Goal: Task Accomplishment & Management: Manage account settings

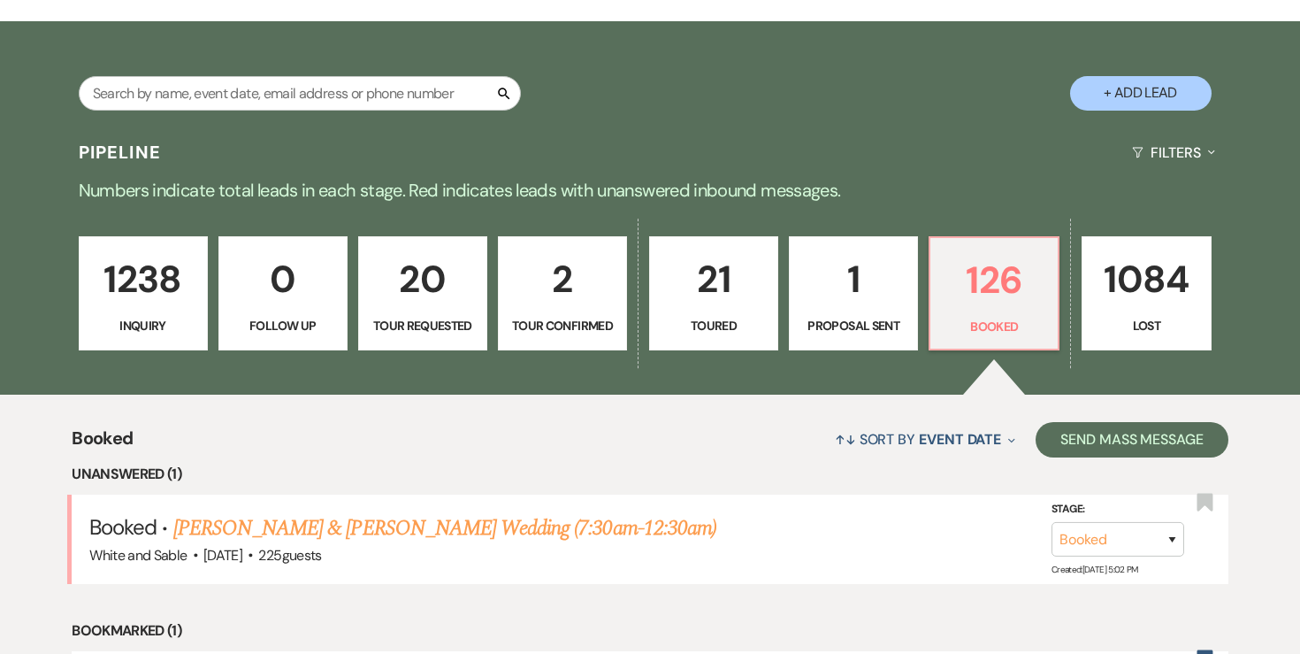
scroll to position [276, 0]
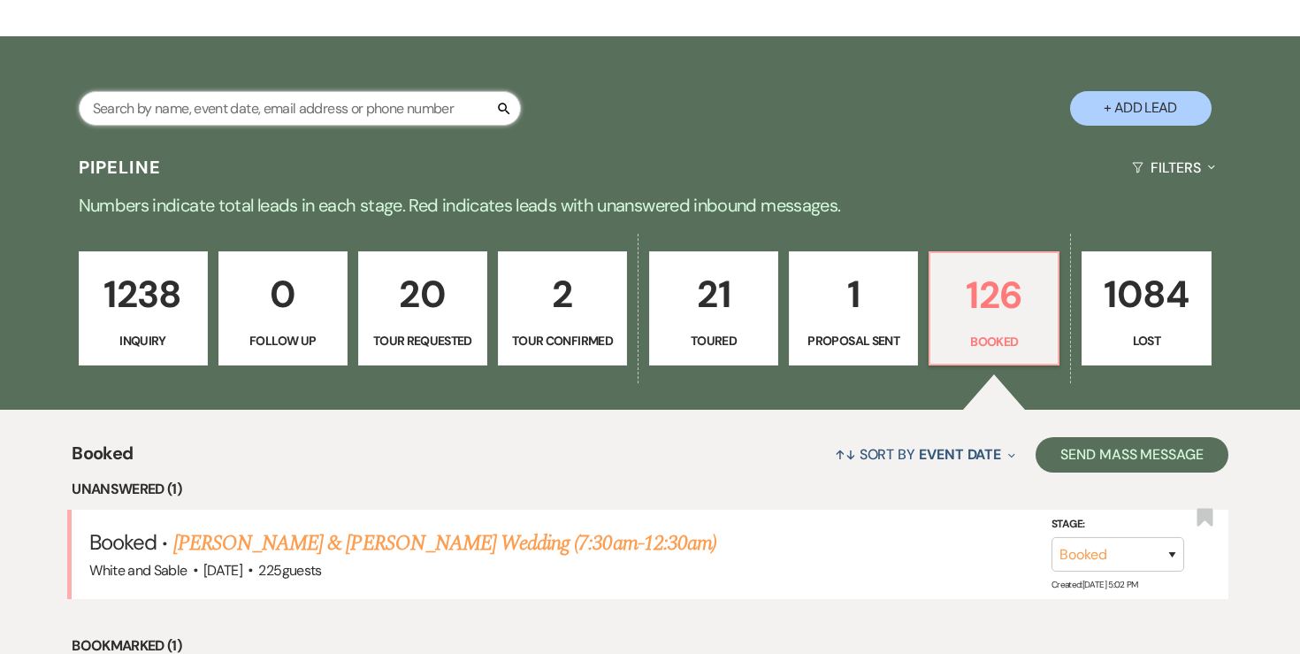
click at [257, 101] on input "text" at bounding box center [300, 108] width 442 height 35
type input "gorea"
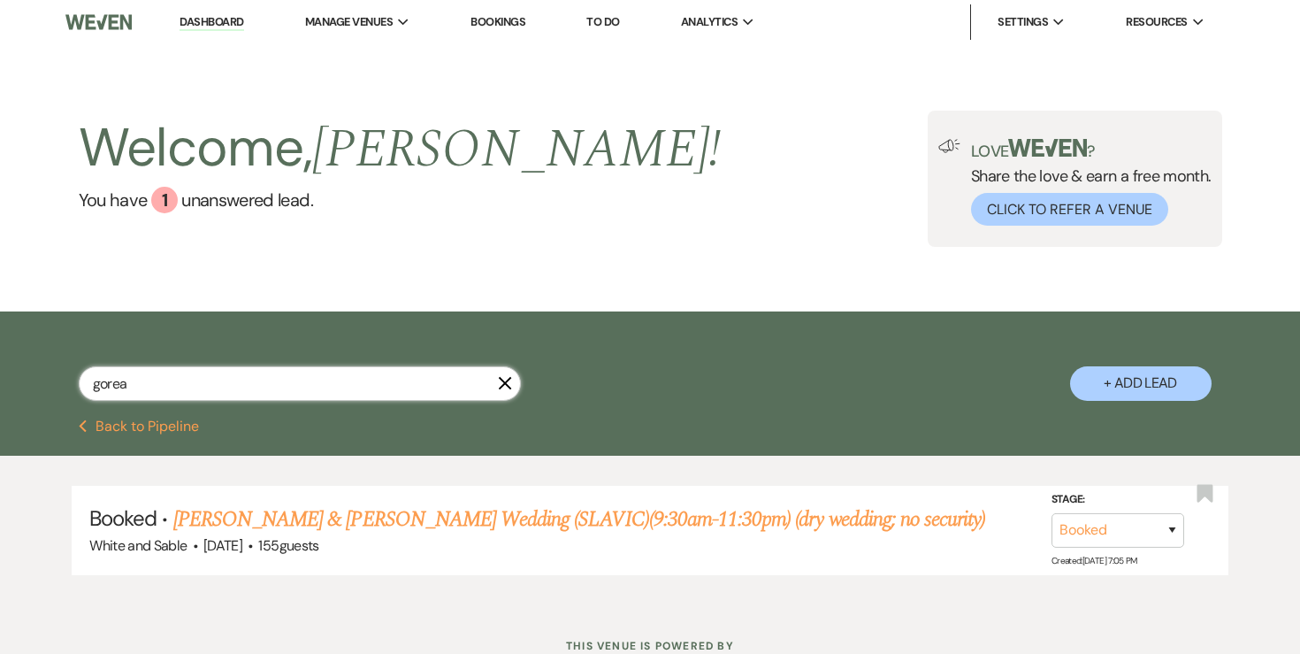
scroll to position [65, 0]
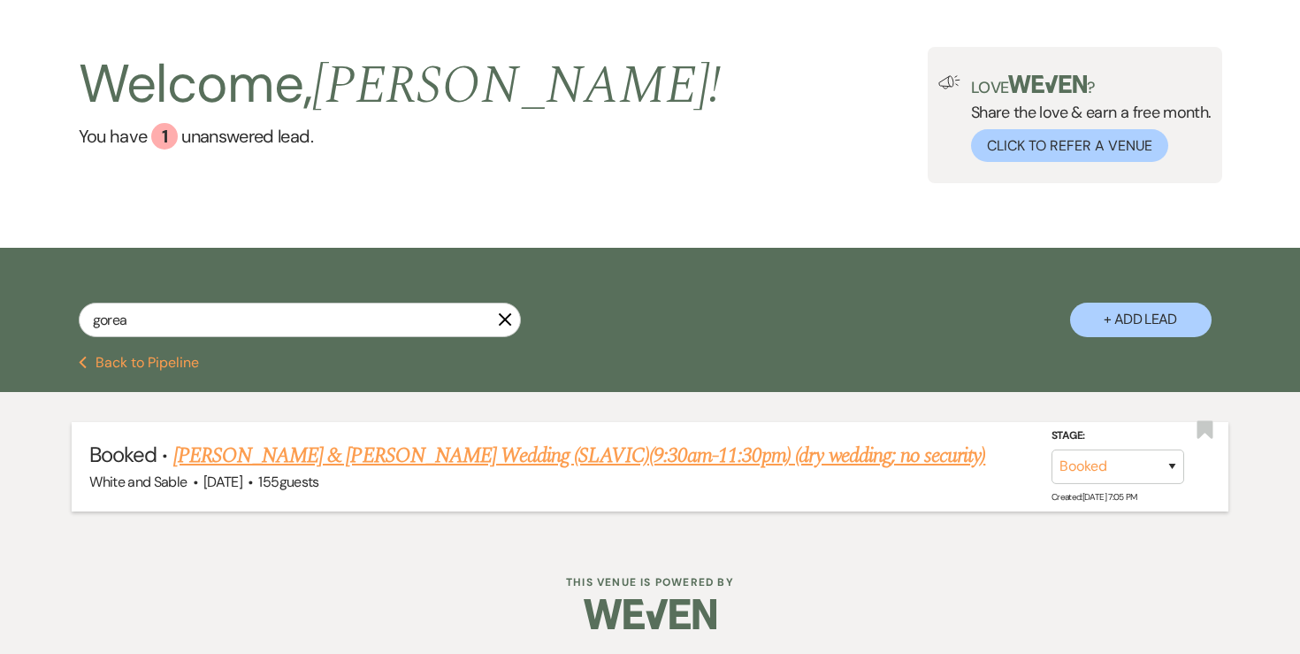
click at [308, 443] on link "Jessica Gorea & Stan Chubenko's Wedding (SLAVIC)(9:30am-11:30pm) (dry wedding; …" at bounding box center [579, 456] width 813 height 32
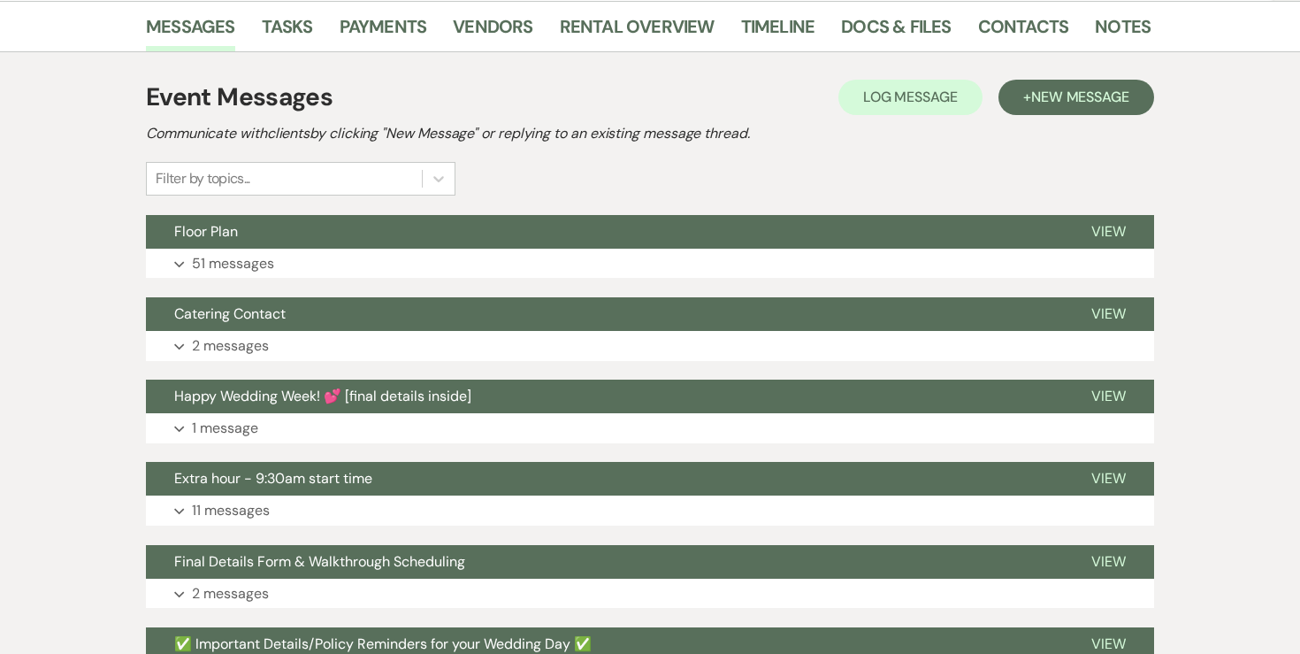
scroll to position [334, 0]
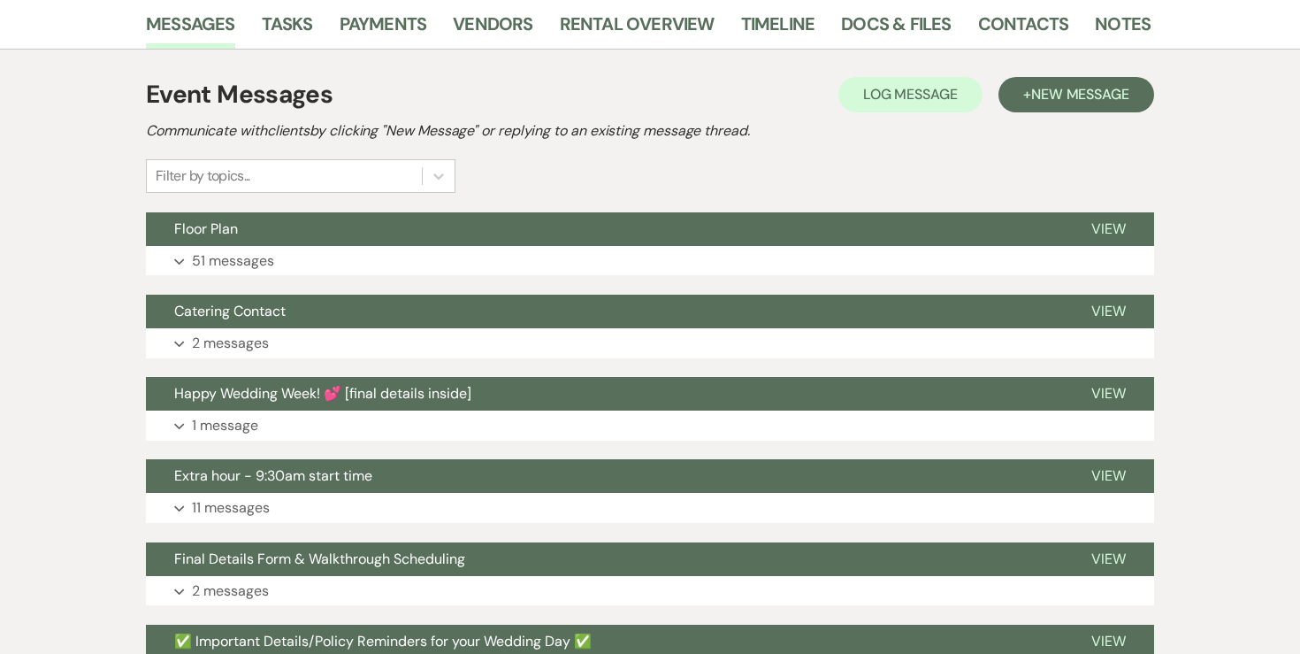
click at [921, 7] on li "Docs & Files" at bounding box center [909, 27] width 136 height 42
click at [921, 25] on link "Docs & Files" at bounding box center [896, 29] width 110 height 39
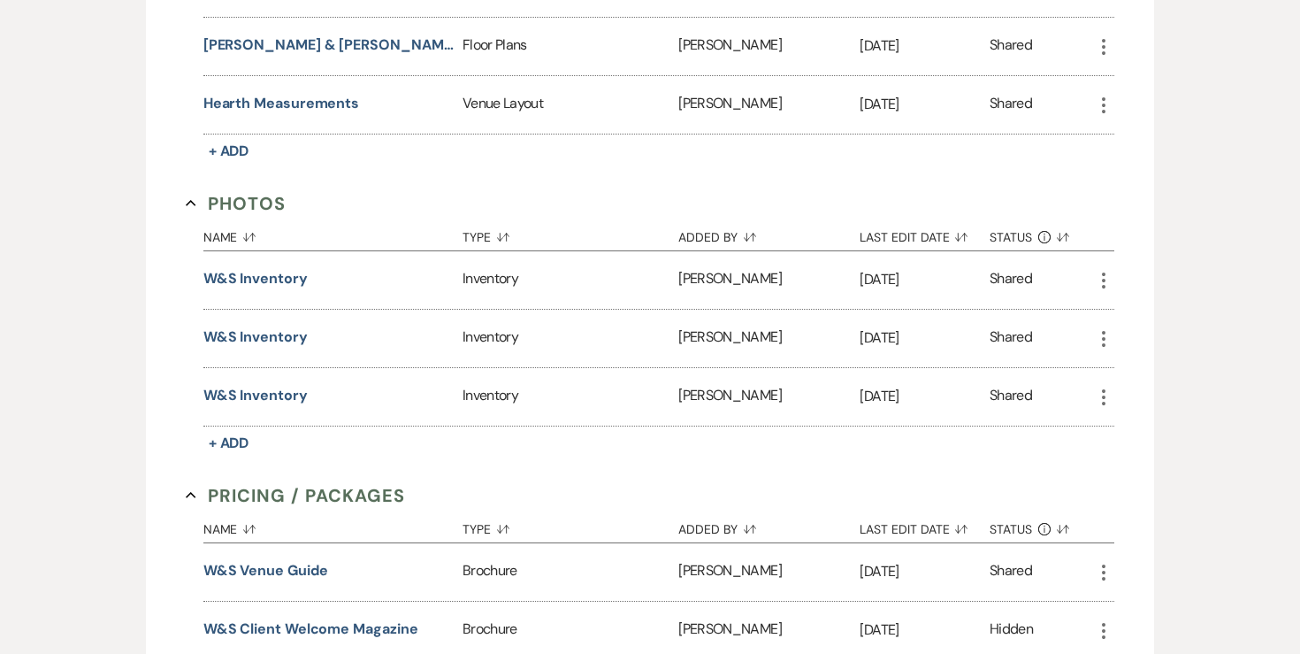
scroll to position [3316, 0]
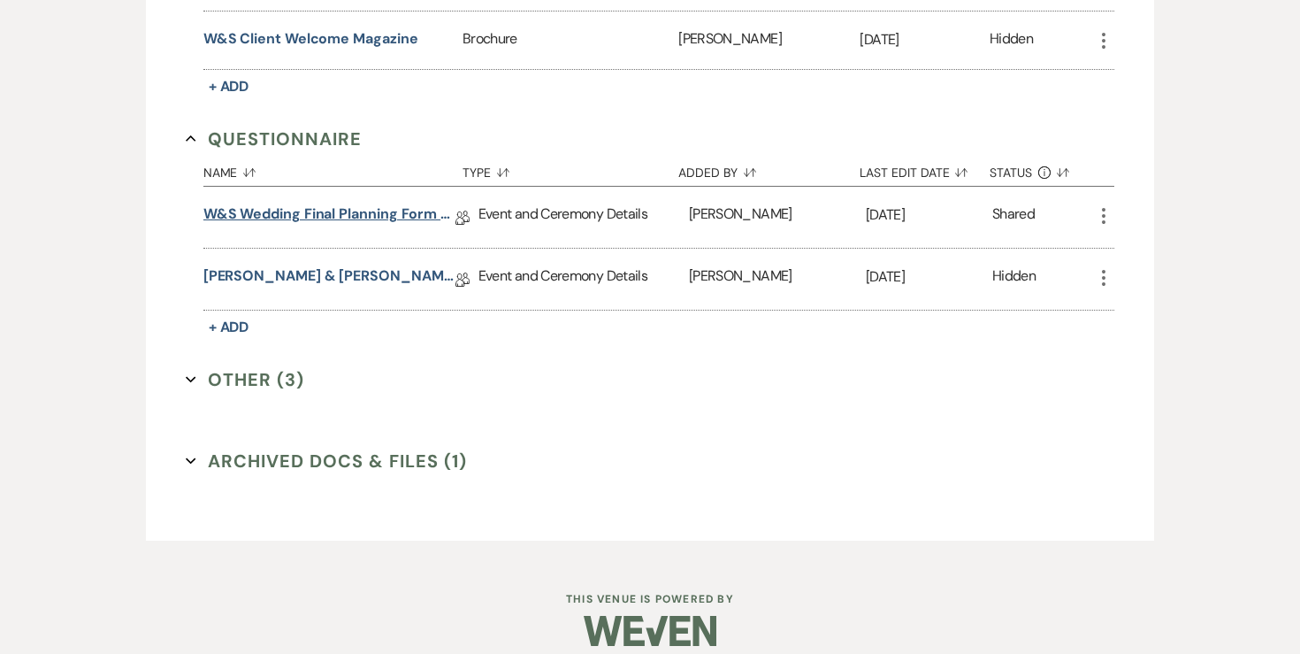
click at [333, 203] on link "W&S Wedding Final Planning Form - Stan & Jessica" at bounding box center [329, 216] width 252 height 27
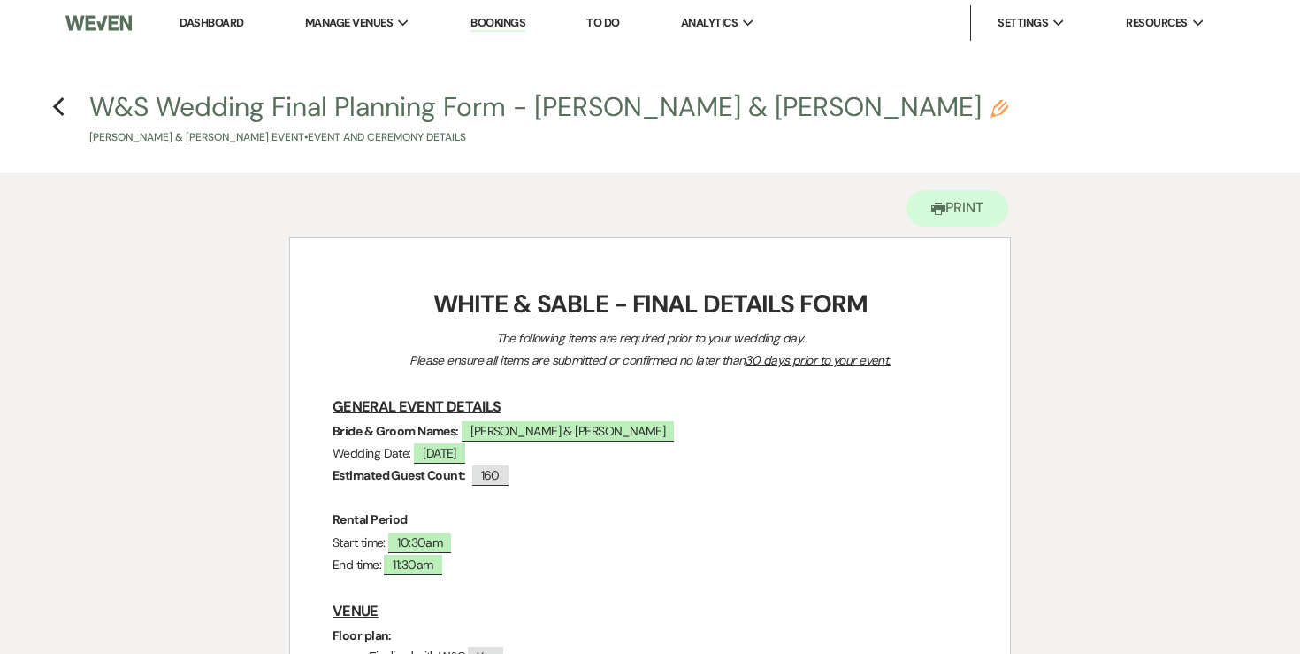
click at [201, 19] on link "Dashboard" at bounding box center [212, 22] width 64 height 15
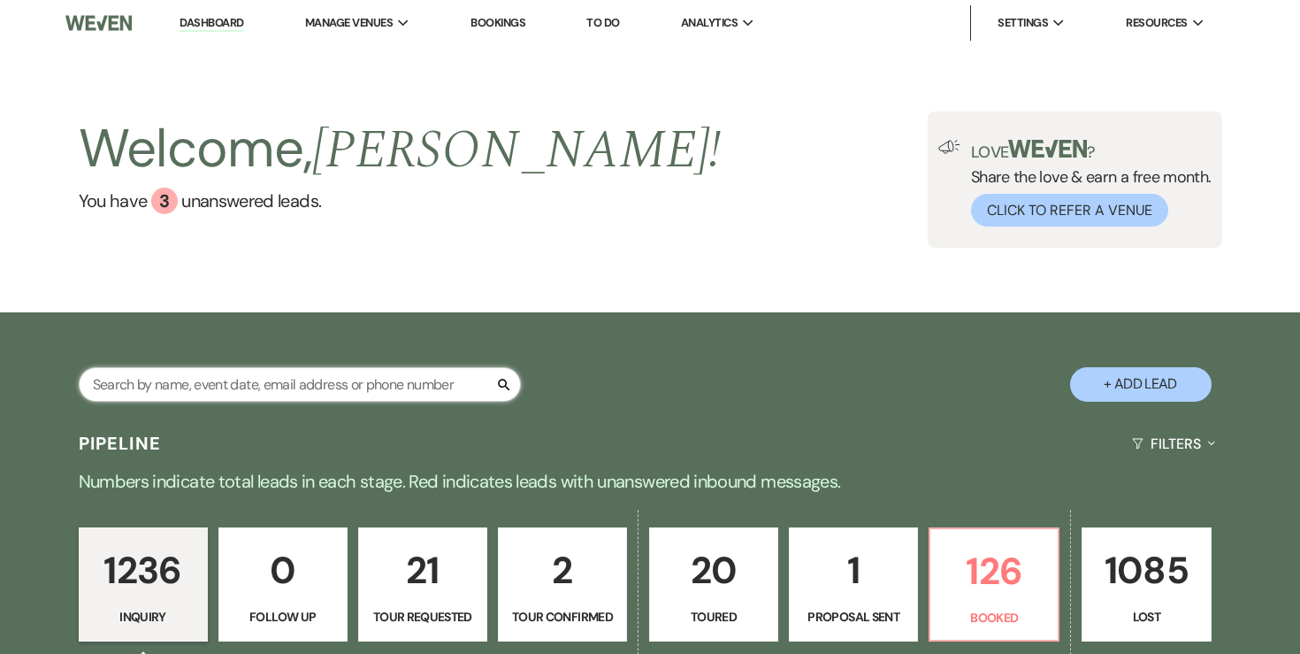
click at [274, 384] on input "text" at bounding box center [300, 384] width 442 height 35
type input "gorea"
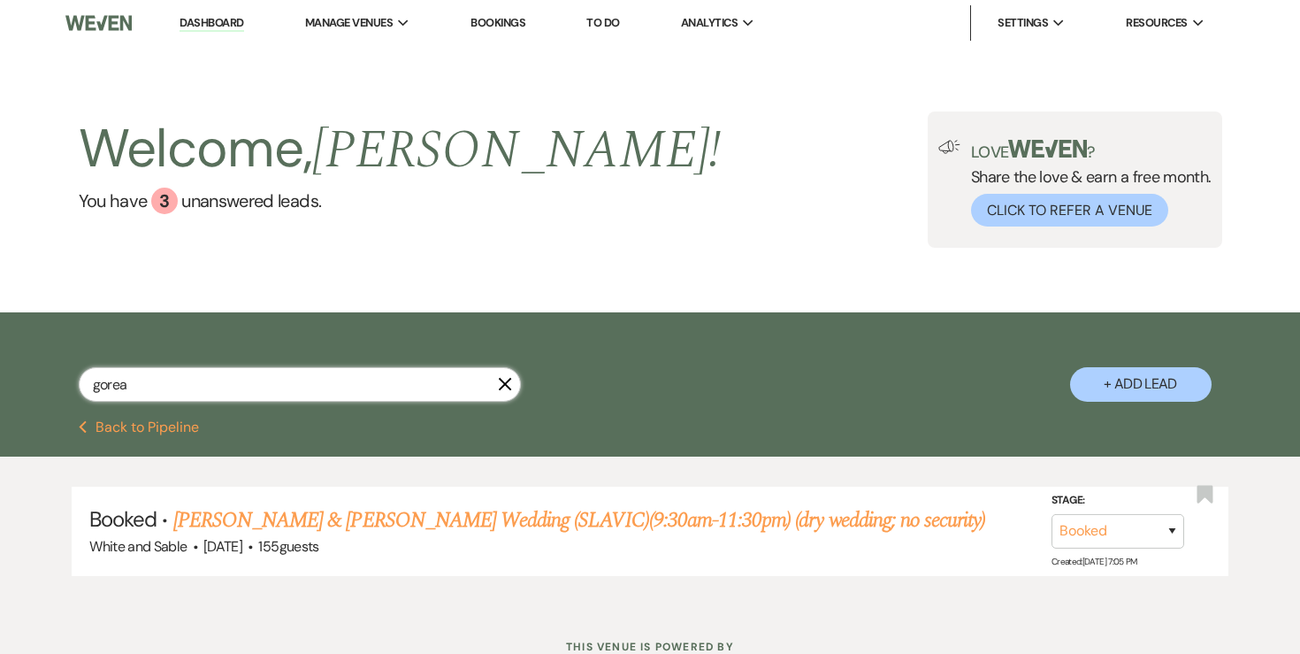
scroll to position [65, 0]
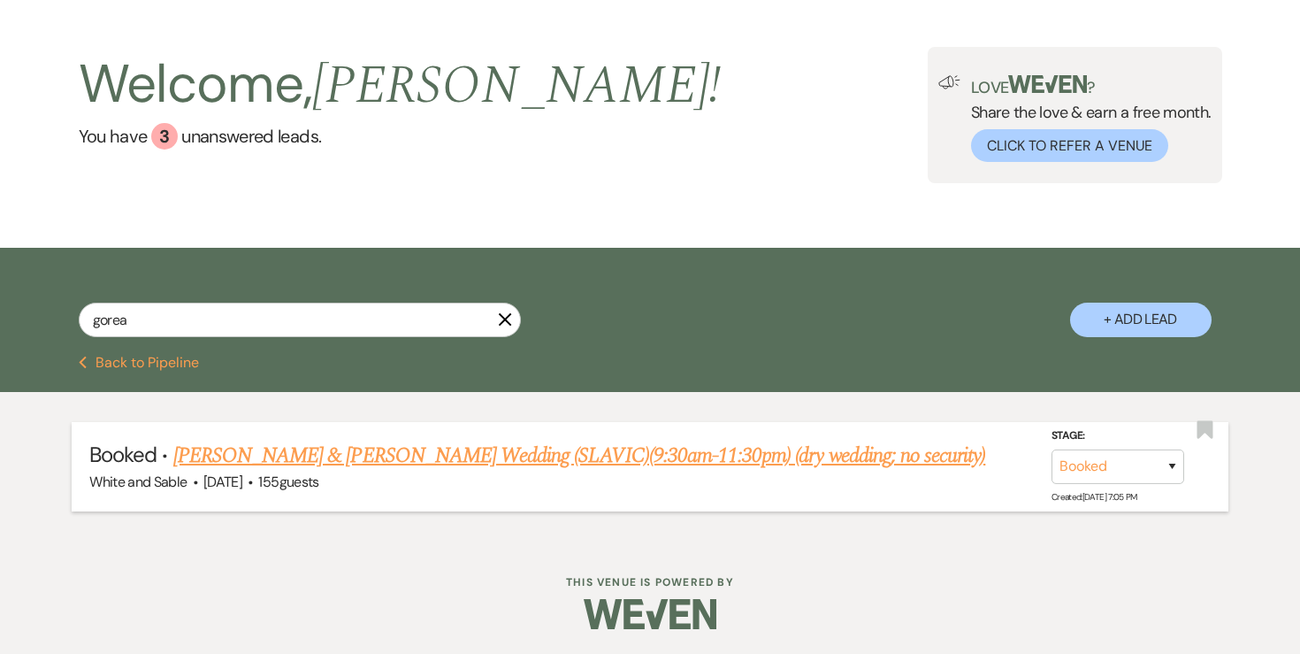
click at [444, 453] on link "Jessica Gorea & Stan Chubenko's Wedding (SLAVIC)(9:30am-11:30pm) (dry wedding; …" at bounding box center [579, 456] width 813 height 32
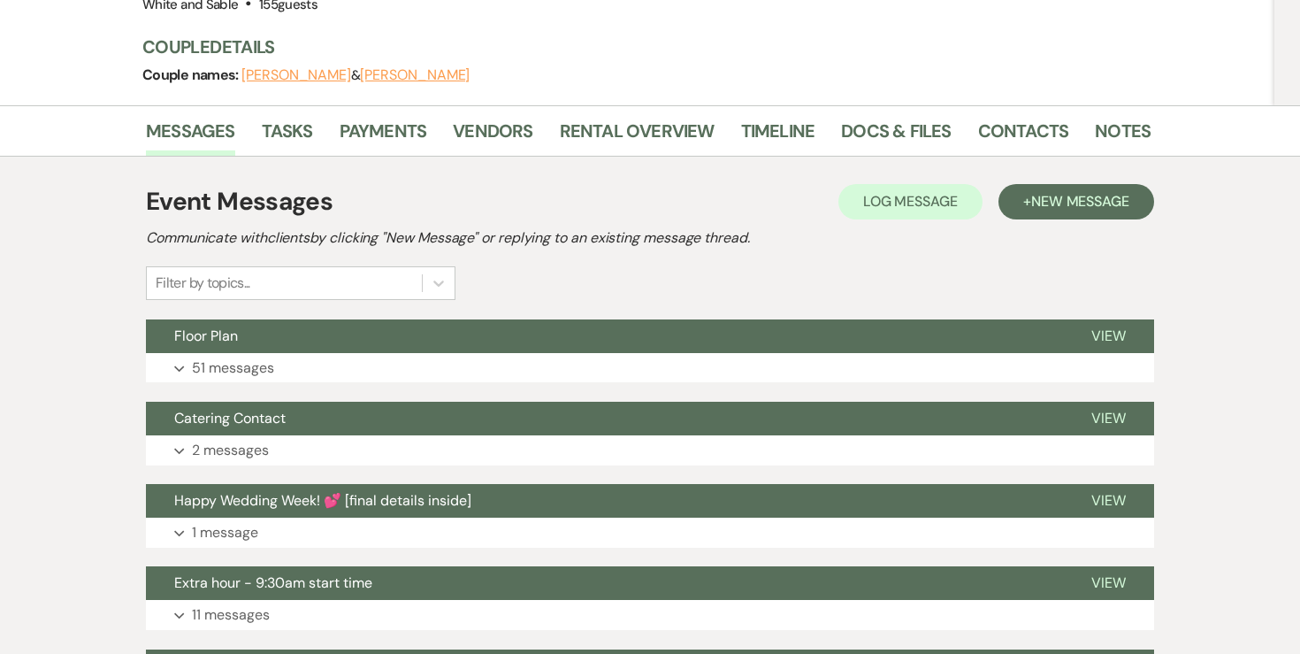
scroll to position [241, 0]
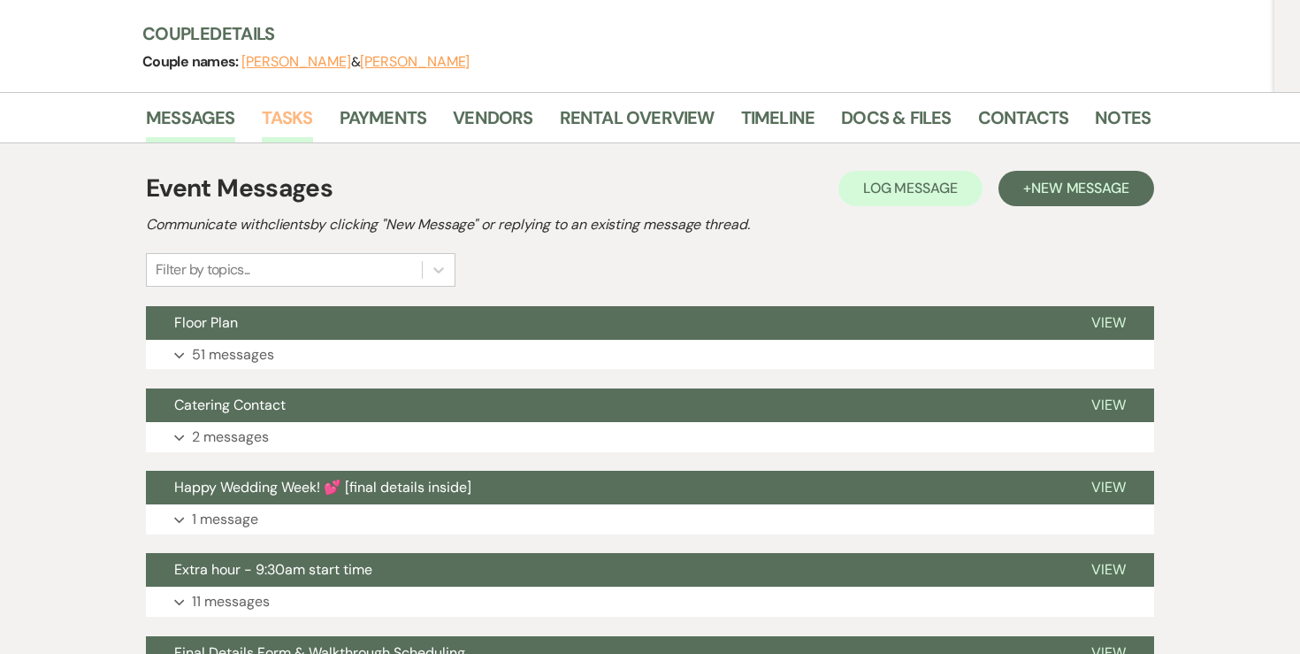
click at [291, 119] on link "Tasks" at bounding box center [287, 123] width 51 height 39
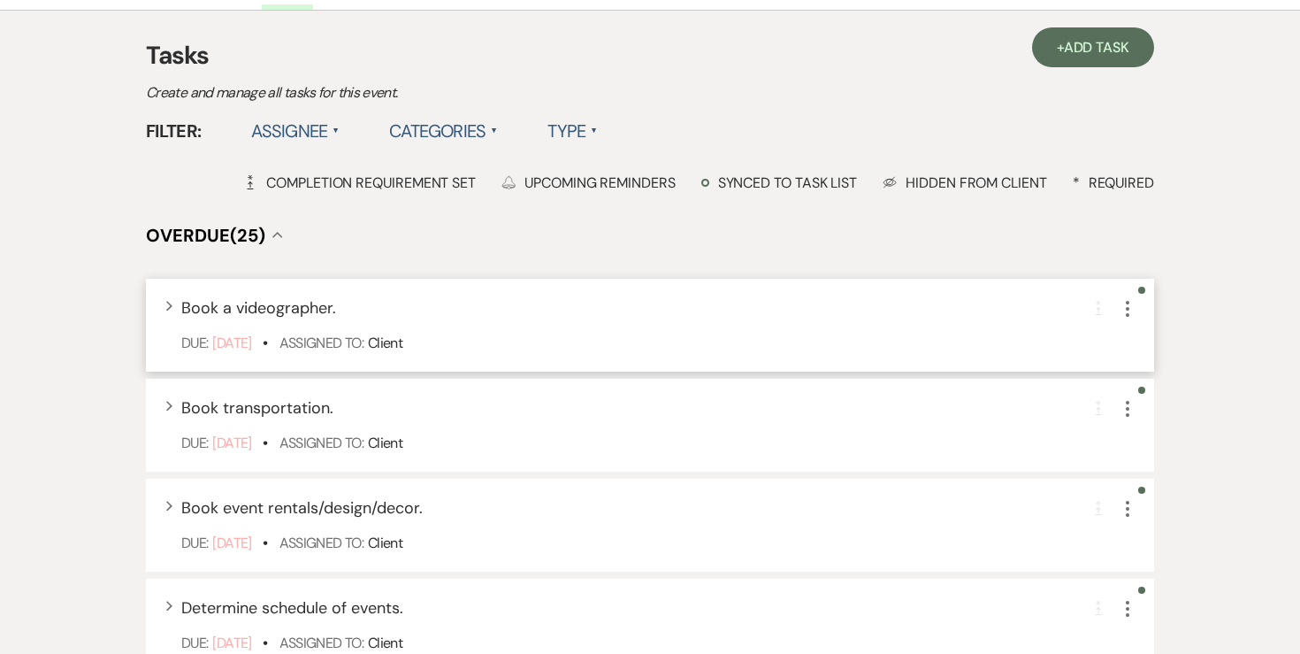
scroll to position [370, 0]
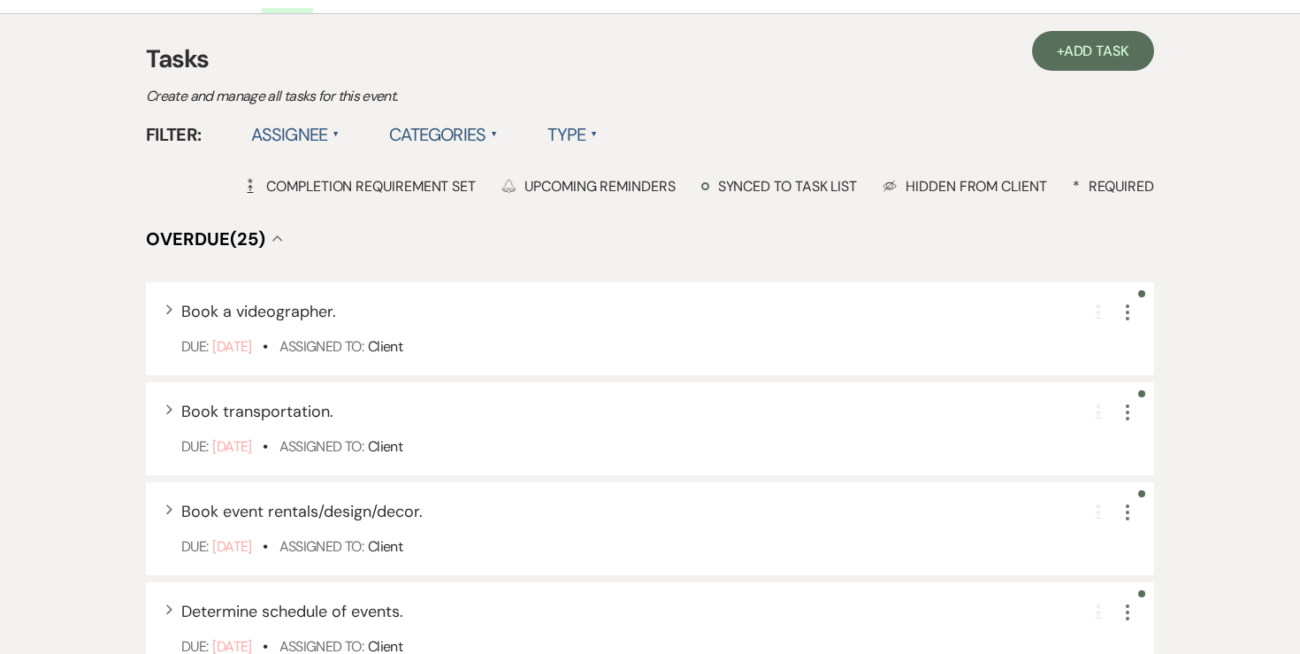
click at [324, 134] on label "Assignee ▲" at bounding box center [295, 135] width 89 height 32
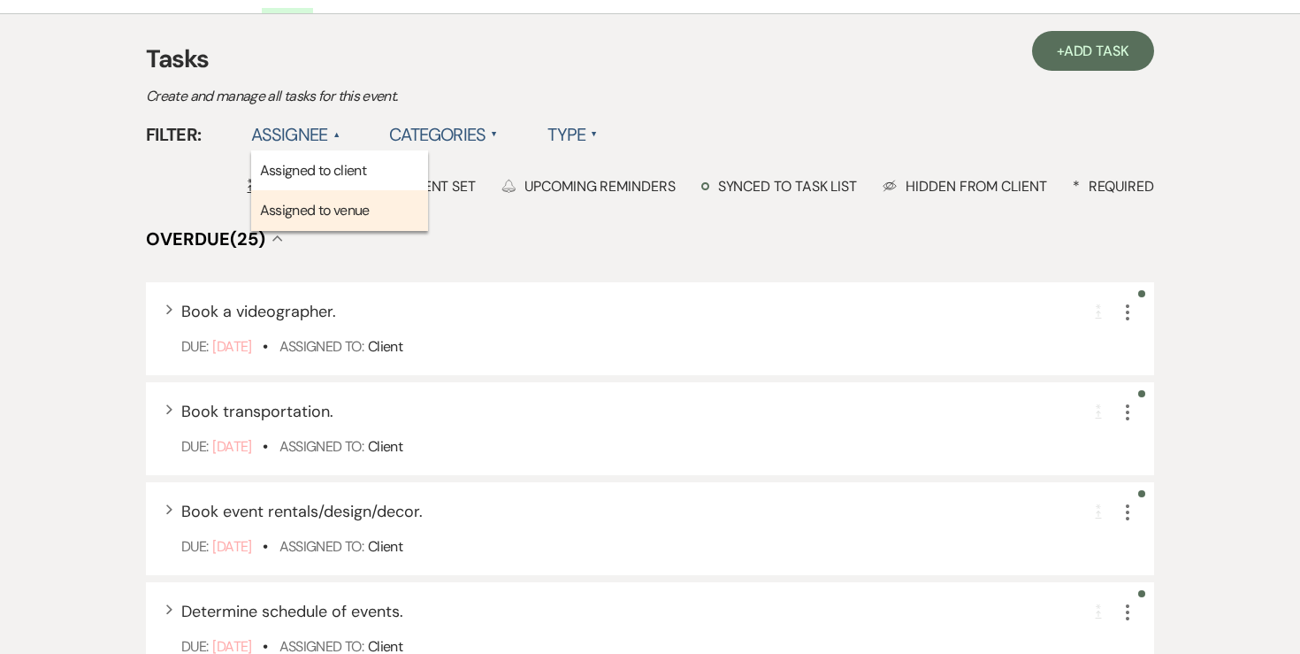
click at [314, 204] on li "Assigned to venue" at bounding box center [339, 210] width 177 height 41
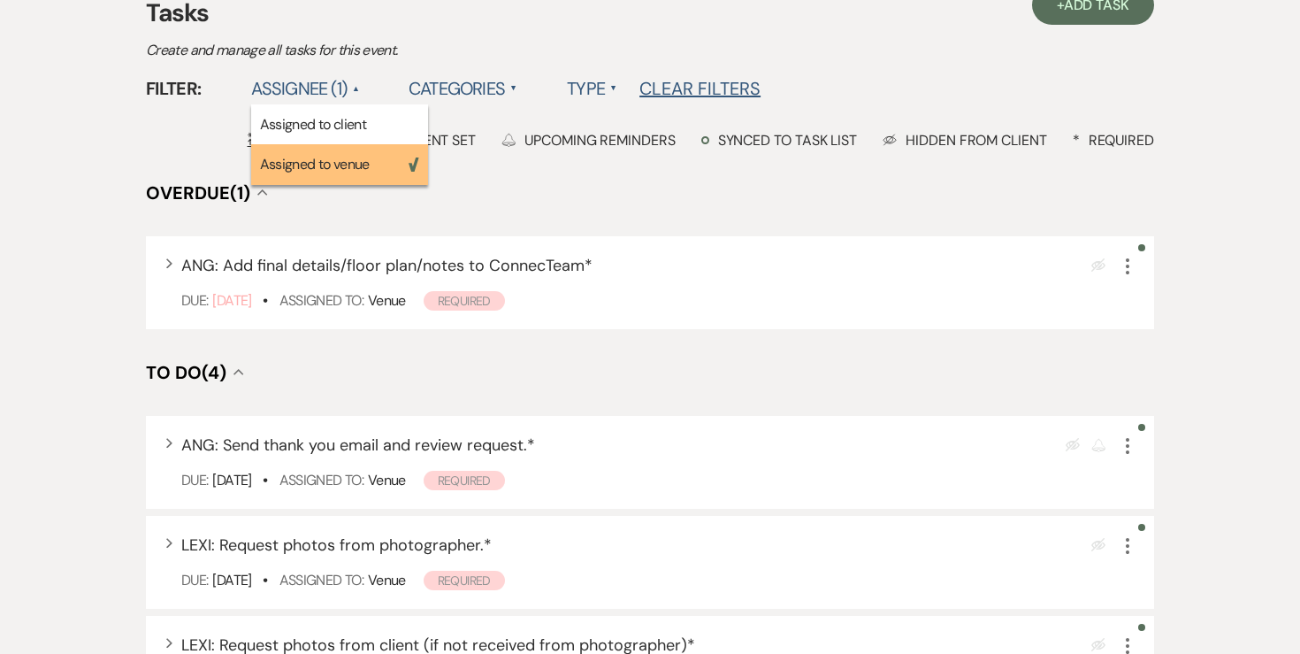
scroll to position [420, 0]
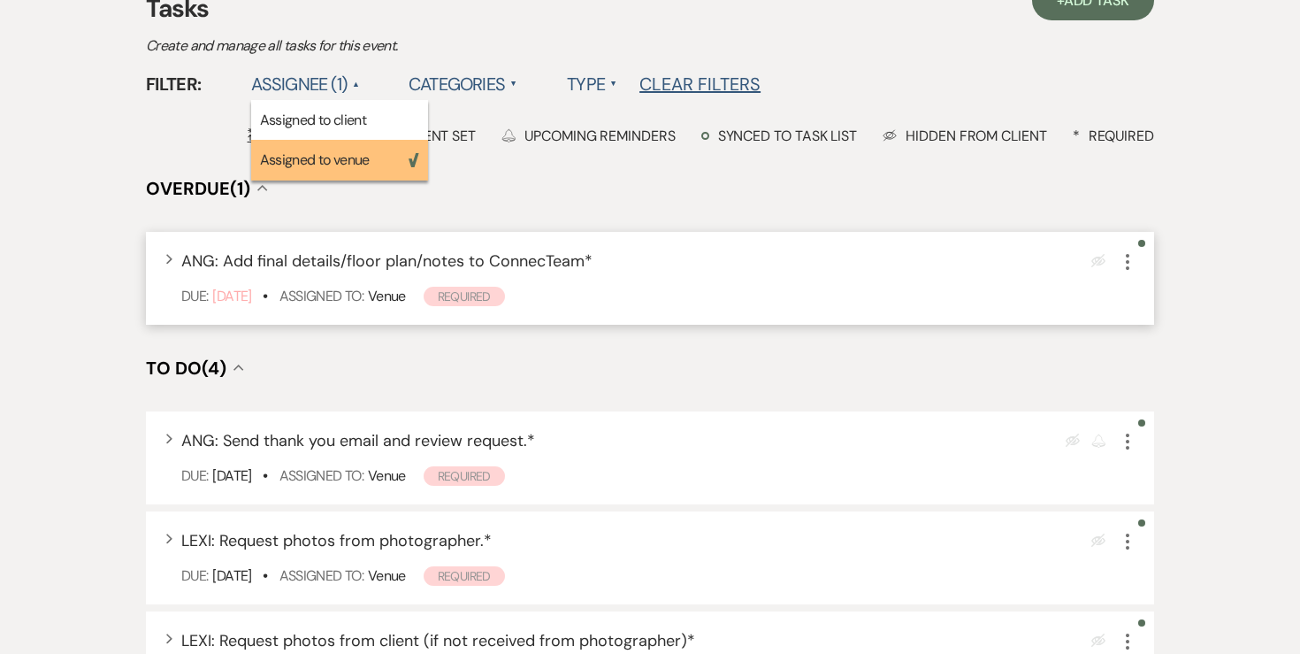
click at [1135, 270] on icon "More" at bounding box center [1127, 261] width 21 height 21
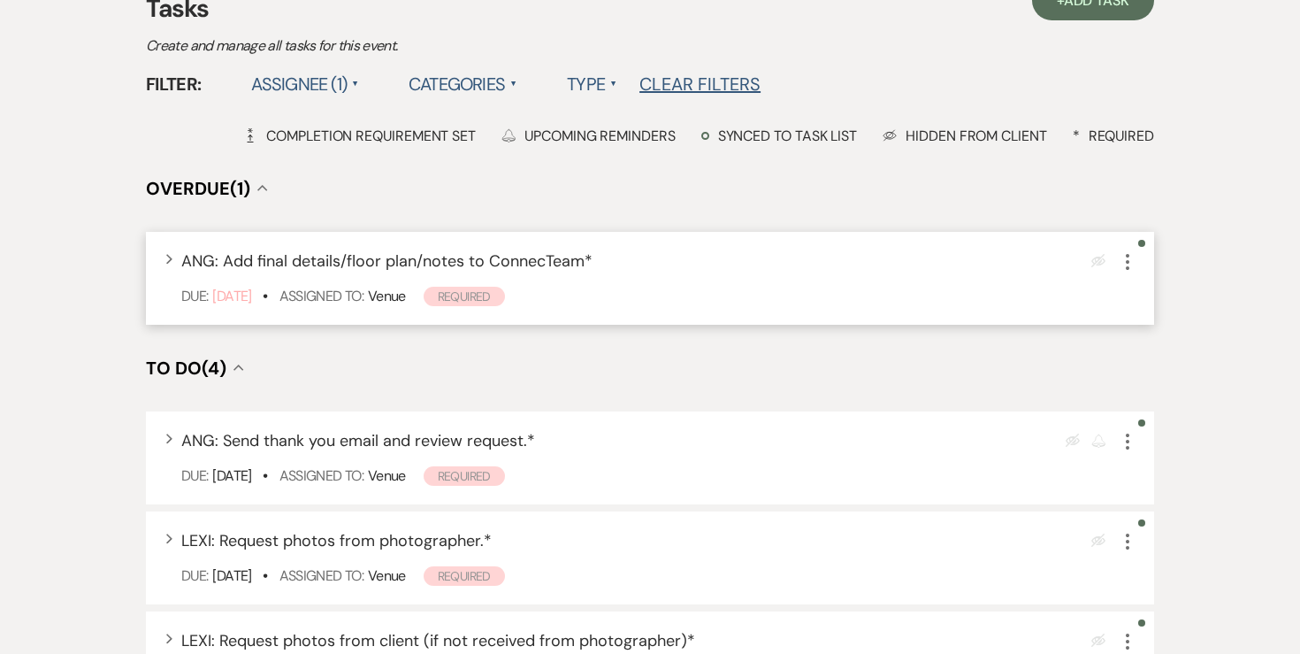
click at [1131, 264] on icon "More" at bounding box center [1127, 261] width 21 height 21
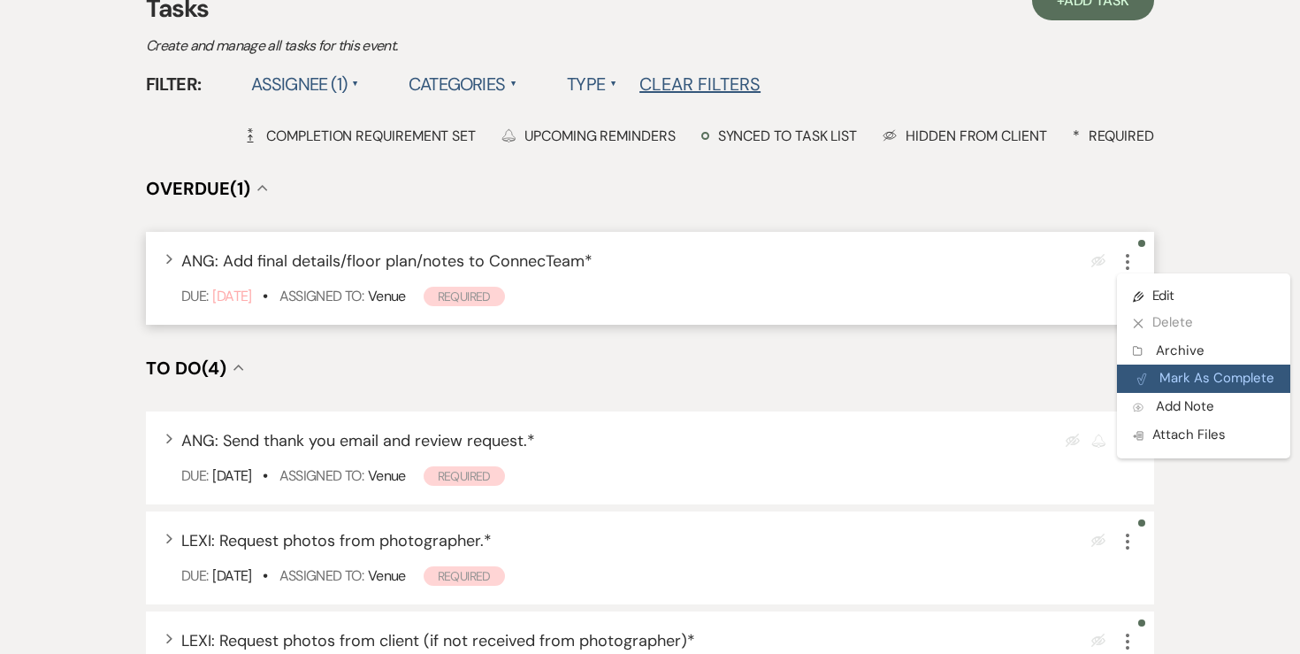
click at [1154, 380] on button "Plan Portal Link Mark As Complete" at bounding box center [1203, 378] width 173 height 28
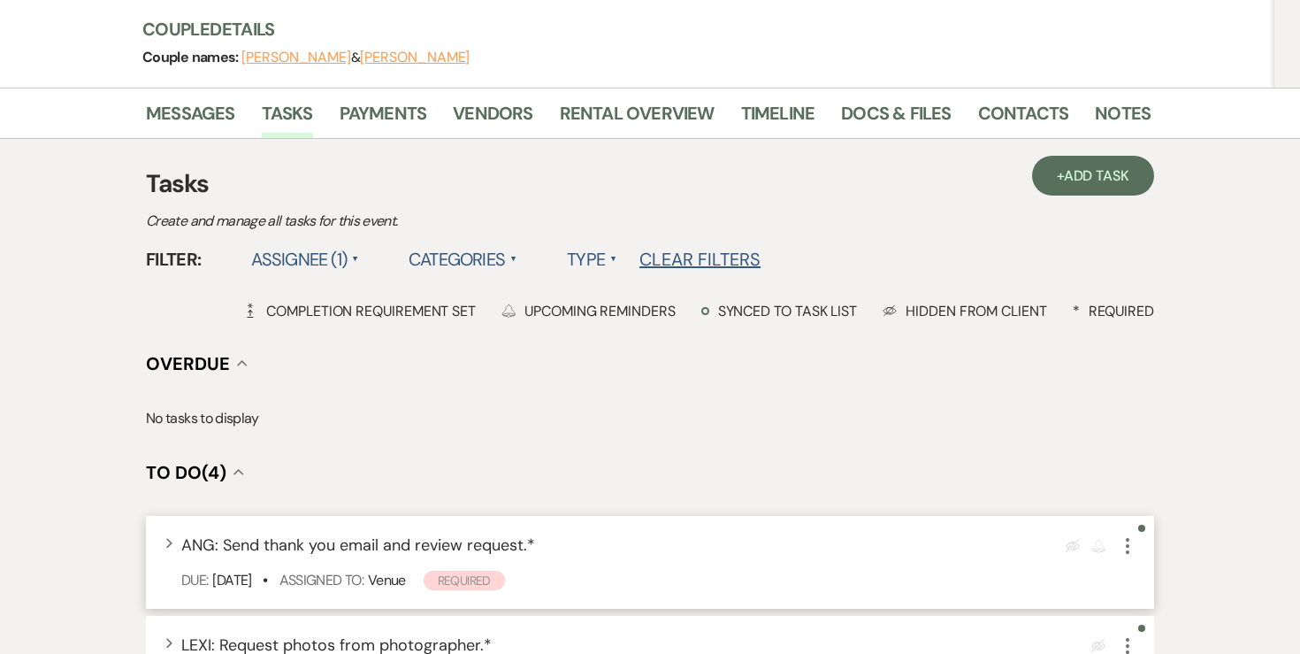
scroll to position [0, 0]
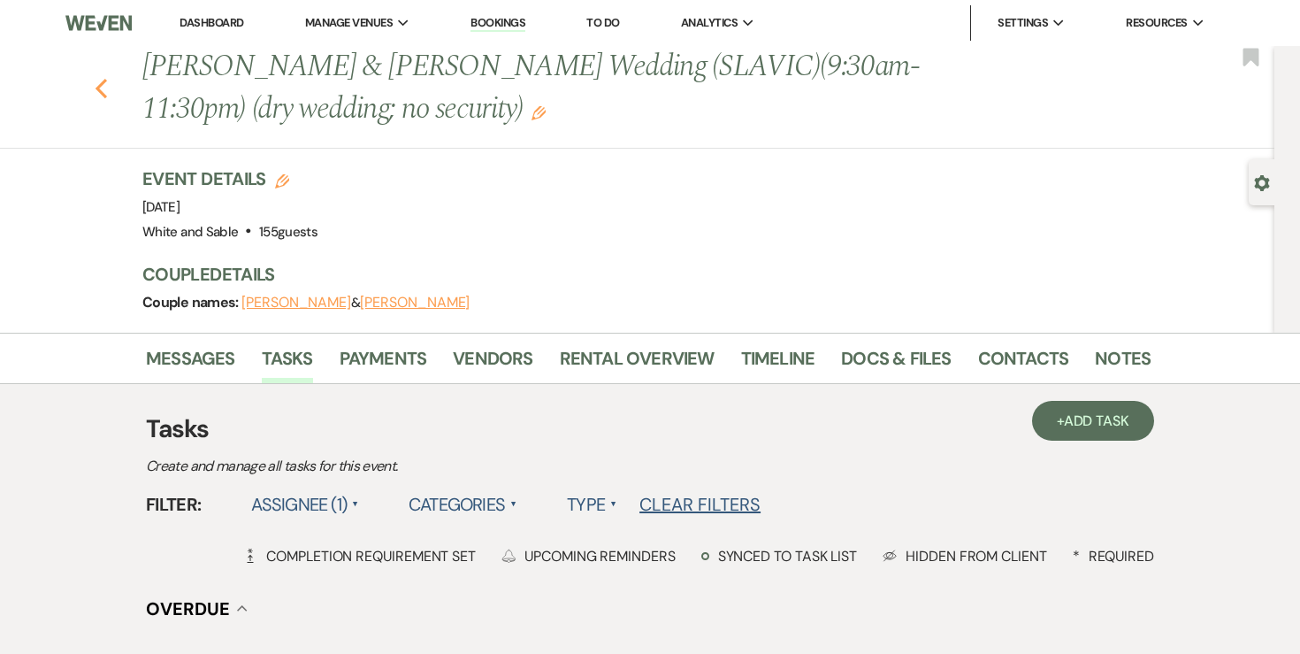
click at [96, 90] on icon "Previous" at bounding box center [101, 88] width 13 height 21
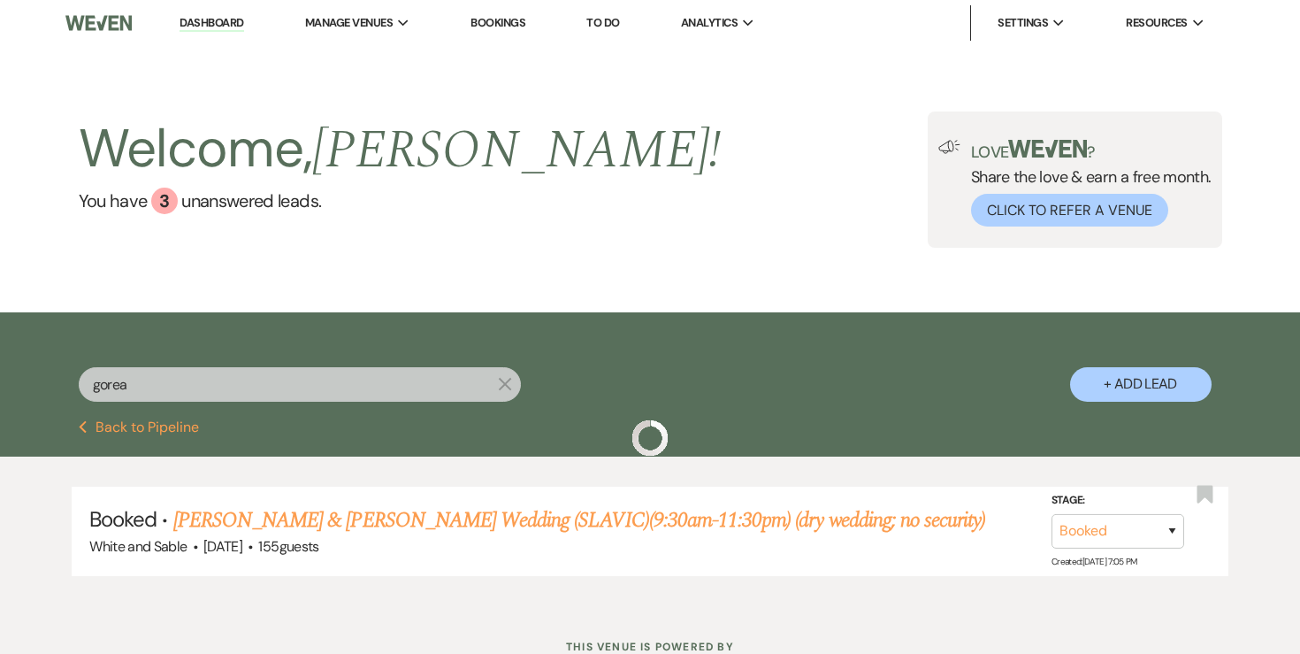
scroll to position [65, 0]
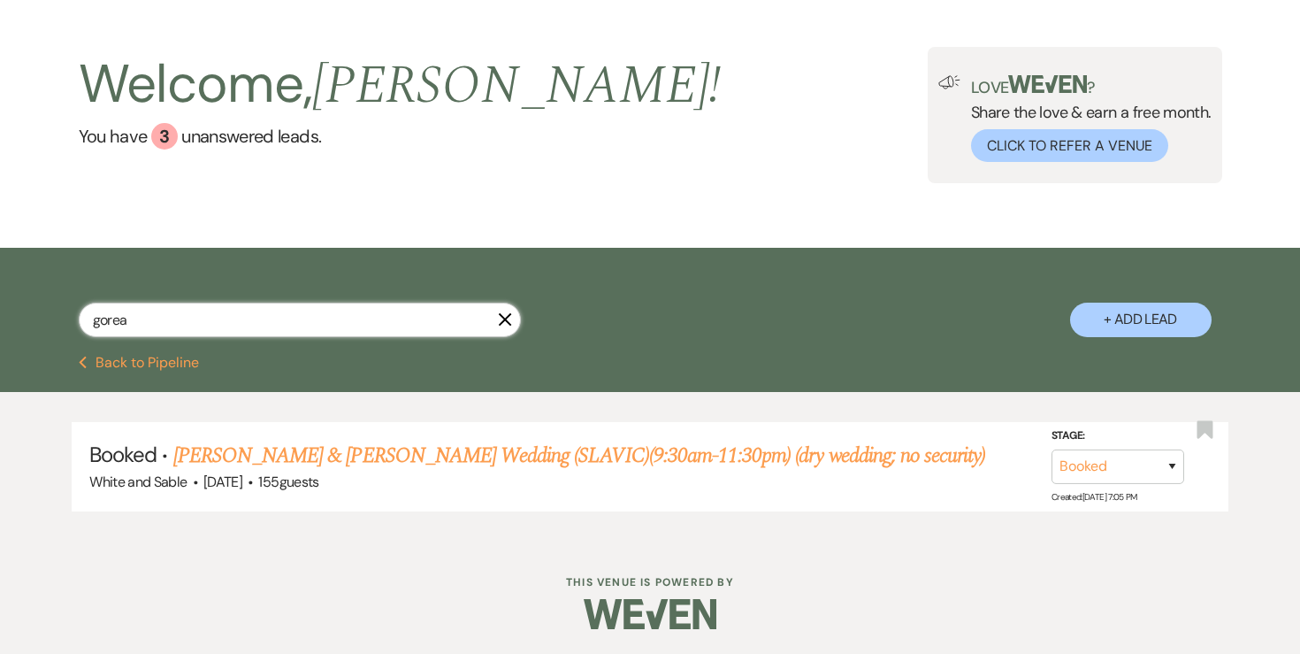
click at [295, 321] on input "gorea" at bounding box center [300, 320] width 442 height 35
type input "atchison"
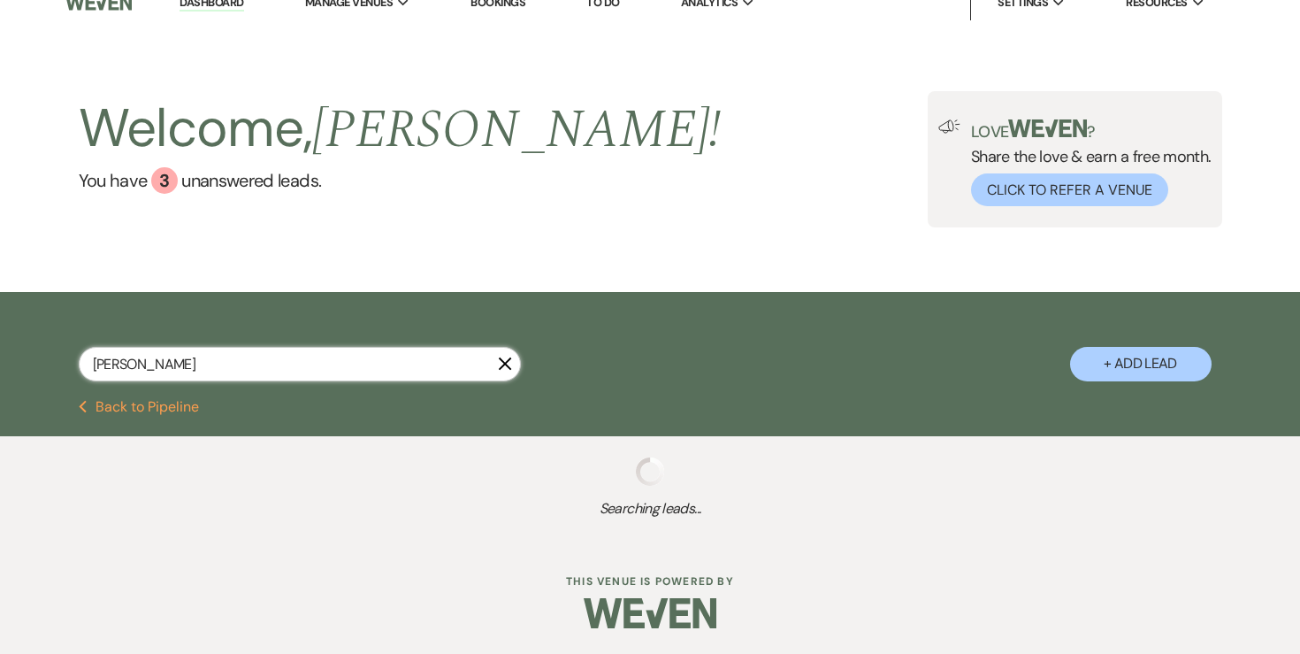
scroll to position [65, 0]
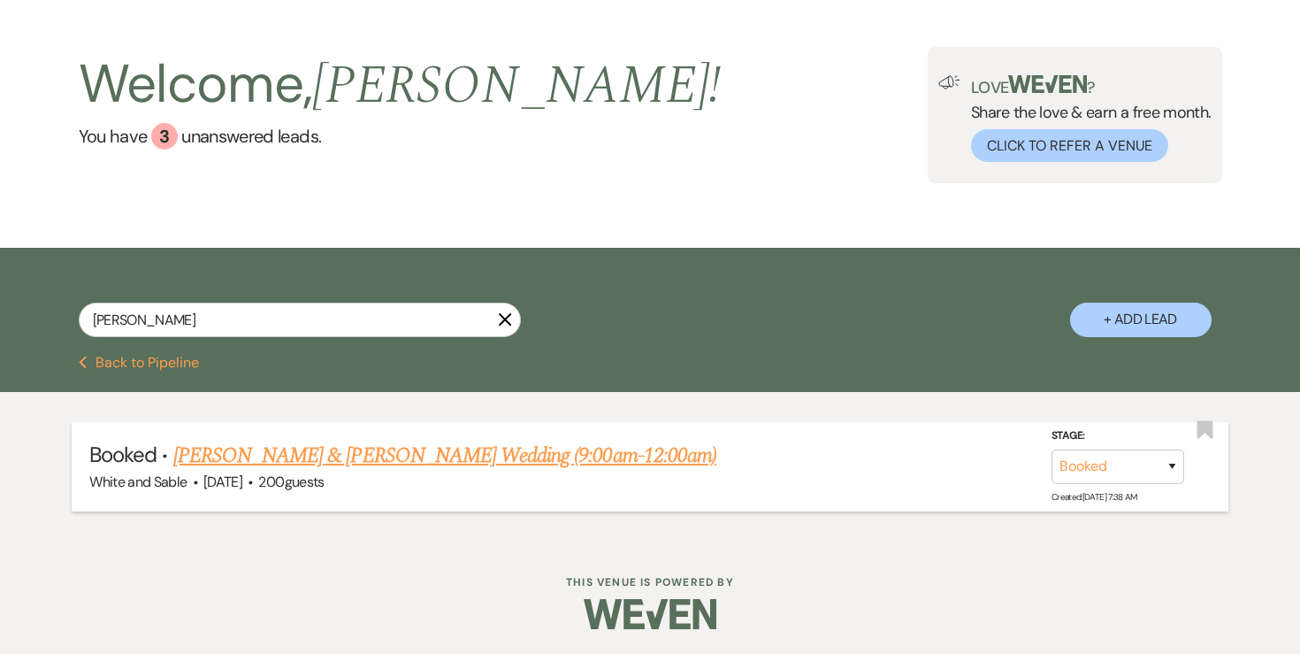
click at [385, 453] on link "Lindsey Atchison & Cory Lushanko's Wedding (9:00am-12:00am)" at bounding box center [444, 456] width 543 height 32
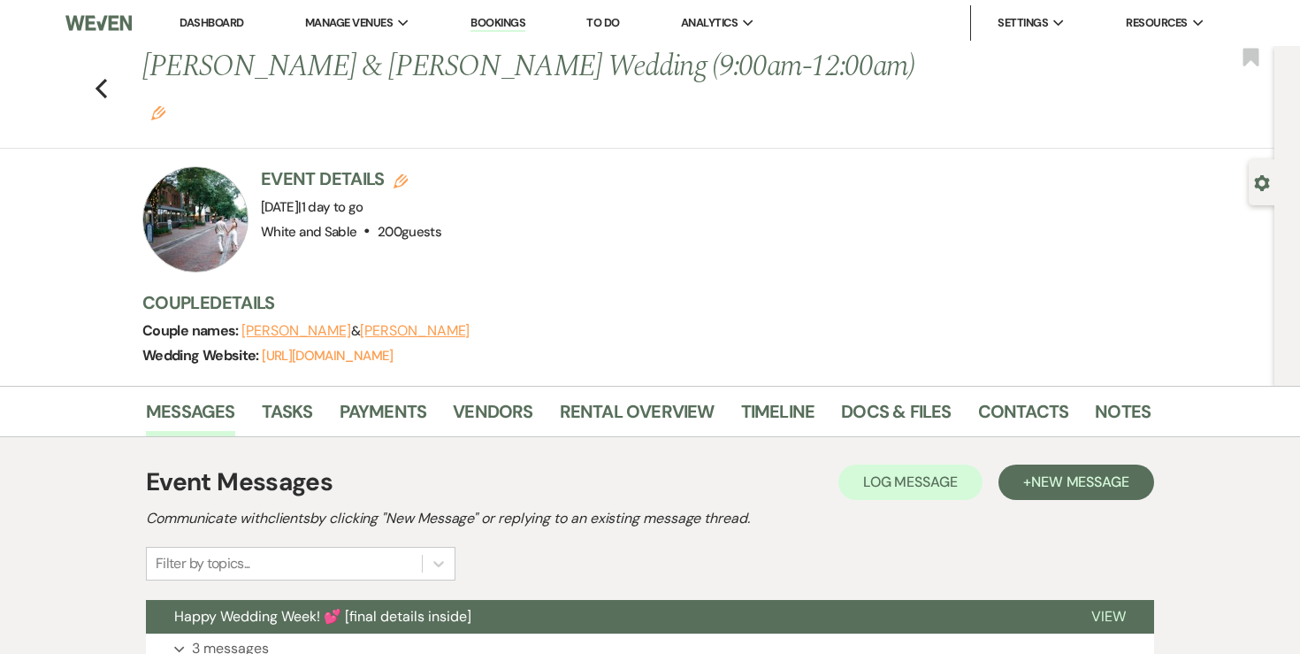
scroll to position [56, 0]
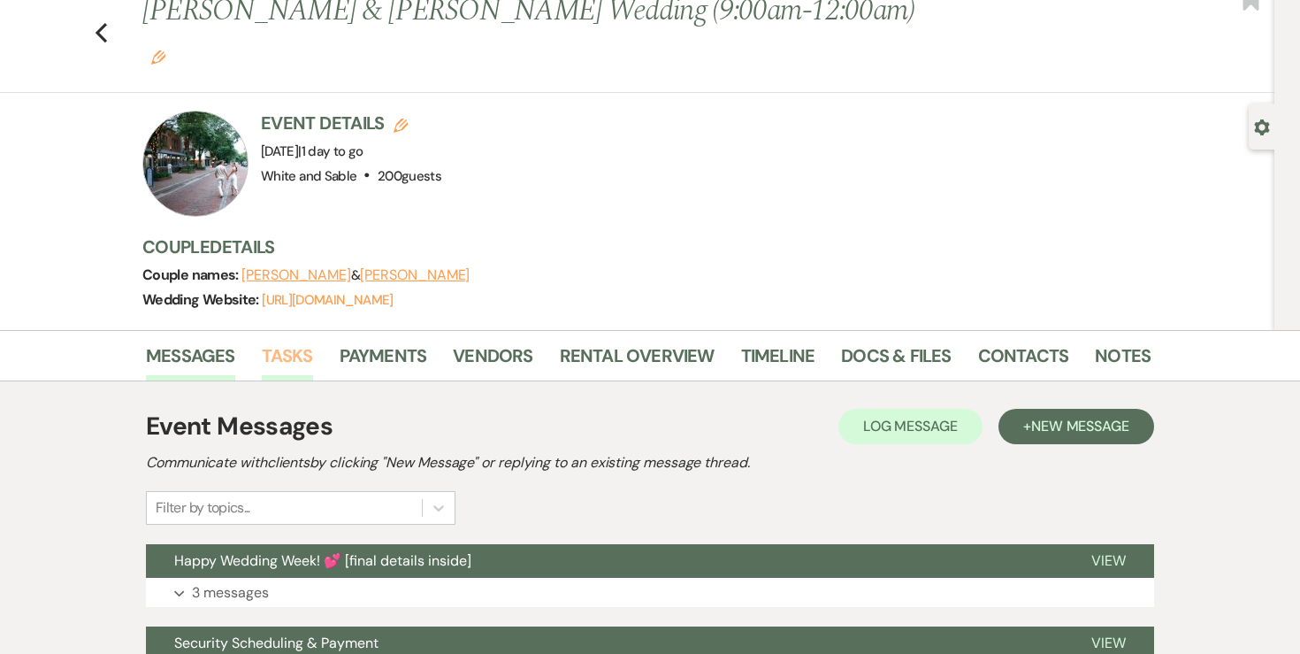
click at [311, 341] on link "Tasks" at bounding box center [287, 360] width 51 height 39
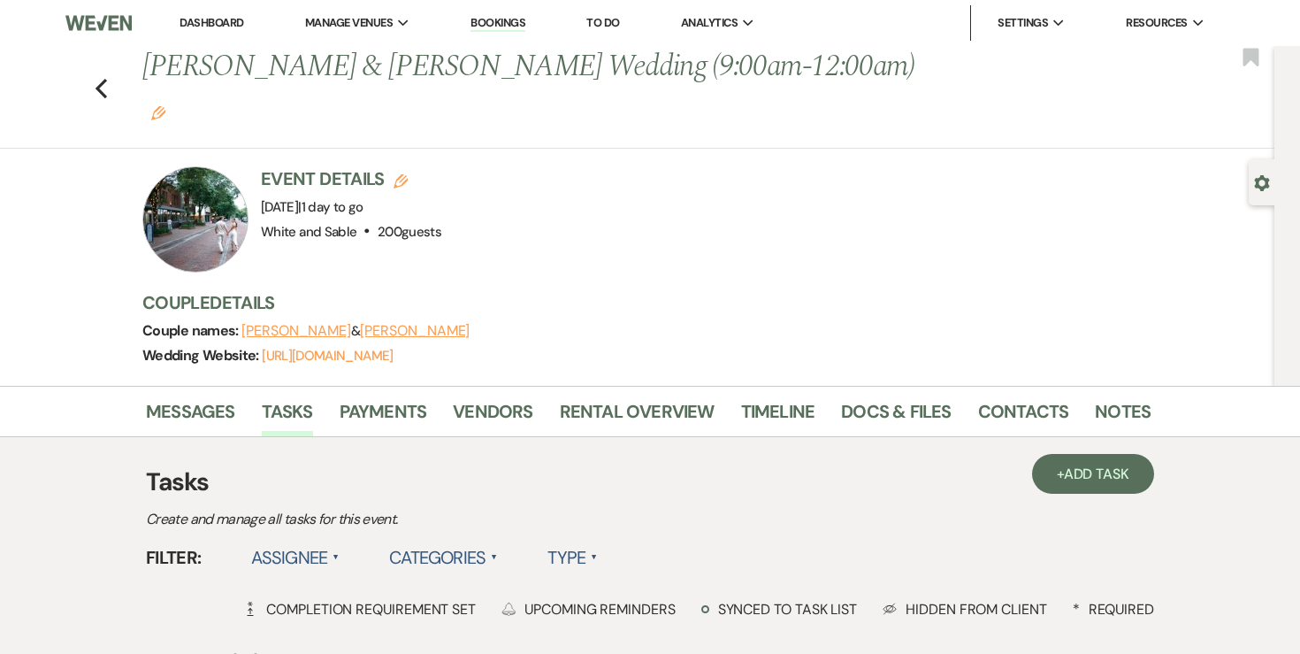
click at [288, 541] on label "Assignee ▲" at bounding box center [295, 557] width 89 height 32
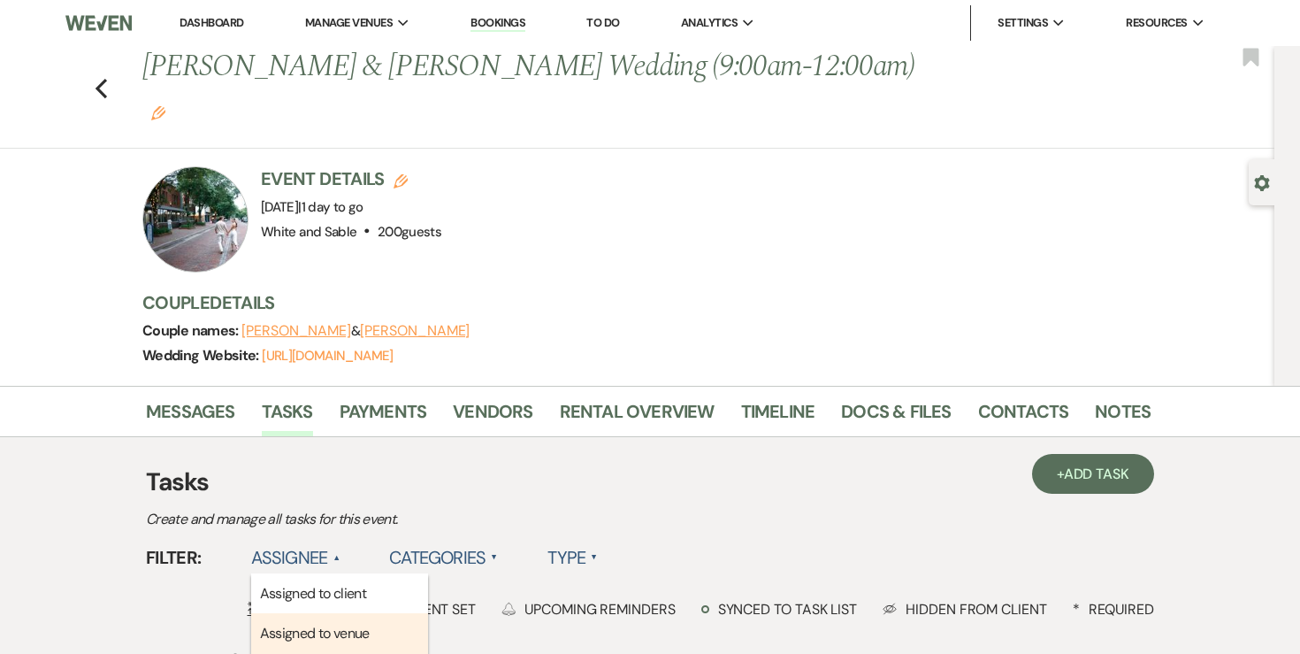
click at [287, 613] on li "Assigned to venue" at bounding box center [339, 633] width 177 height 41
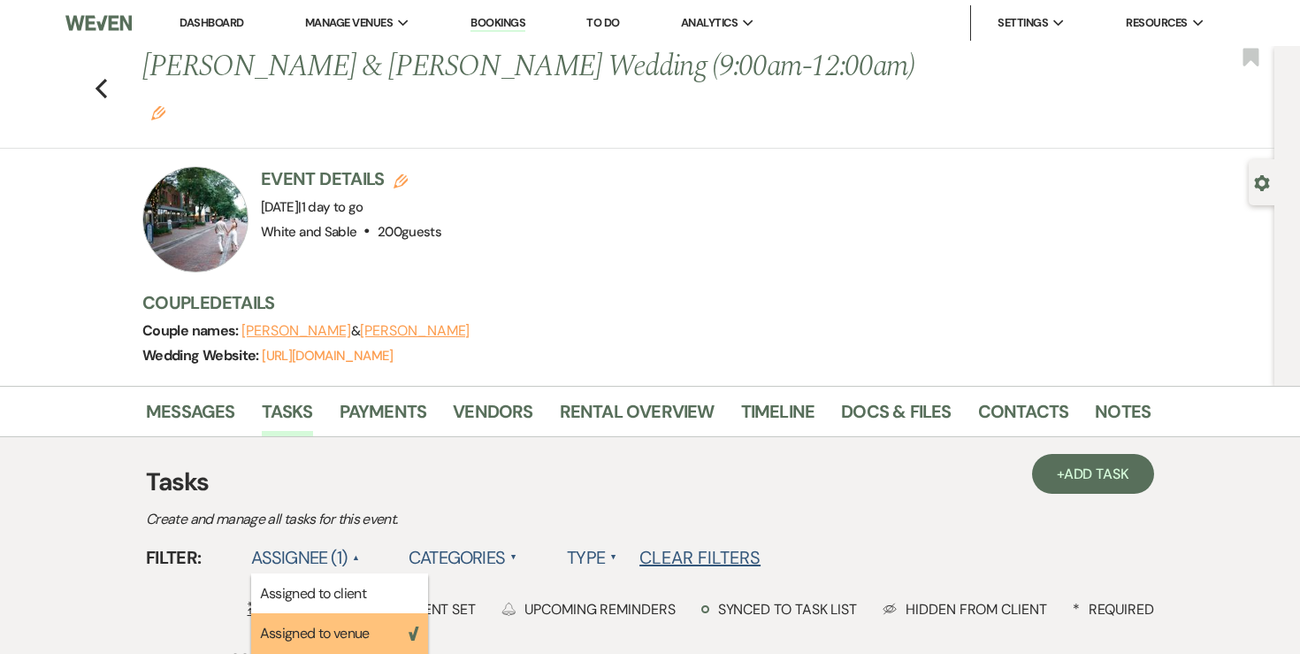
click at [219, 31] on li "Dashboard" at bounding box center [211, 22] width 81 height 35
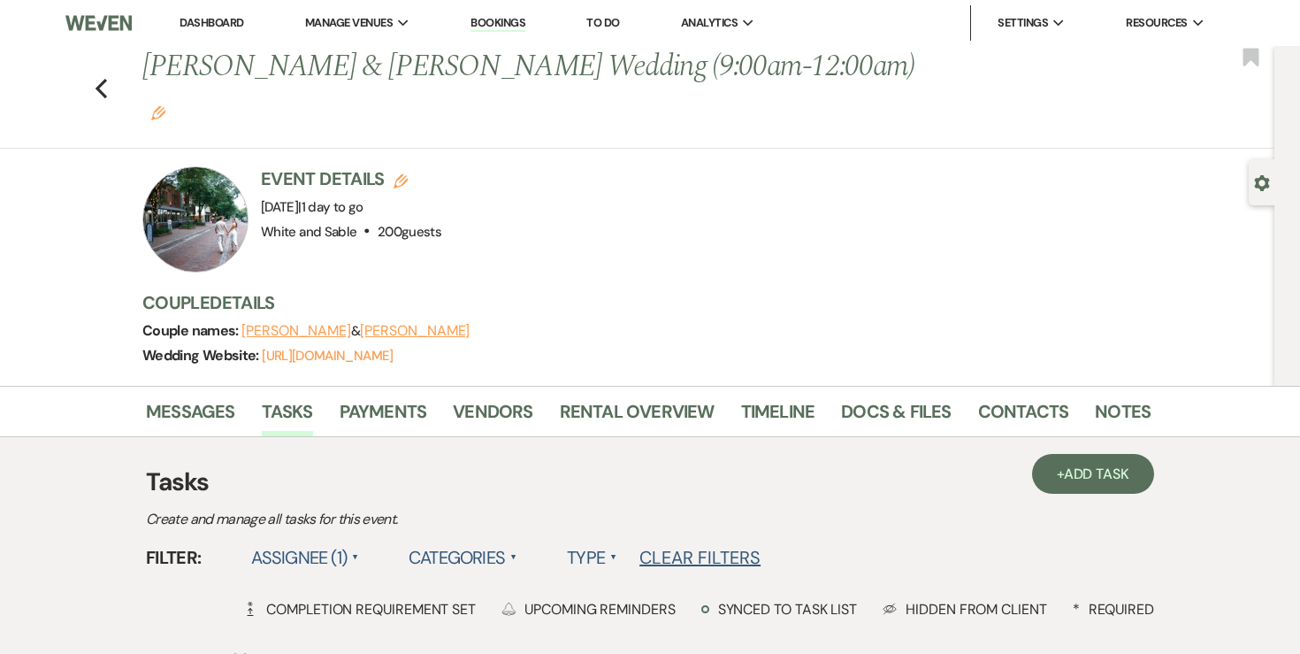
click at [212, 19] on link "Dashboard" at bounding box center [212, 22] width 64 height 15
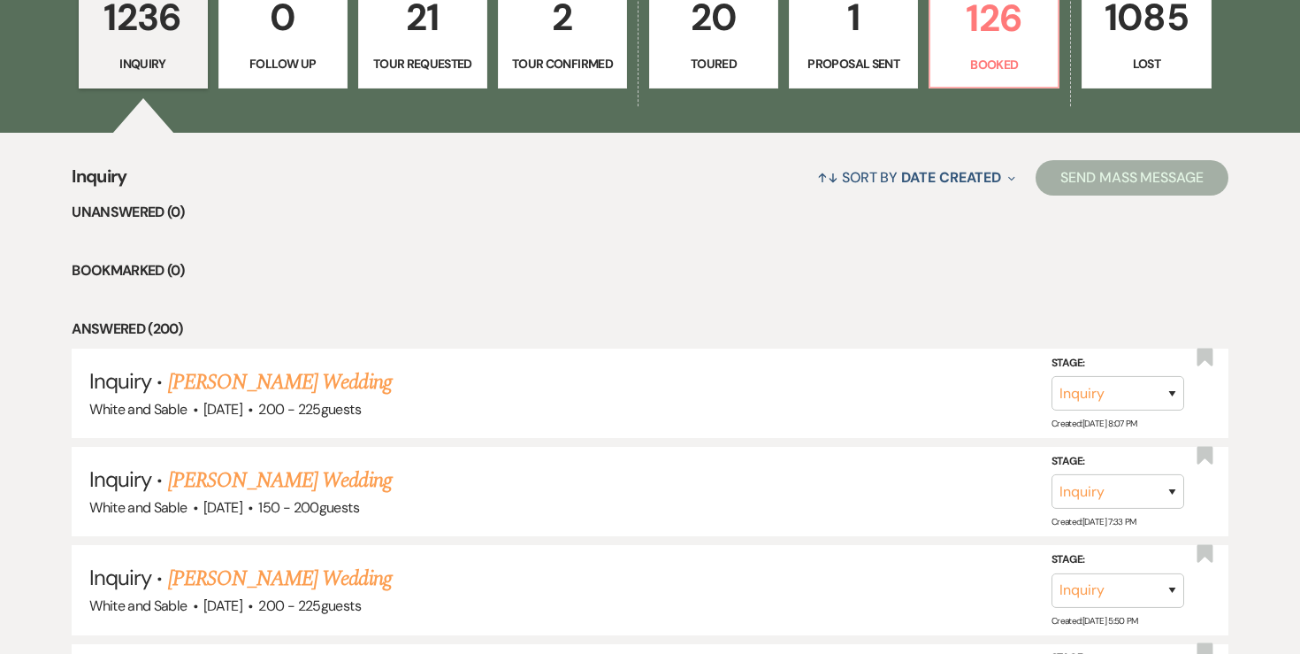
scroll to position [167, 0]
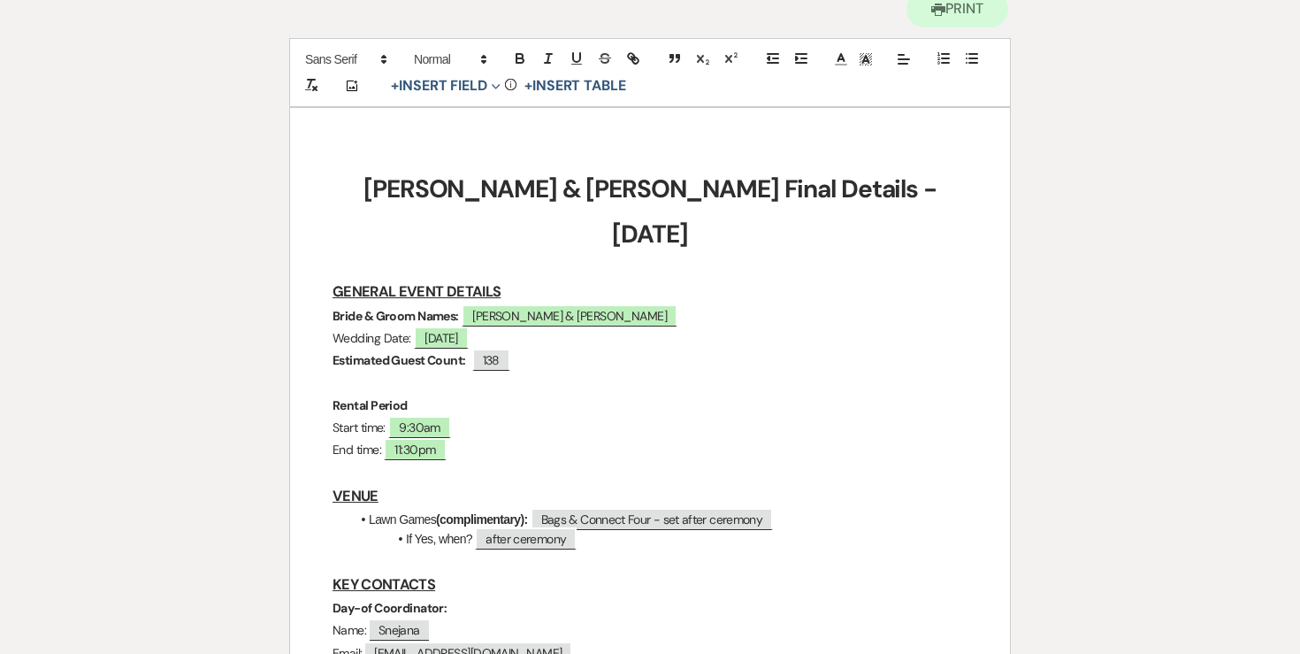
scroll to position [207, 0]
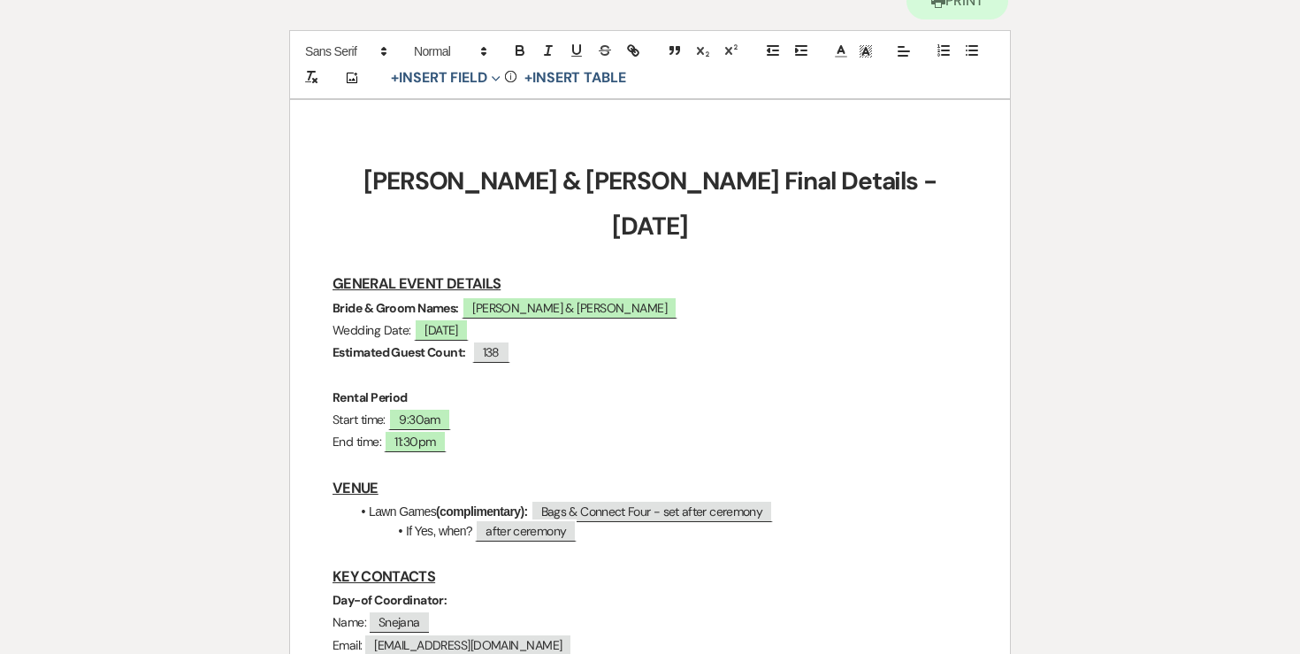
click at [412, 318] on span "[DATE]" at bounding box center [440, 329] width 58 height 22
select select "smartCustomField"
select select "owner"
select select "{{eventDate}}"
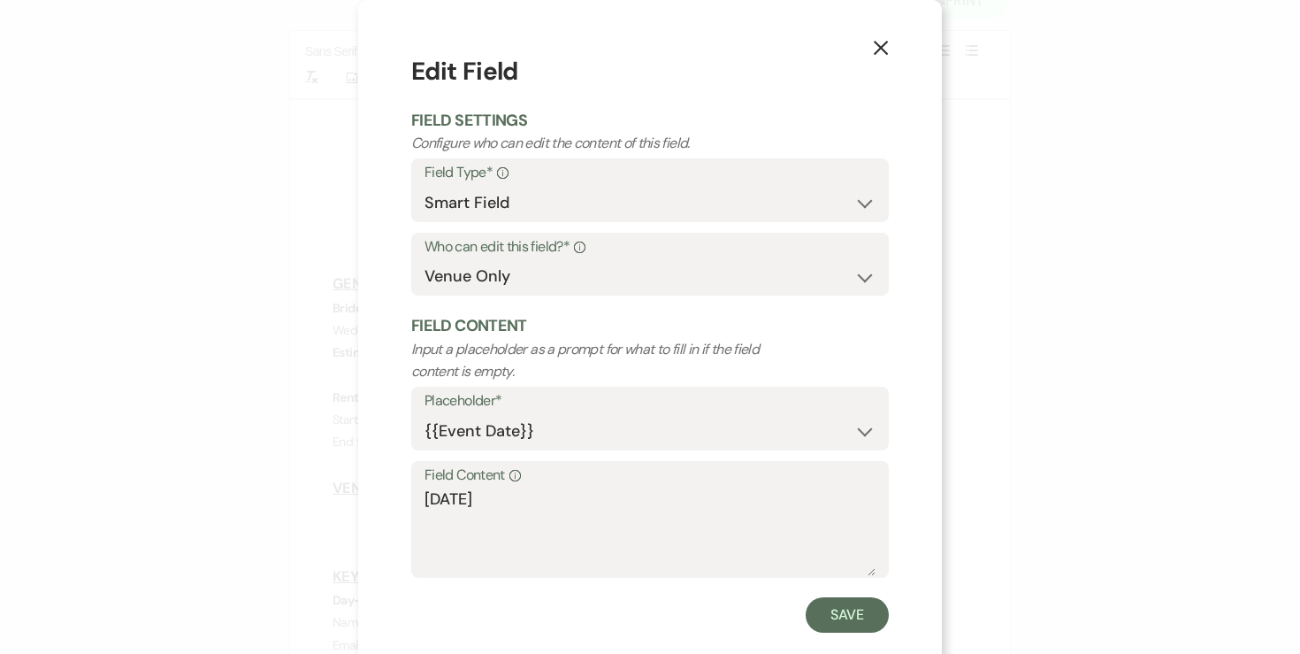
click at [882, 51] on icon "X" at bounding box center [881, 48] width 16 height 16
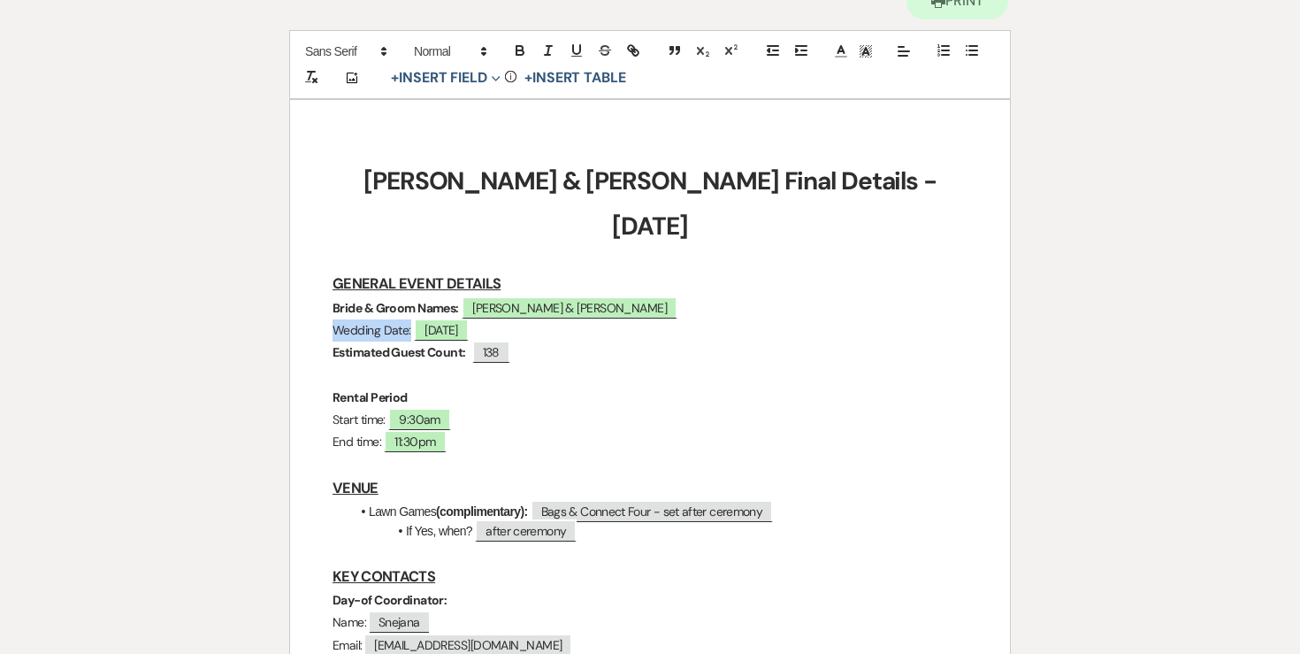
drag, startPoint x: 332, startPoint y: 285, endPoint x: 410, endPoint y: 287, distance: 78.8
click at [410, 319] on p "Wedding Date: ﻿ [DATE] ﻿" at bounding box center [650, 330] width 635 height 22
click at [512, 50] on icon "button" at bounding box center [520, 50] width 16 height 16
click at [368, 344] on strong "Estimated Guest Count:" at bounding box center [400, 352] width 134 height 16
drag, startPoint x: 332, startPoint y: 305, endPoint x: 393, endPoint y: 310, distance: 61.2
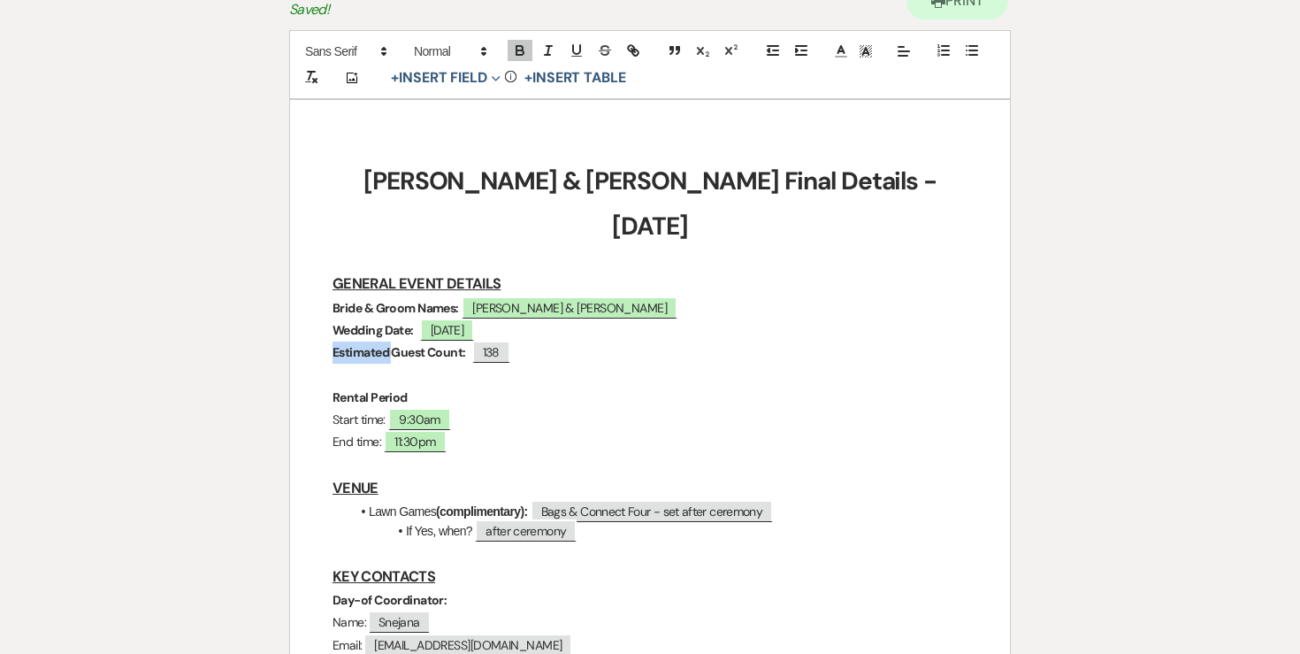
click at [393, 344] on strong "Estimated Guest Count:" at bounding box center [400, 352] width 134 height 16
click at [487, 387] on p "Rental Period" at bounding box center [650, 398] width 635 height 22
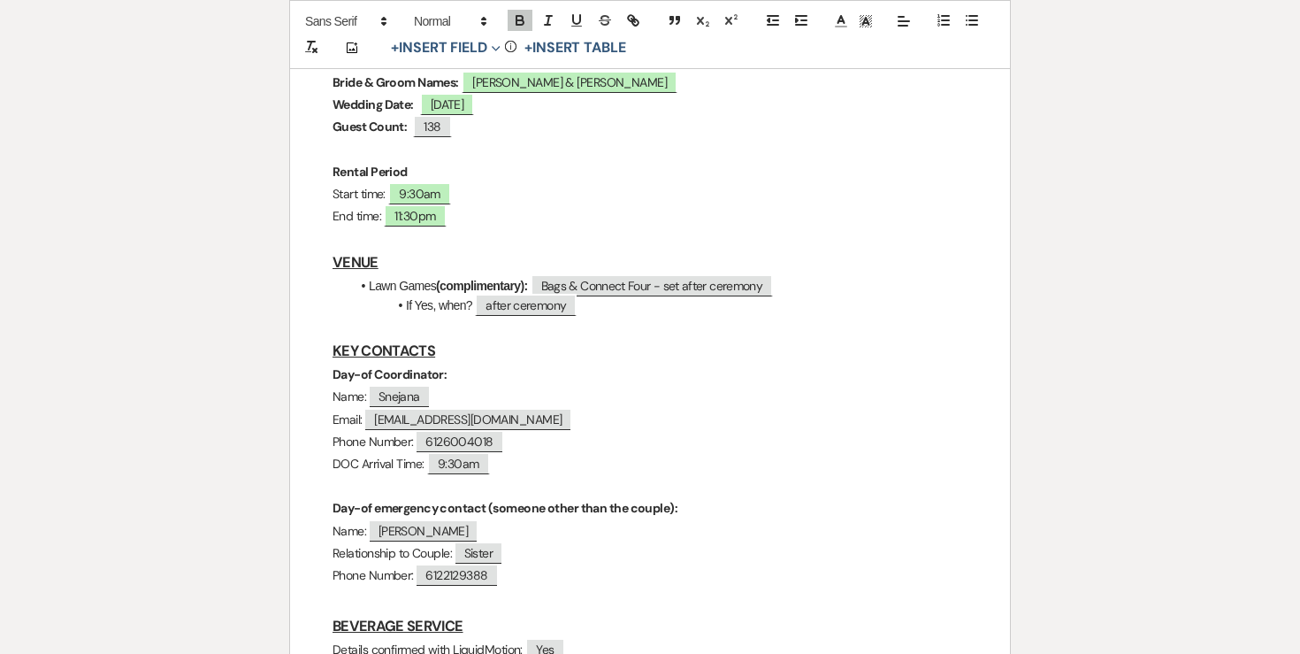
scroll to position [439, 0]
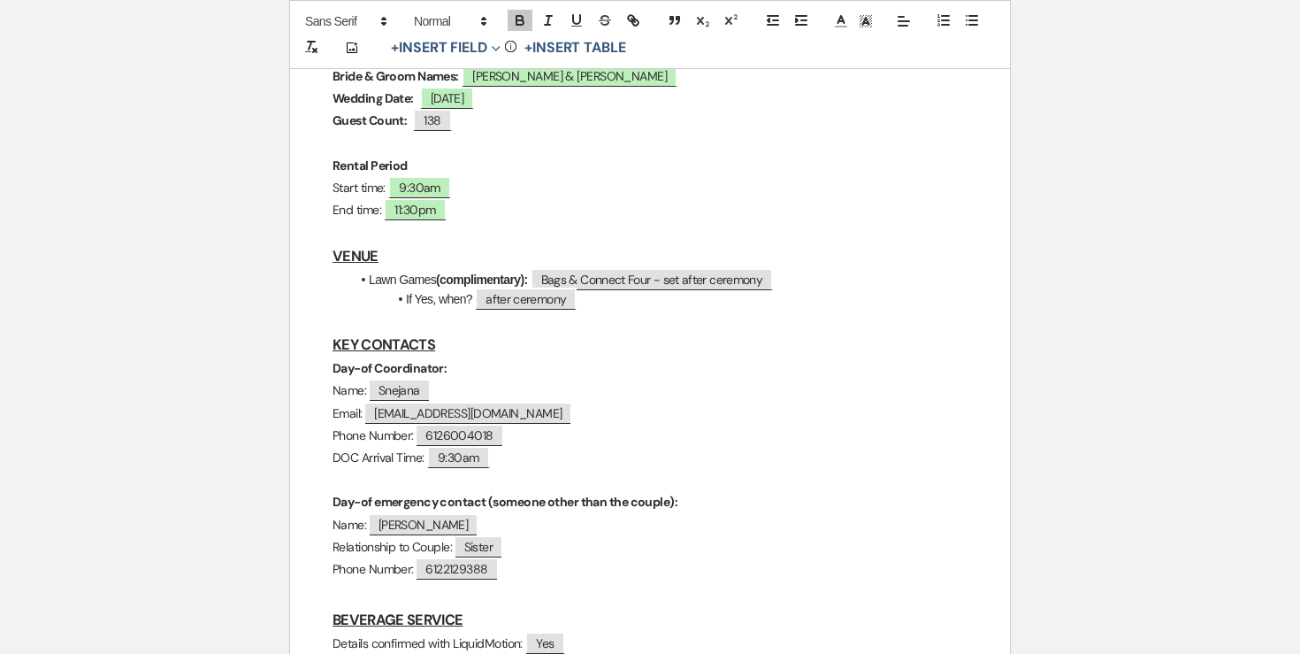
click at [547, 332] on h3 "KEY CONTACTS" at bounding box center [650, 345] width 635 height 26
drag, startPoint x: 353, startPoint y: 234, endPoint x: 371, endPoint y: 234, distance: 17.7
click at [372, 270] on li "Lawn Games (complimentary): ﻿ Bags & Connect Four - set after ceremony ﻿" at bounding box center [658, 279] width 617 height 19
click at [394, 243] on h3 "VENUE" at bounding box center [650, 256] width 635 height 26
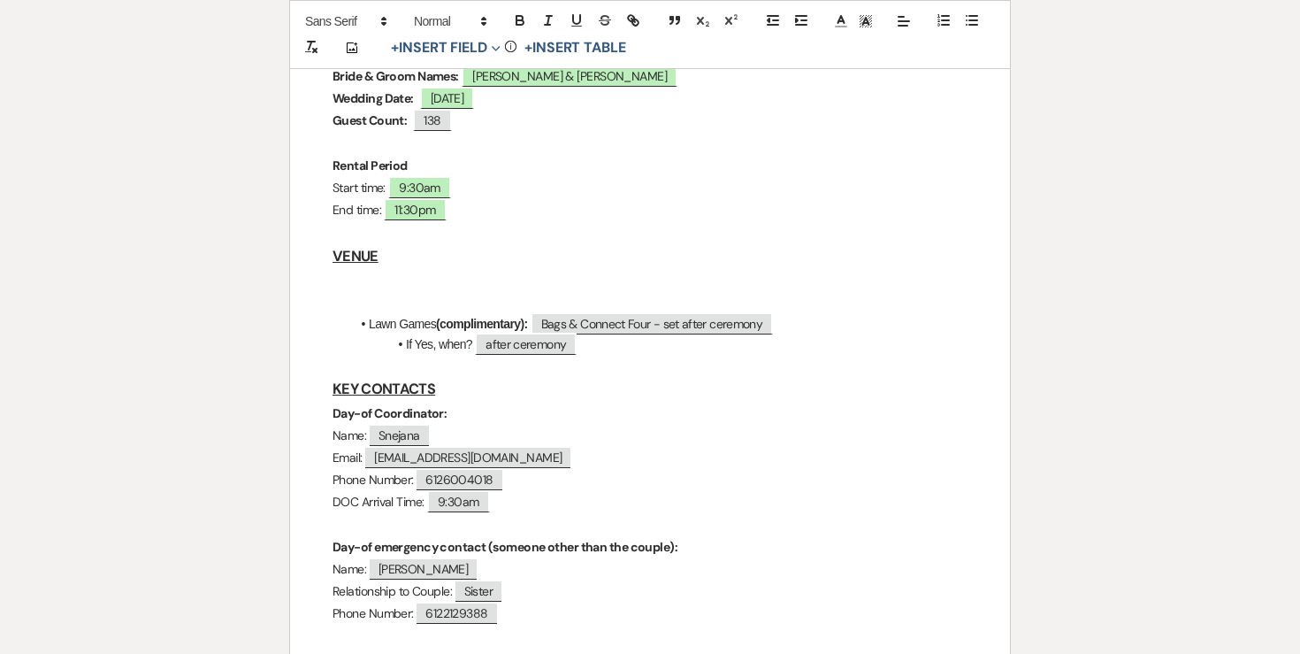
click at [374, 270] on p at bounding box center [650, 281] width 635 height 22
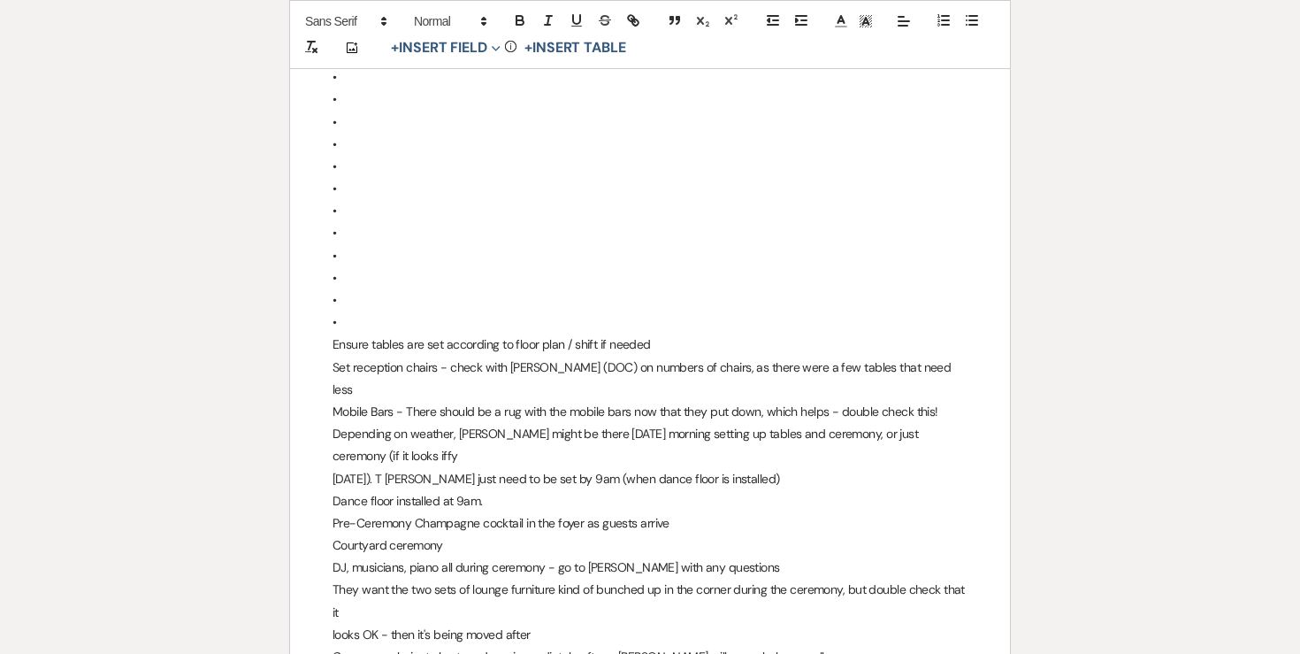
scroll to position [496, 0]
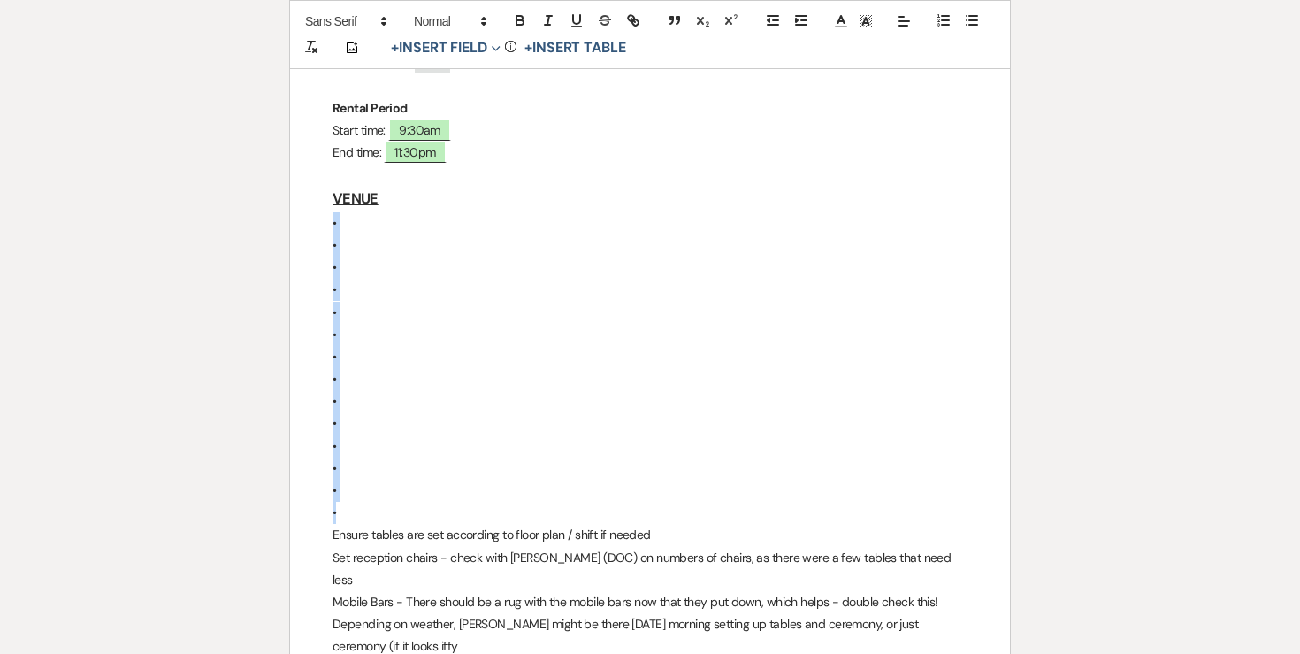
drag, startPoint x: 344, startPoint y: 469, endPoint x: 303, endPoint y: 178, distance: 294.0
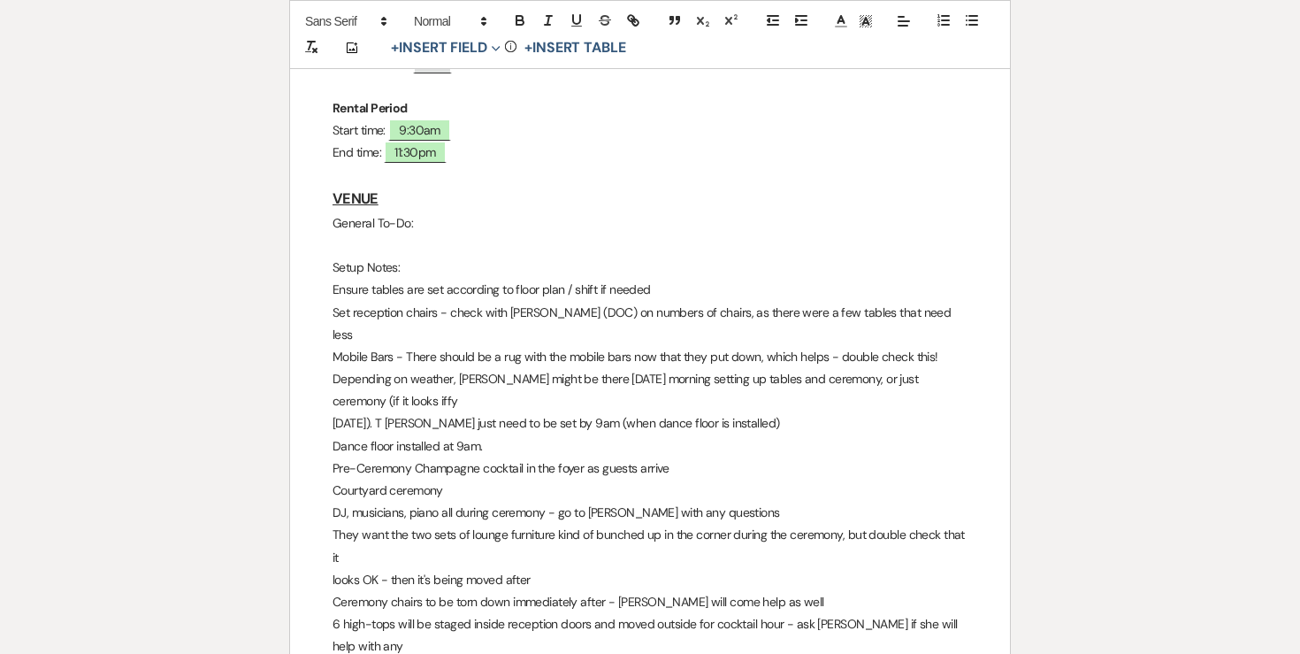
drag, startPoint x: 410, startPoint y: 221, endPoint x: 326, endPoint y: 179, distance: 94.2
drag, startPoint x: 326, startPoint y: 179, endPoint x: 410, endPoint y: 222, distance: 95.4
click at [519, 20] on icon "button" at bounding box center [520, 22] width 7 height 4
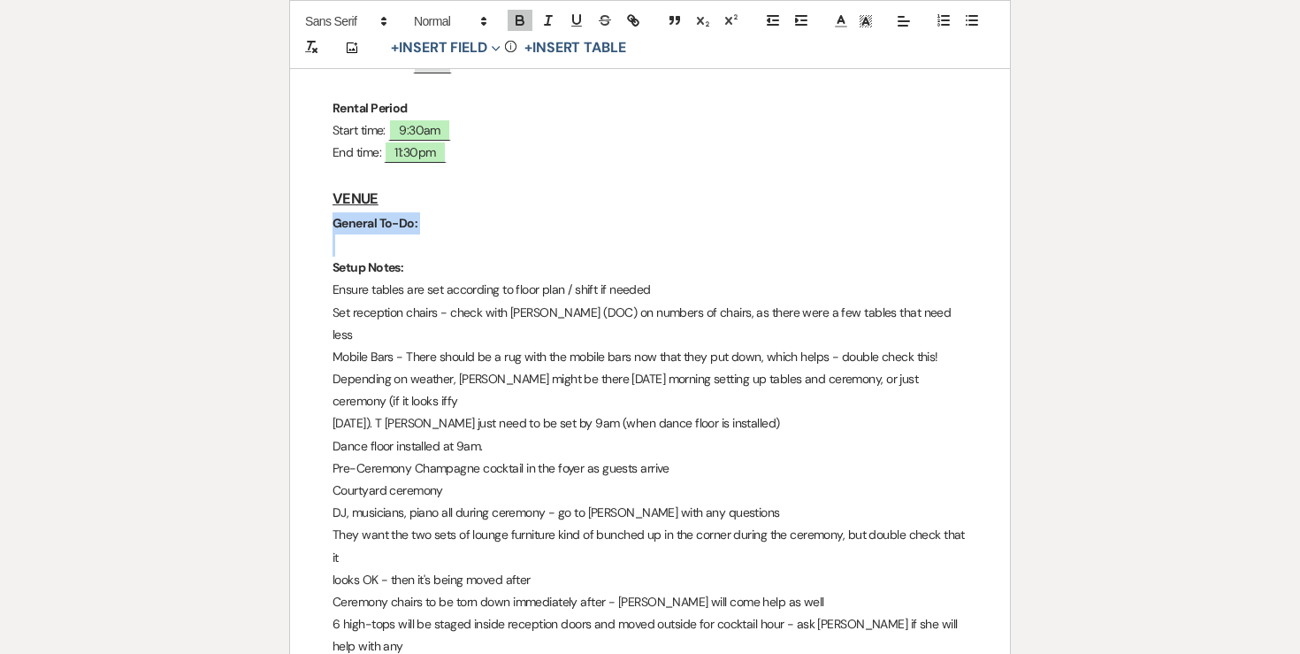
click at [417, 234] on p at bounding box center [650, 245] width 635 height 22
click at [419, 257] on p "Setup Notes:" at bounding box center [650, 268] width 635 height 22
click at [411, 186] on h3 "VENUE" at bounding box center [650, 199] width 635 height 26
click at [451, 479] on p "Courtyard ceremony" at bounding box center [650, 490] width 635 height 22
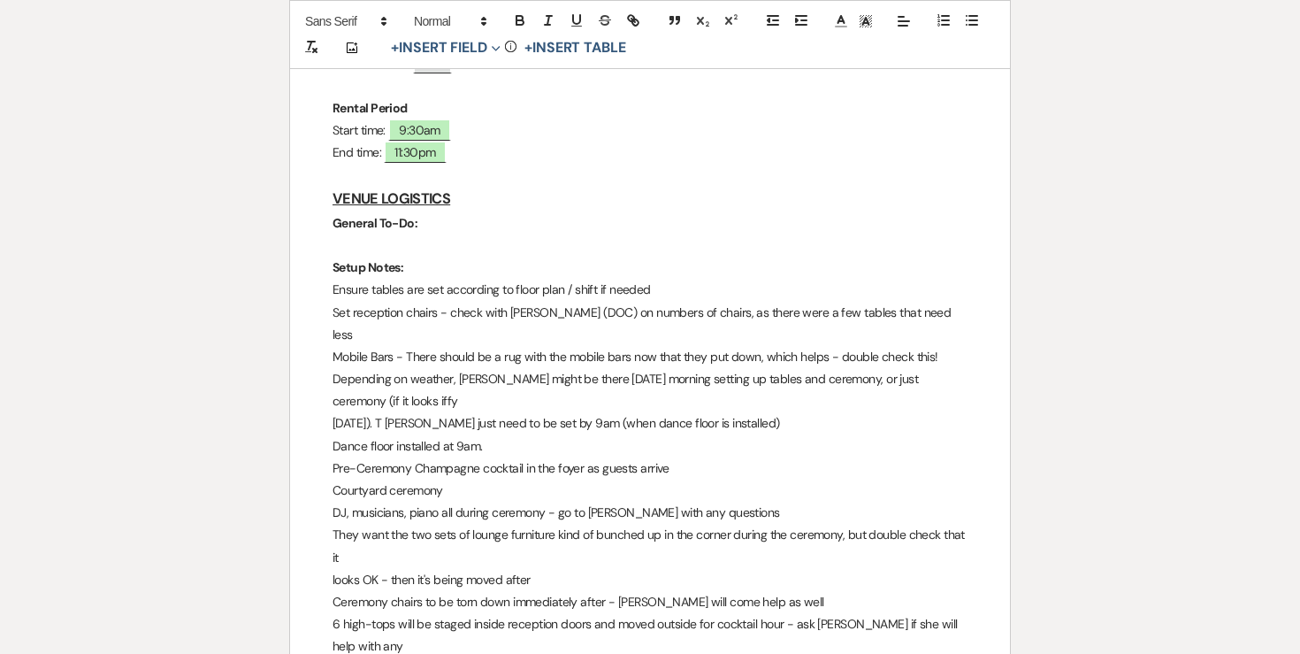
click at [419, 412] on p "[DATE]). T [PERSON_NAME] just need to be set by 9am (when dance floor is instal…" at bounding box center [650, 423] width 635 height 22
click at [968, 19] on icon "button" at bounding box center [972, 20] width 16 height 16
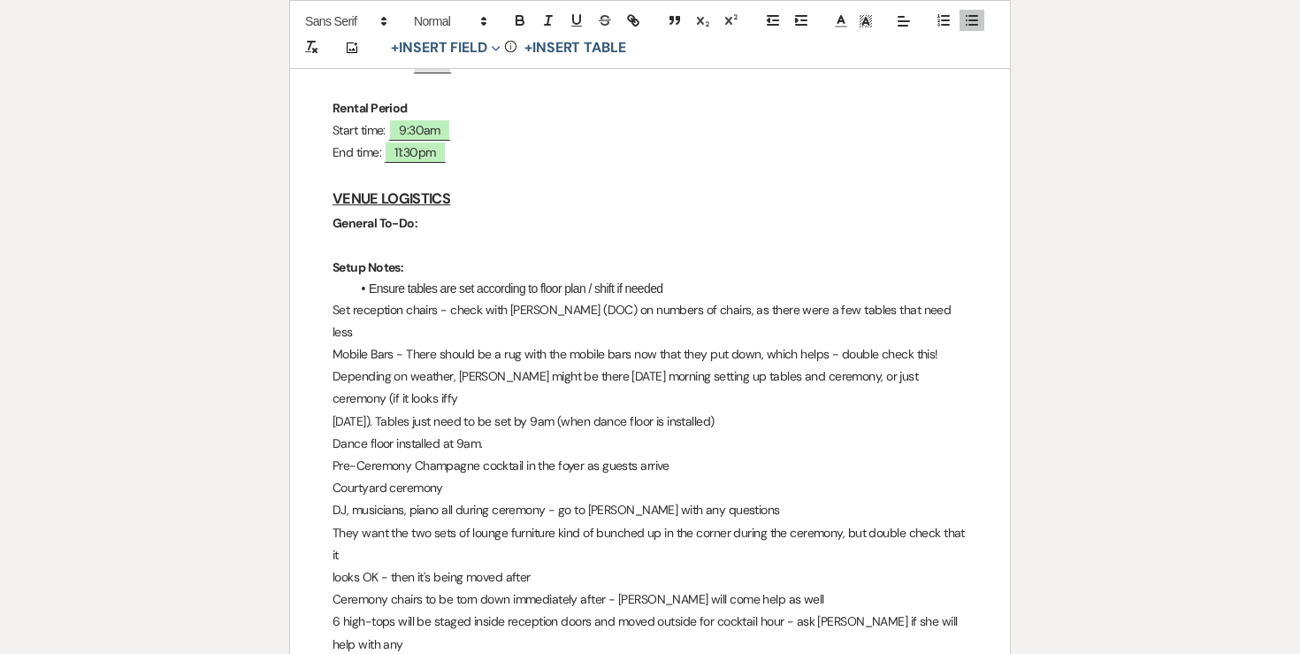
drag, startPoint x: 671, startPoint y: 241, endPoint x: 584, endPoint y: 239, distance: 87.6
click at [584, 279] on li "Ensure tables are set according to floor plan / shift if needed" at bounding box center [658, 288] width 617 height 19
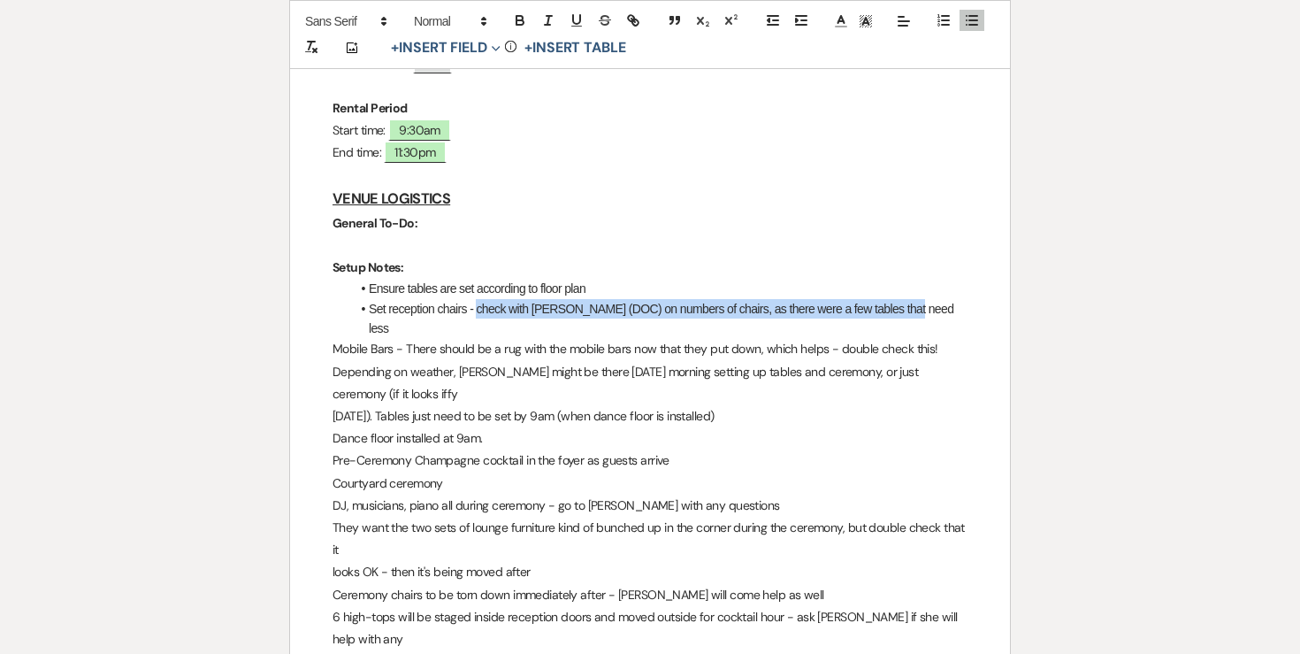
drag, startPoint x: 477, startPoint y: 265, endPoint x: 1054, endPoint y: 266, distance: 576.8
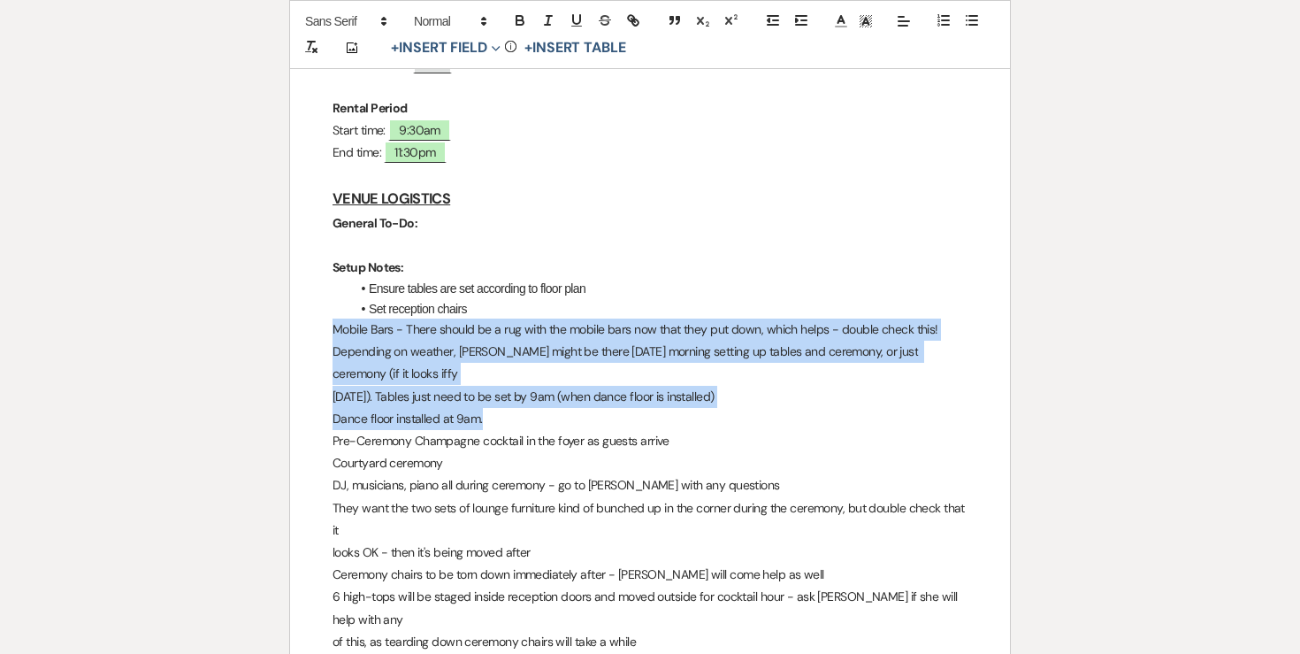
drag, startPoint x: 329, startPoint y: 285, endPoint x: 776, endPoint y: 340, distance: 450.1
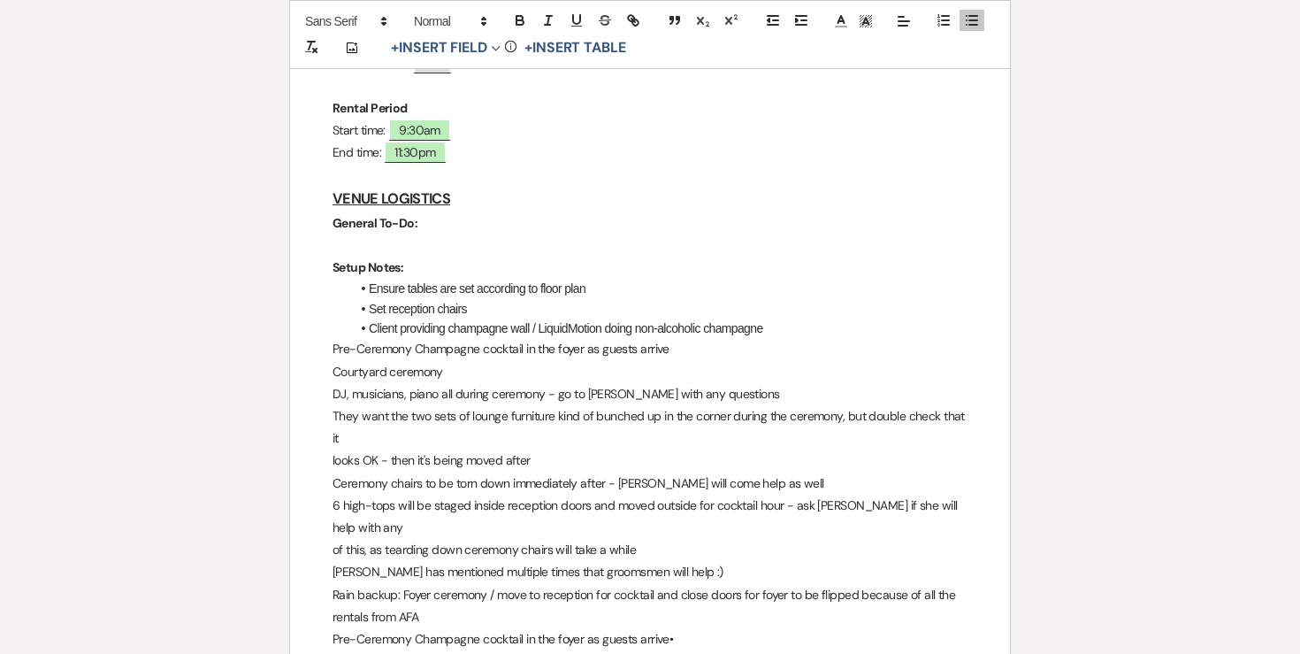
click at [337, 338] on p "Pre-Ceremony Champagne cocktail in the foyer as guests arrive" at bounding box center [650, 349] width 635 height 22
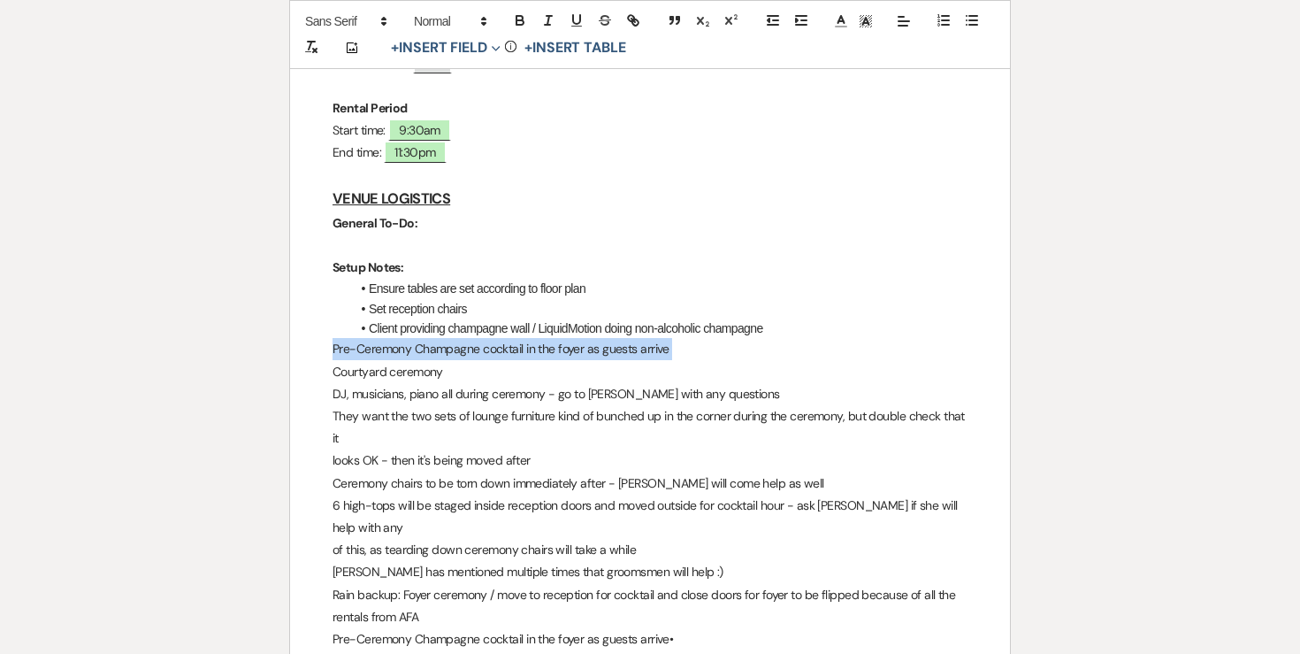
click at [337, 338] on p "Pre-Ceremony Champagne cocktail in the foyer as guests arrive" at bounding box center [650, 349] width 635 height 22
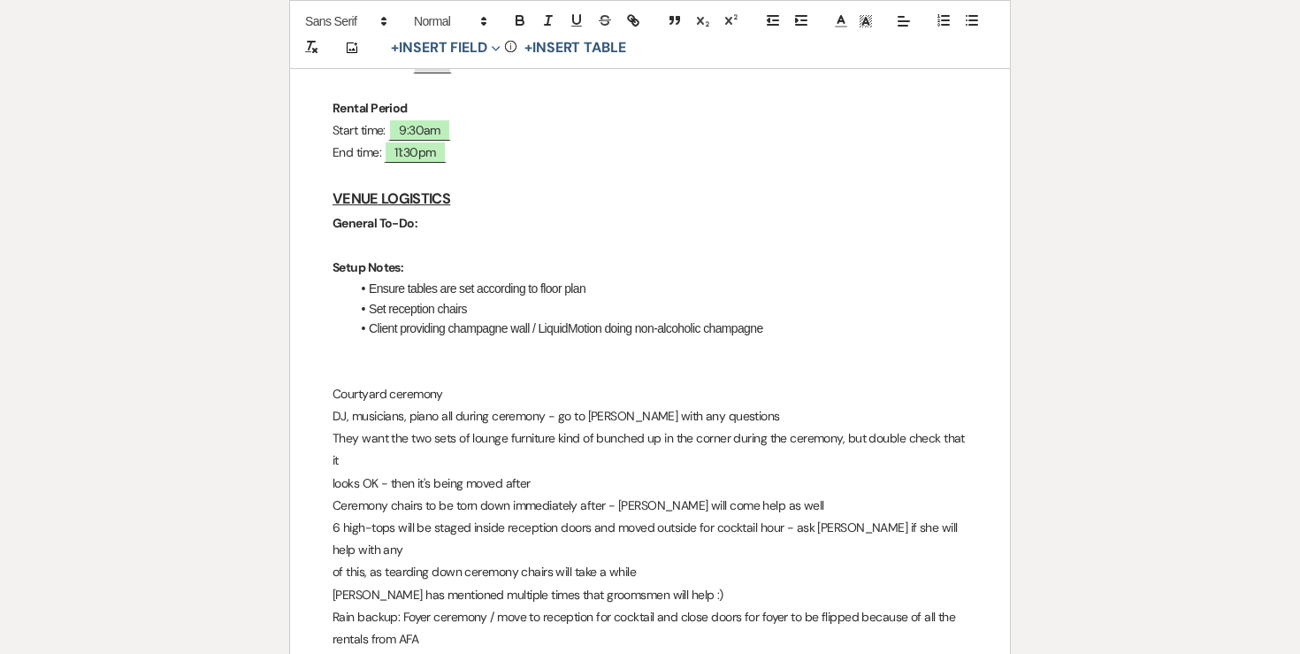
click at [349, 361] on p "Ceremony:" at bounding box center [650, 372] width 635 height 22
click at [517, 20] on icon "button" at bounding box center [520, 22] width 7 height 4
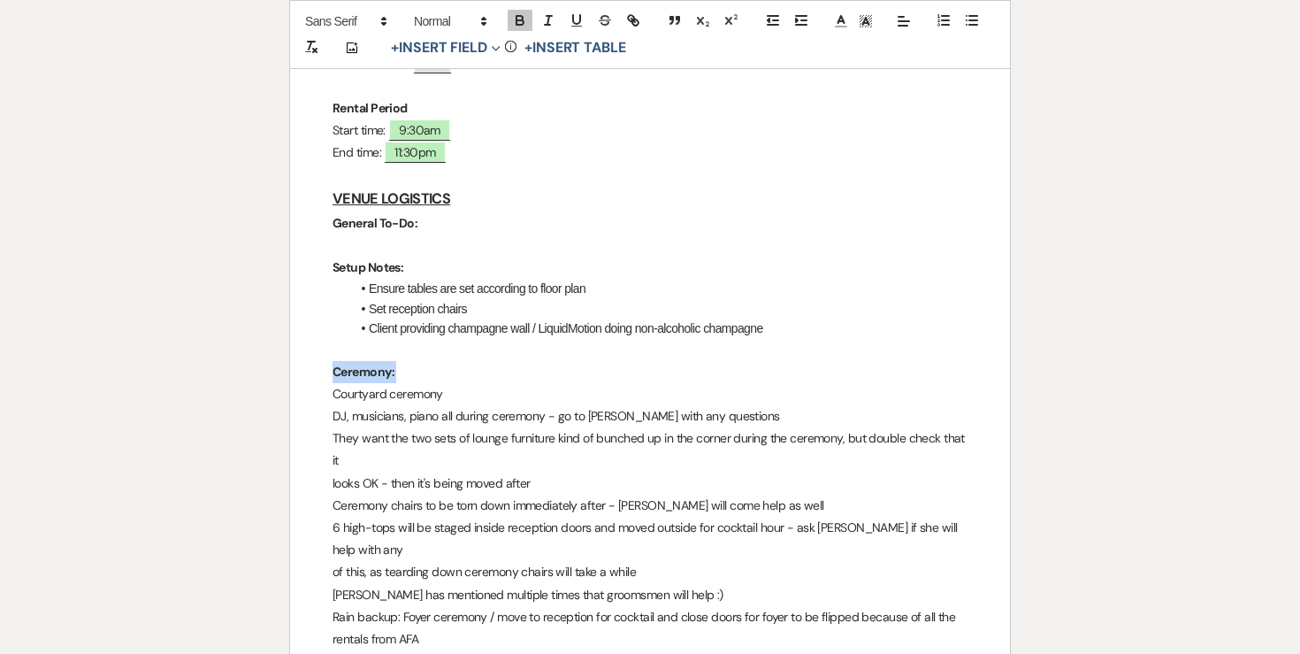
click at [972, 26] on icon "button" at bounding box center [972, 20] width 16 height 16
click at [349, 403] on p "DJ, musicians, piano all during ceremony - go to [PERSON_NAME] with any questio…" at bounding box center [650, 414] width 635 height 22
click at [378, 403] on p "DJ, musicians, piano all during ceremony - go to [PERSON_NAME] with any questio…" at bounding box center [650, 414] width 635 height 22
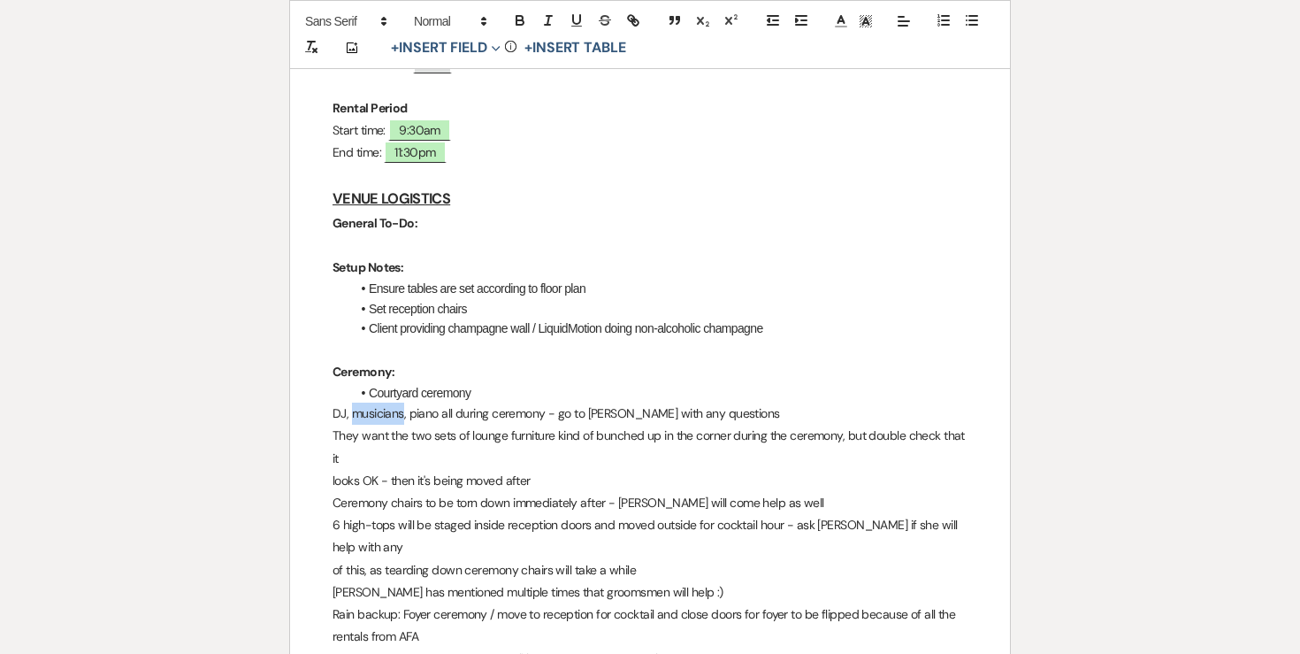
click at [378, 403] on p "DJ, musicians, piano all during ceremony - go to [PERSON_NAME] with any questio…" at bounding box center [650, 414] width 635 height 22
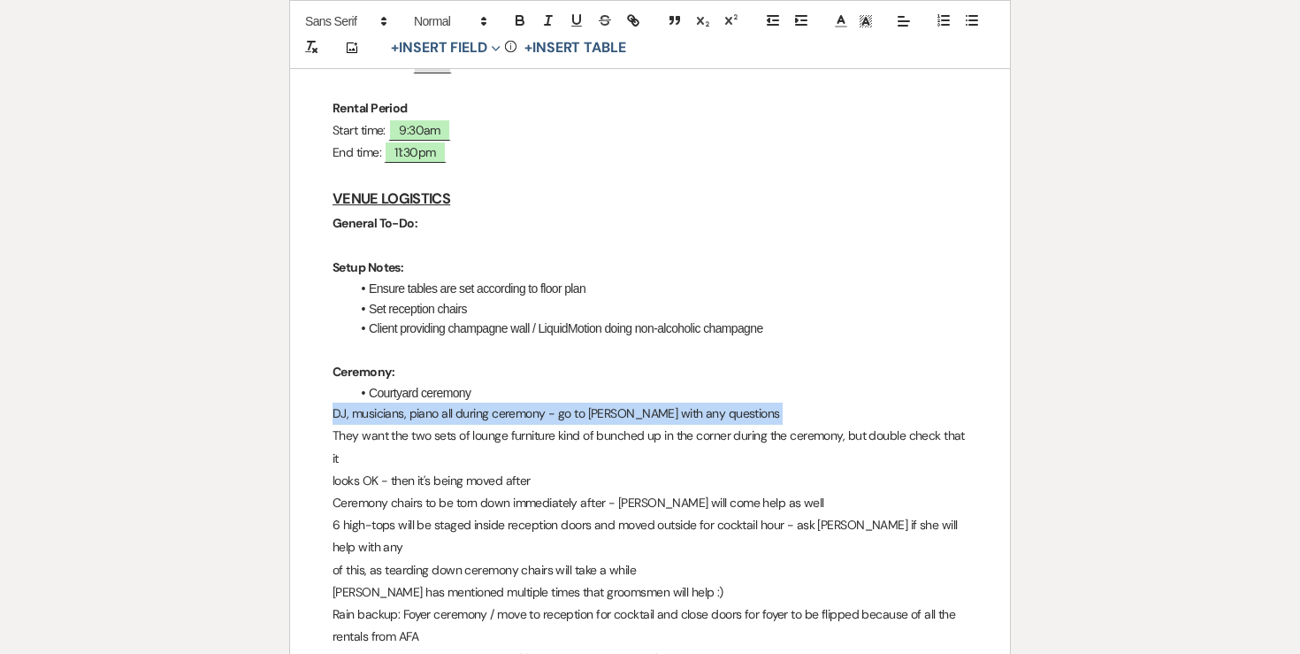
click at [378, 403] on p "DJ, musicians, piano all during ceremony - go to [PERSON_NAME] with any questio…" at bounding box center [650, 414] width 635 height 22
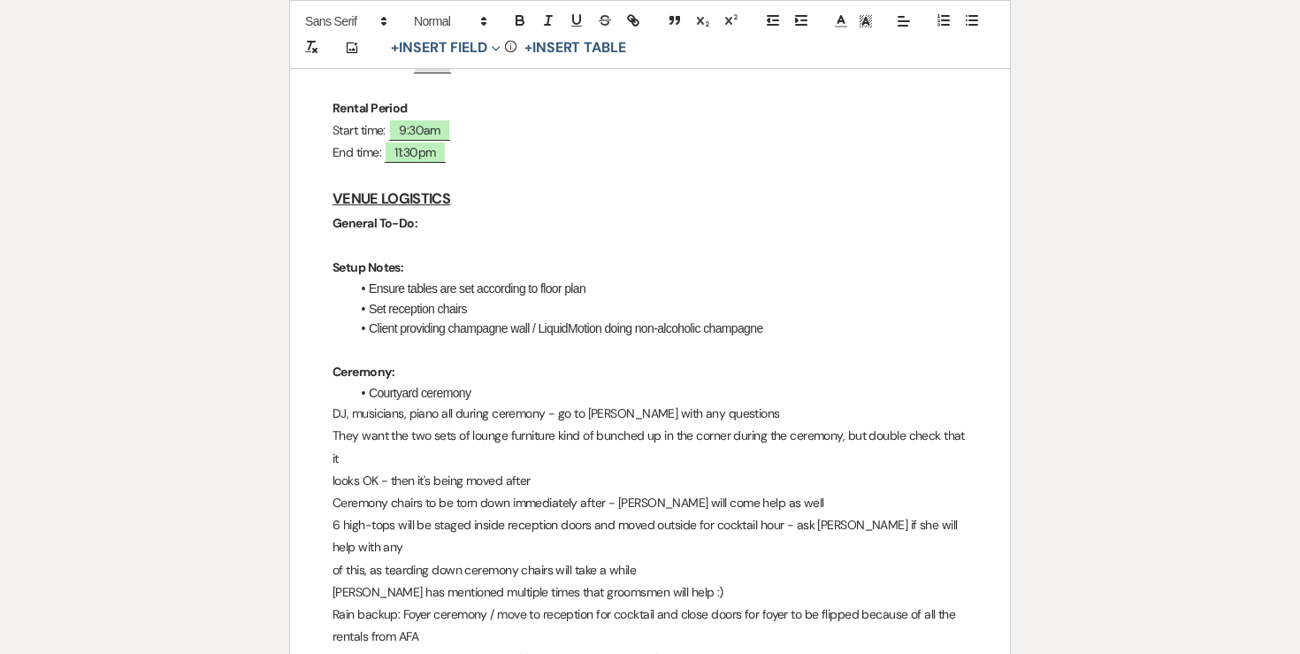
click at [359, 403] on p "DJ, musicians, piano all during ceremony - go to [PERSON_NAME] with any questio…" at bounding box center [650, 414] width 635 height 22
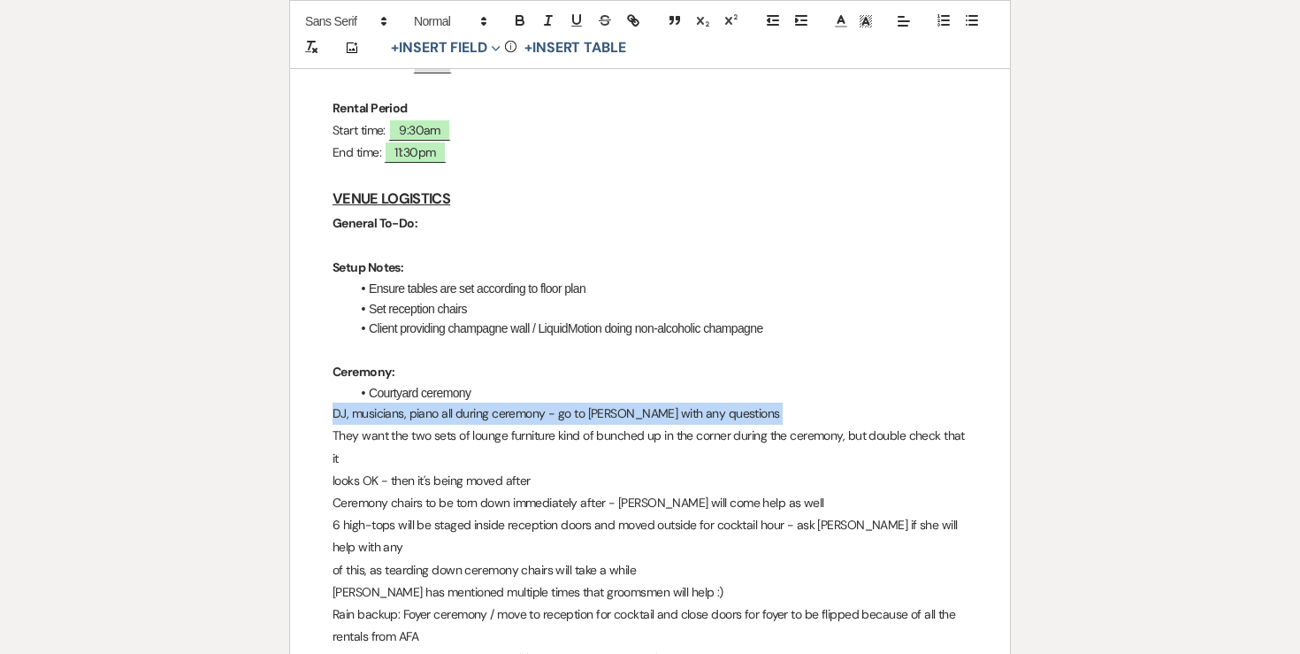
click at [359, 403] on p "DJ, musicians, piano all during ceremony - go to [PERSON_NAME] with any questio…" at bounding box center [650, 414] width 635 height 22
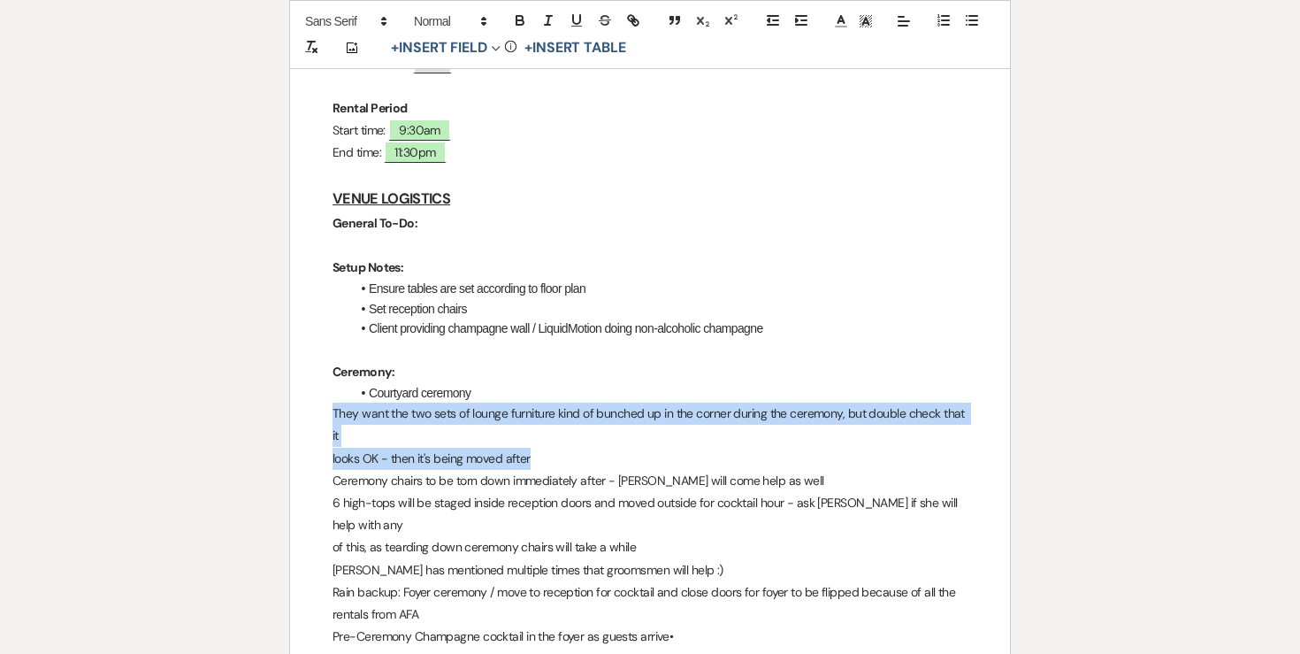
drag, startPoint x: 327, startPoint y: 367, endPoint x: 533, endPoint y: 406, distance: 208.9
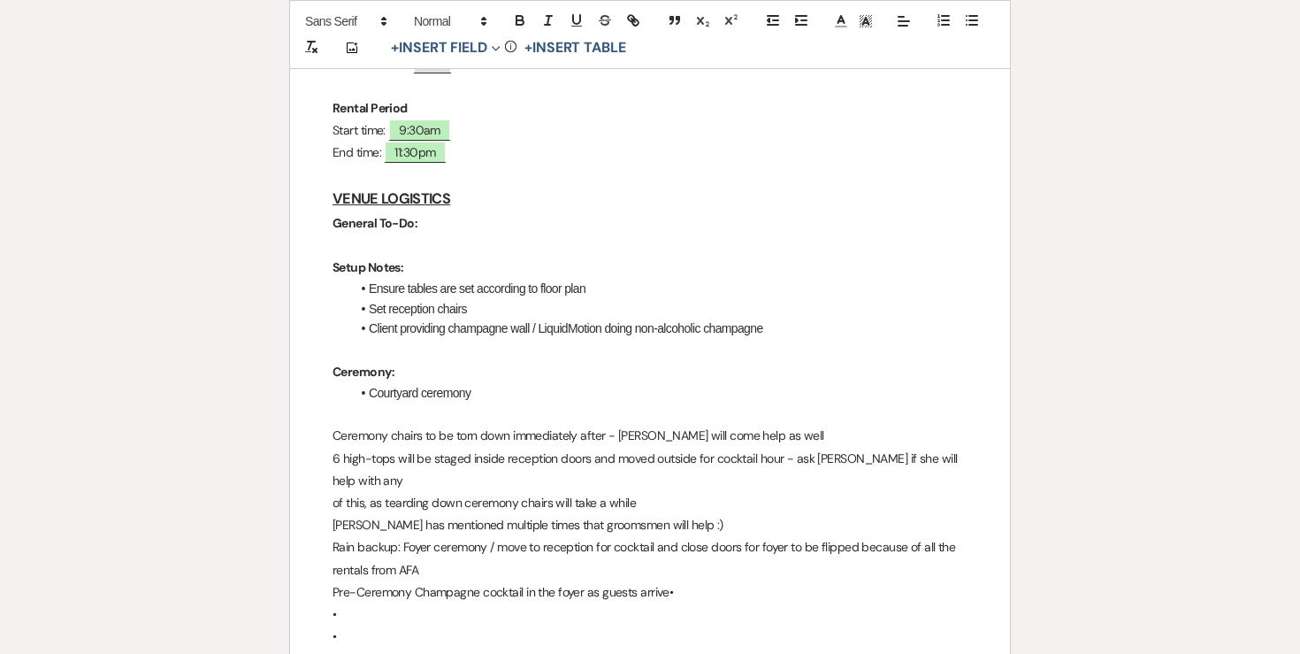
click at [785, 318] on li "Client providing champagne wall / LiquidMotion doing non-alcoholic champagne" at bounding box center [658, 327] width 617 height 19
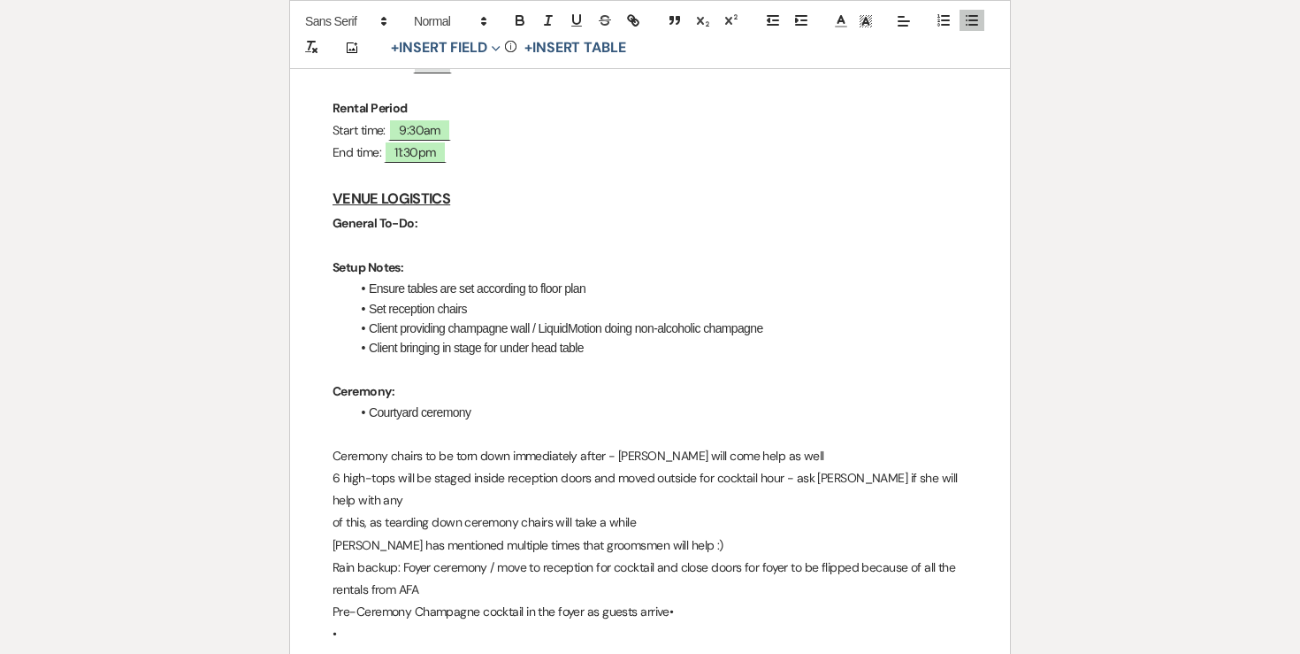
click at [819, 257] on p "Setup Notes:" at bounding box center [650, 268] width 635 height 22
click at [623, 338] on li "Client bringing in stage for under head table" at bounding box center [658, 347] width 617 height 19
click at [636, 338] on li "Client bringing in stage for under head table - please be sure they're caref" at bounding box center [658, 347] width 617 height 19
drag, startPoint x: 633, startPoint y: 300, endPoint x: 779, endPoint y: 302, distance: 145.1
click at [779, 338] on li "Client bringing in stage for under head table - please be sure they're caref" at bounding box center [658, 347] width 617 height 19
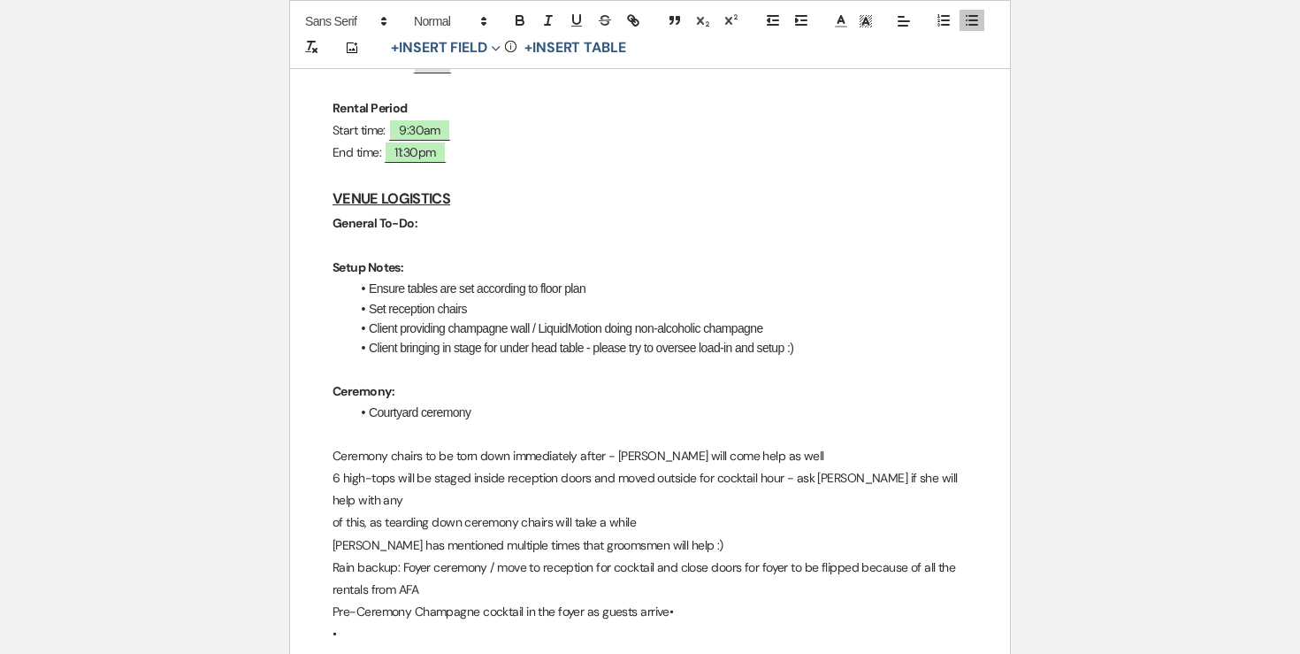
click at [496, 403] on li "Courtyard ceremony" at bounding box center [658, 412] width 617 height 19
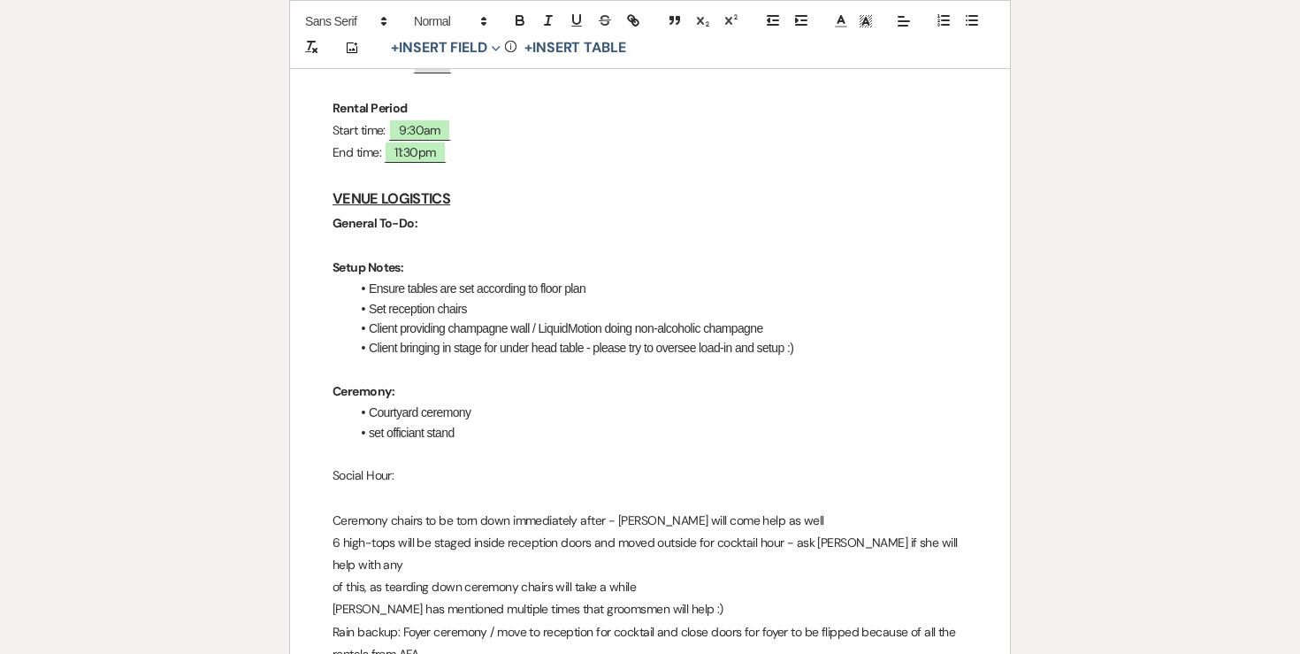
click at [372, 510] on p "Ceremony chairs to be torn down immediately after - [PERSON_NAME] will come hel…" at bounding box center [650, 521] width 635 height 22
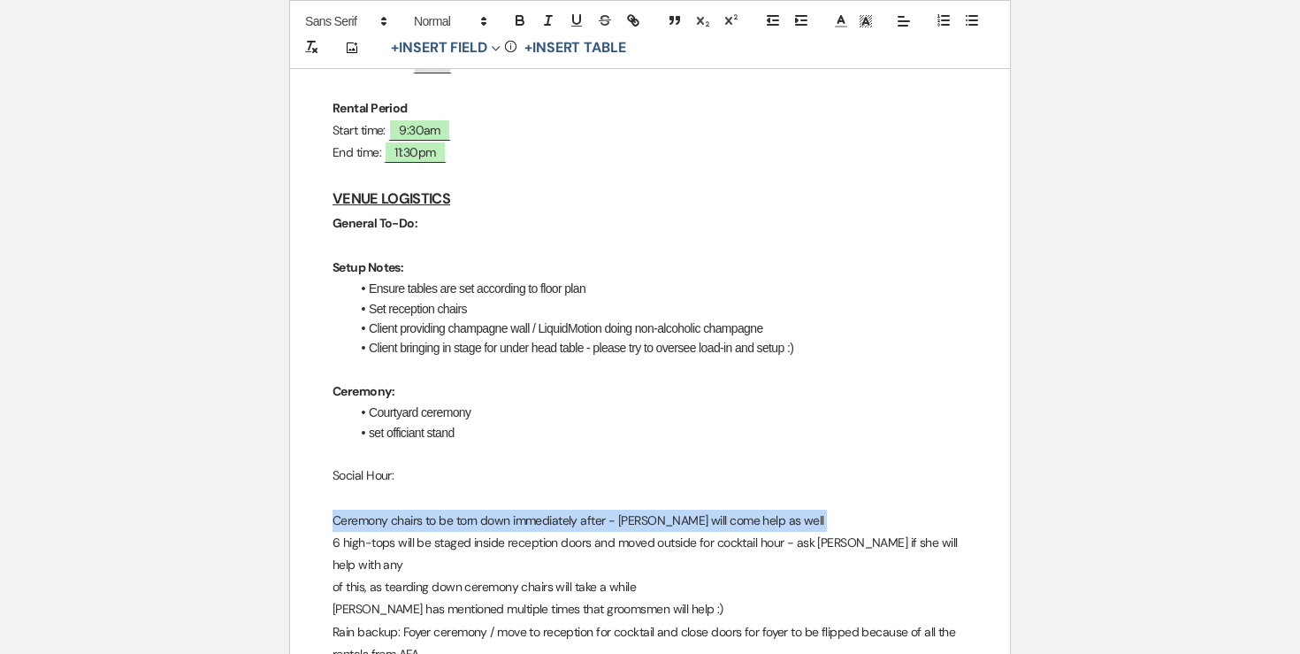
click at [372, 510] on p "Ceremony chairs to be torn down immediately after - [PERSON_NAME] will come hel…" at bounding box center [650, 521] width 635 height 22
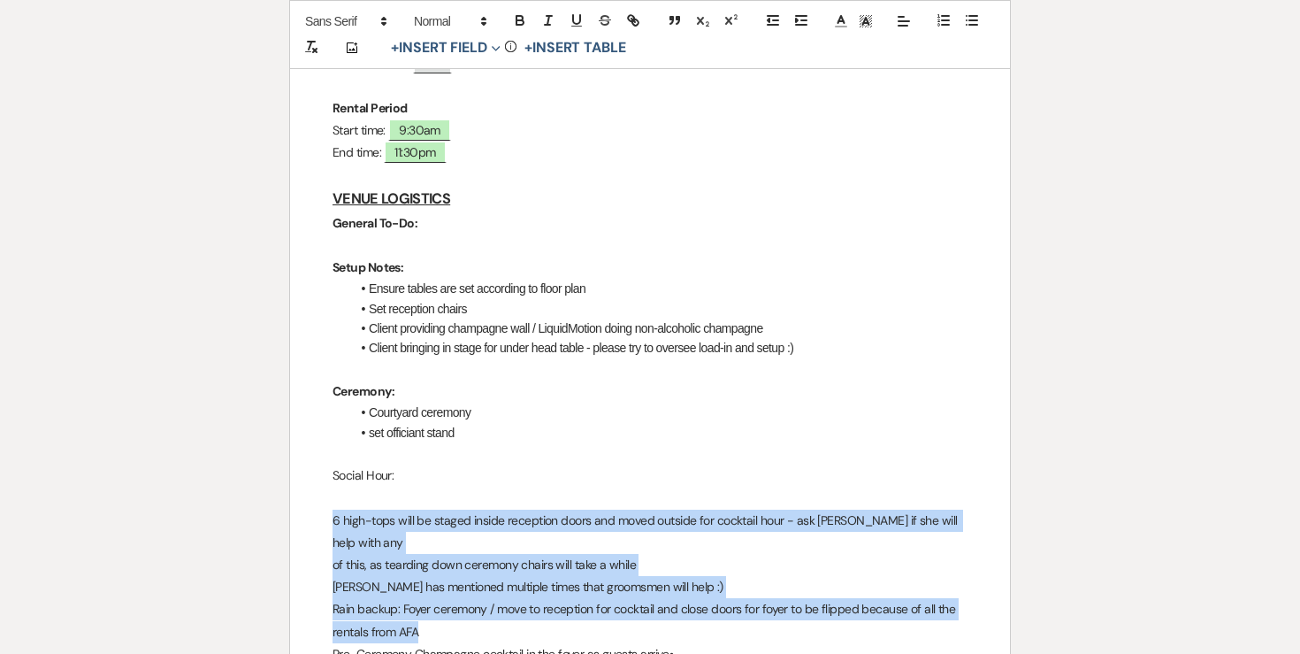
drag, startPoint x: 331, startPoint y: 474, endPoint x: 637, endPoint y: 554, distance: 316.3
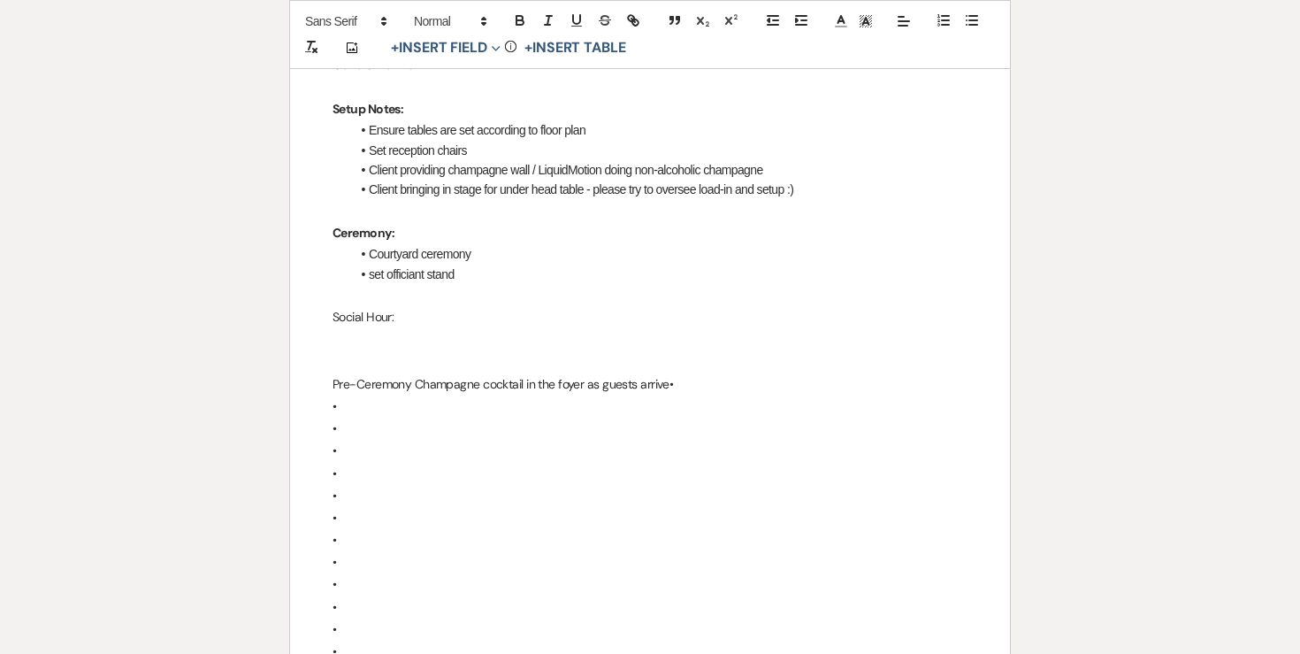
scroll to position [658, 0]
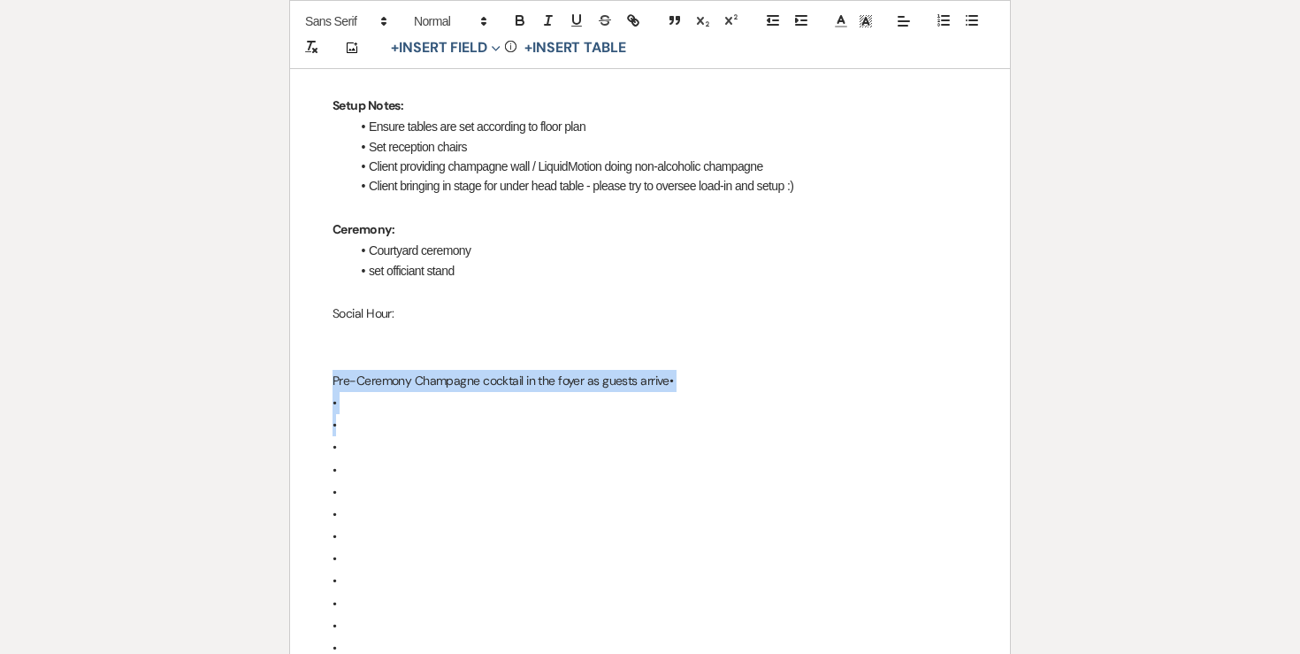
drag, startPoint x: 481, startPoint y: 569, endPoint x: 324, endPoint y: 329, distance: 286.8
click at [367, 303] on p "Social Hour:" at bounding box center [650, 314] width 635 height 22
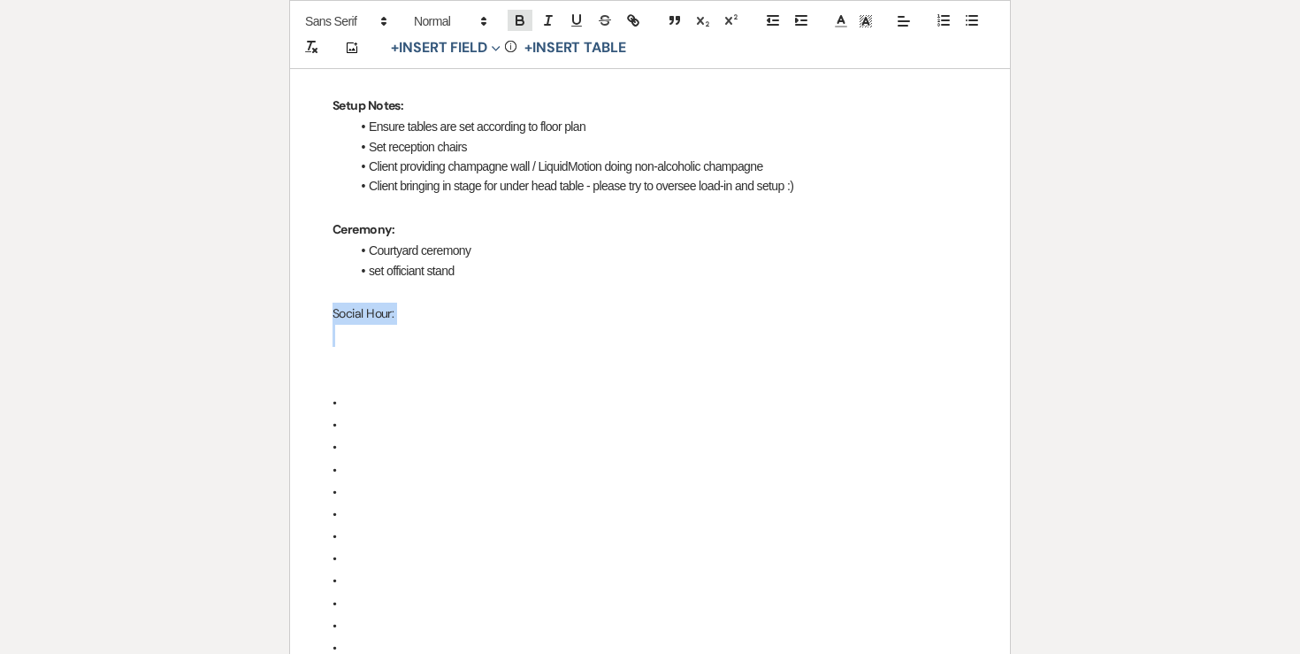
click at [522, 26] on icon "button" at bounding box center [520, 20] width 16 height 16
click at [406, 303] on p "Social Hour:" at bounding box center [650, 314] width 635 height 22
click at [968, 22] on icon "button" at bounding box center [972, 20] width 16 height 16
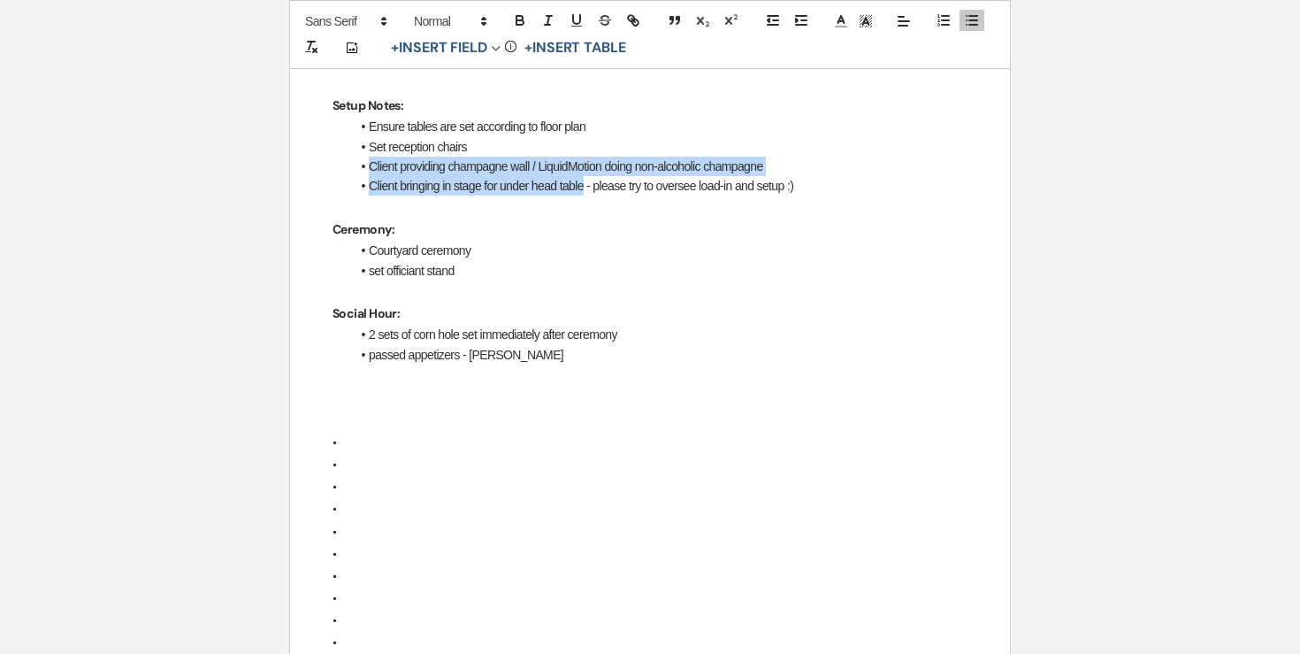
drag, startPoint x: 466, startPoint y: 105, endPoint x: 588, endPoint y: 162, distance: 134.6
click at [588, 145] on ul "Ensure tables are set according to floor plan Set reception chairs Client provi…" at bounding box center [658, 157] width 617 height 80
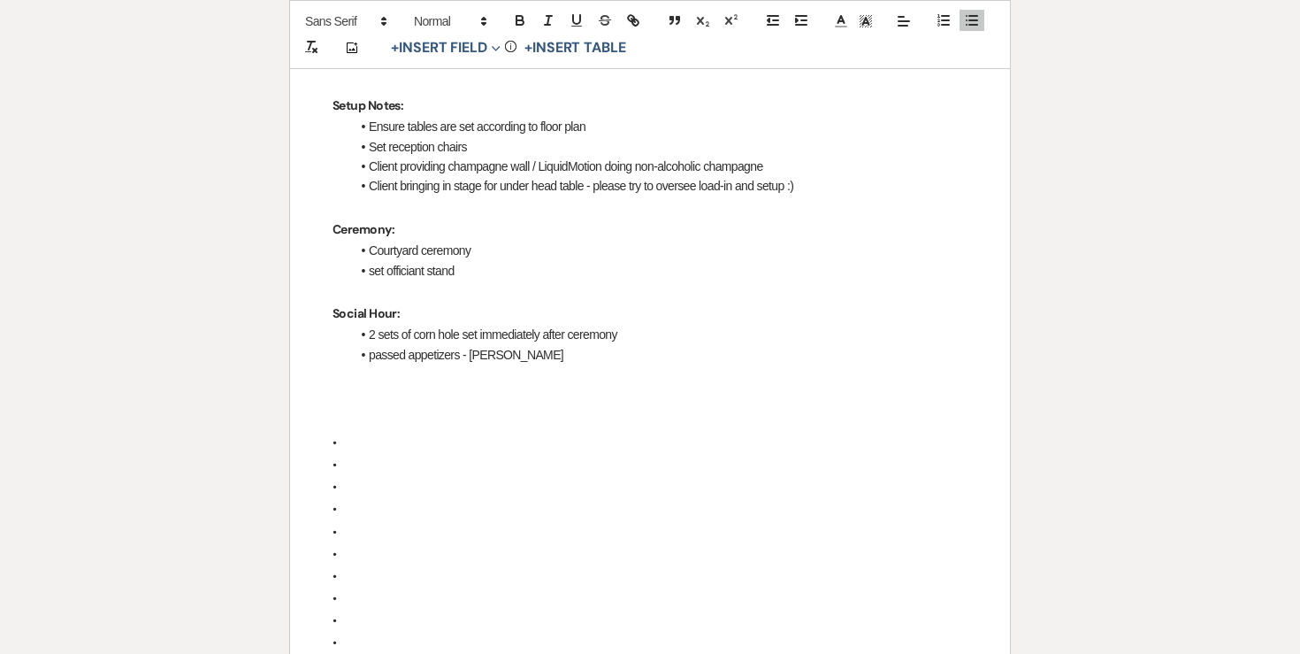
drag, startPoint x: 634, startPoint y: 161, endPoint x: 625, endPoint y: 161, distance: 9.7
click at [634, 196] on p at bounding box center [650, 207] width 635 height 22
click at [601, 196] on p at bounding box center [650, 207] width 635 height 22
click at [599, 176] on li "Client bringing in stage for under head table - please try to oversee load-in a…" at bounding box center [658, 185] width 617 height 19
click at [621, 176] on li "Client bringing in stage for under head table - [PERSON_NAME] please try to ove…" at bounding box center [658, 185] width 617 height 19
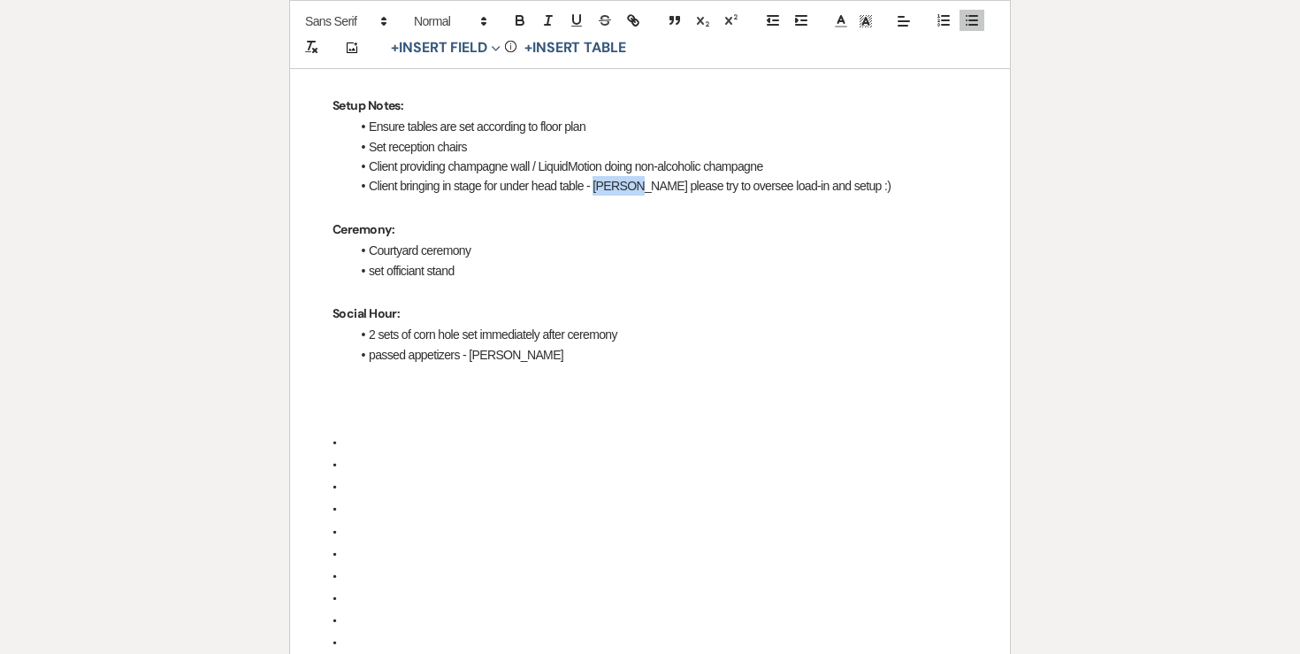
click at [621, 176] on li "Client bringing in stage for under head table - [PERSON_NAME] please try to ove…" at bounding box center [658, 185] width 617 height 19
click at [520, 23] on icon "button" at bounding box center [520, 20] width 16 height 16
click at [487, 345] on li "passed appetizers - [PERSON_NAME]" at bounding box center [658, 354] width 617 height 19
click at [525, 345] on li "passed appetizers - [PERSON_NAME]" at bounding box center [658, 354] width 617 height 19
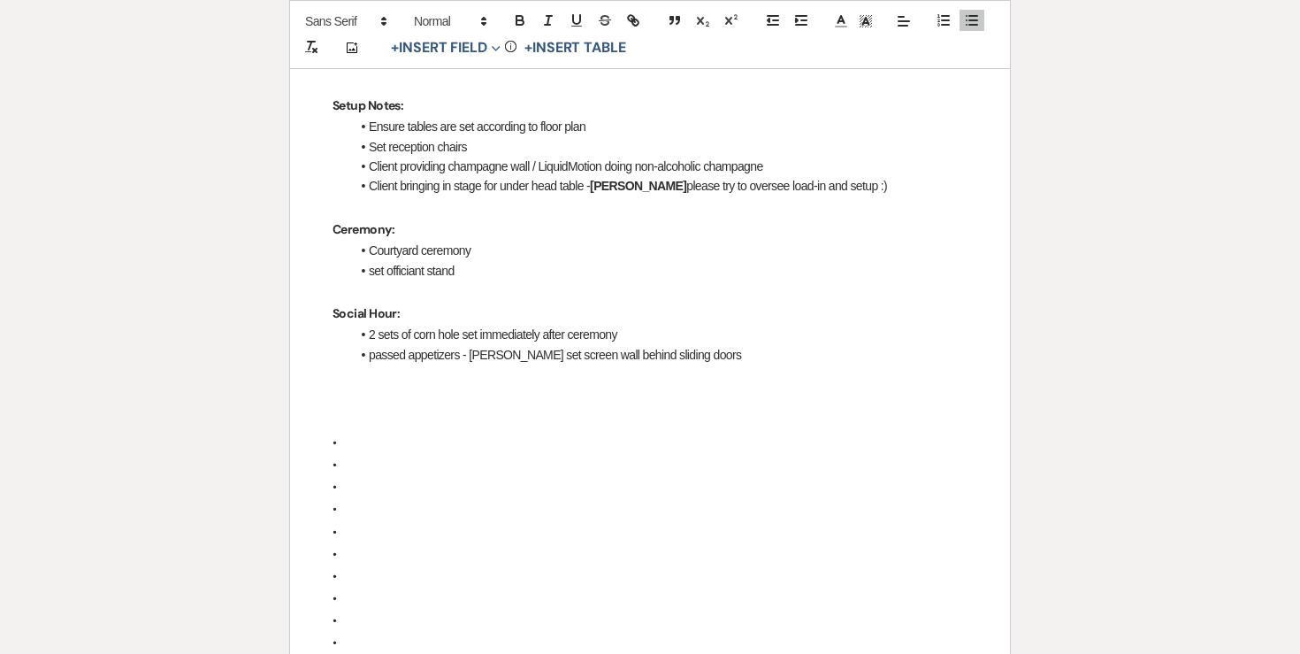
click at [515, 345] on li "passed appetizers - [PERSON_NAME] set screen wall behind sliding doors" at bounding box center [658, 354] width 617 height 19
click at [691, 345] on li "passed appetizers - [PERSON_NAME] confirm whether thy want screen wall behind s…" at bounding box center [658, 354] width 617 height 19
click at [848, 364] on p at bounding box center [650, 375] width 635 height 22
click at [842, 345] on li "passed appetizers - [PERSON_NAME] confirm whether thy want screen wall set behi…" at bounding box center [658, 354] width 617 height 19
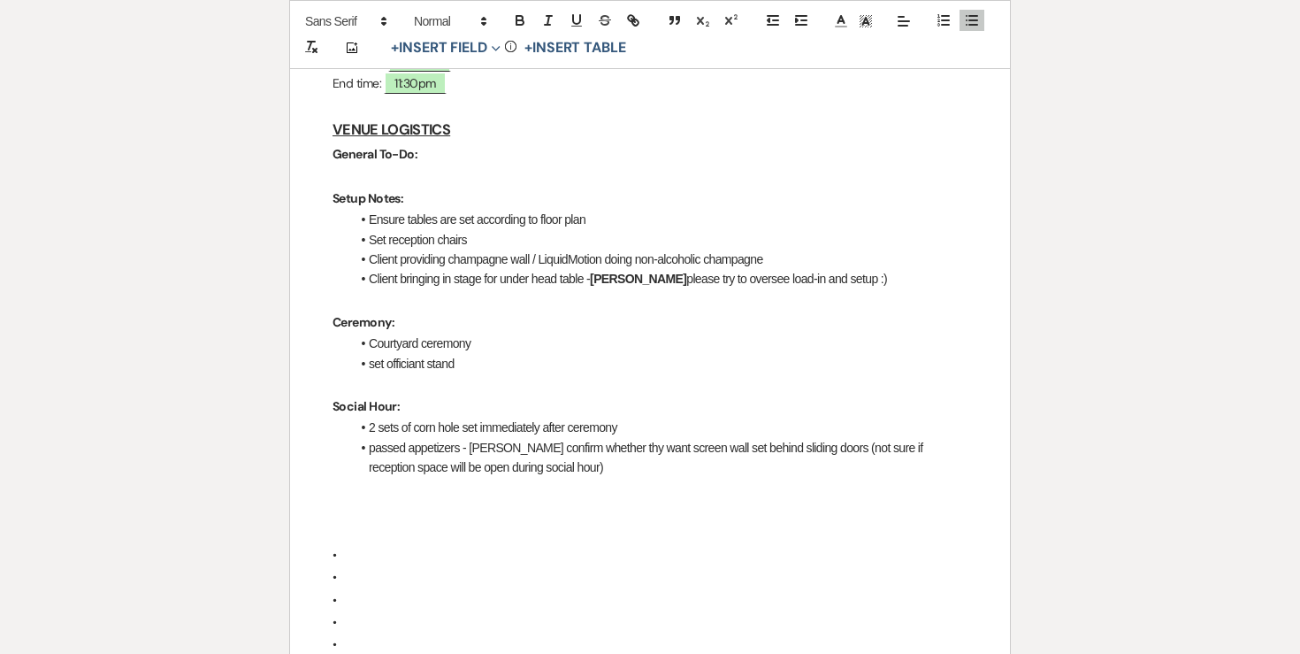
scroll to position [564, 0]
click at [487, 439] on li "passed appetizers - [PERSON_NAME] confirm whether thy want screen wall set behi…" at bounding box center [658, 459] width 617 height 40
click at [517, 18] on icon "button" at bounding box center [520, 18] width 6 height 4
click at [535, 439] on li "passed appetizers - [PERSON_NAME] confirm whether thy want screen wall set behi…" at bounding box center [658, 459] width 617 height 40
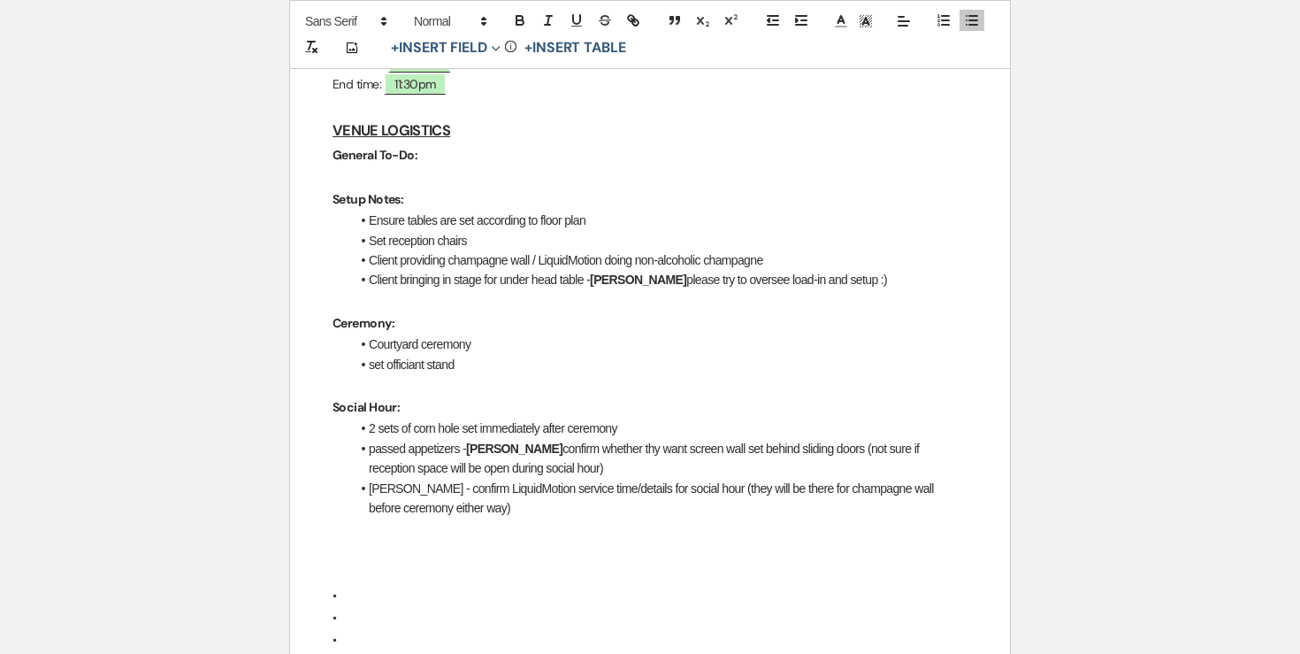
click at [386, 479] on li "[PERSON_NAME] - confirm LiquidMotion service time/details for social hour (they…" at bounding box center [658, 499] width 617 height 40
click at [517, 21] on icon "button" at bounding box center [520, 22] width 7 height 4
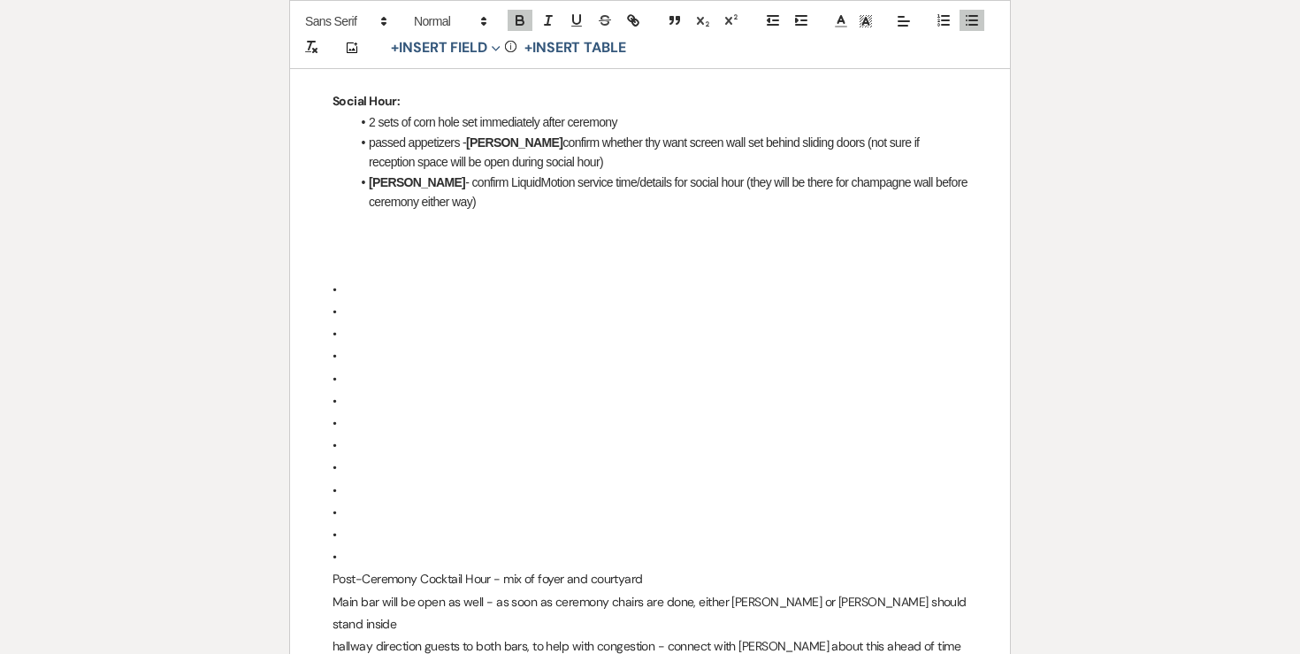
scroll to position [873, 0]
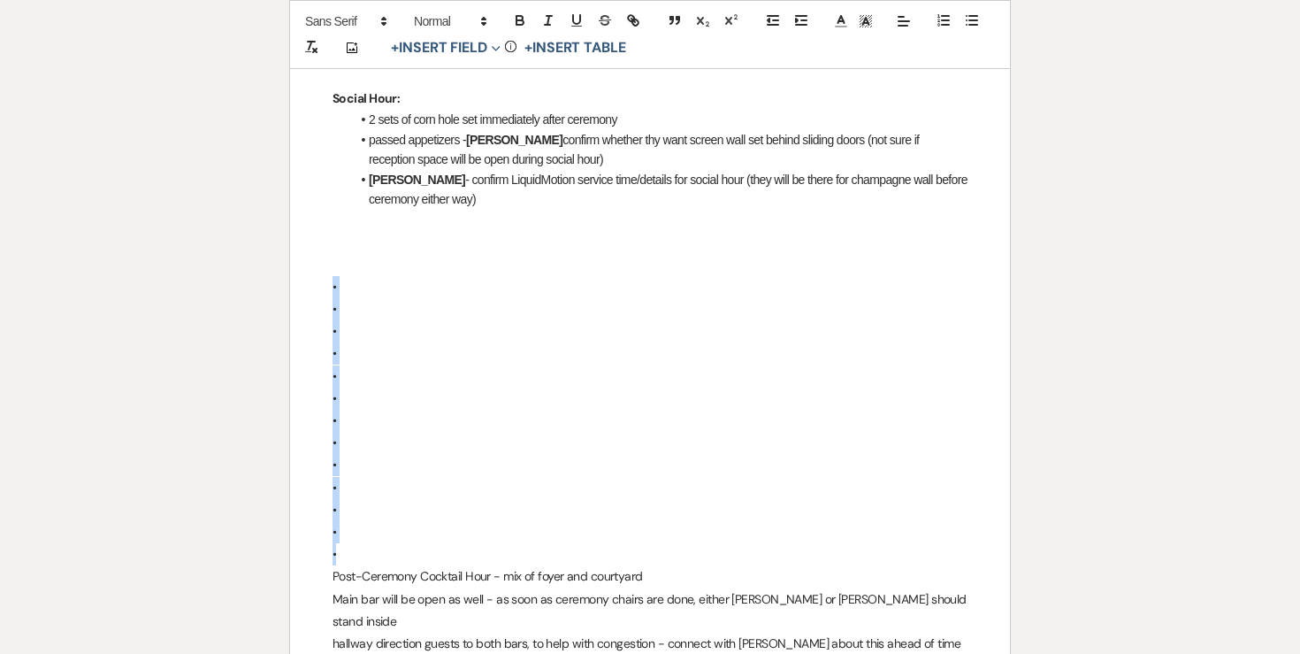
drag, startPoint x: 356, startPoint y: 502, endPoint x: 325, endPoint y: 243, distance: 261.0
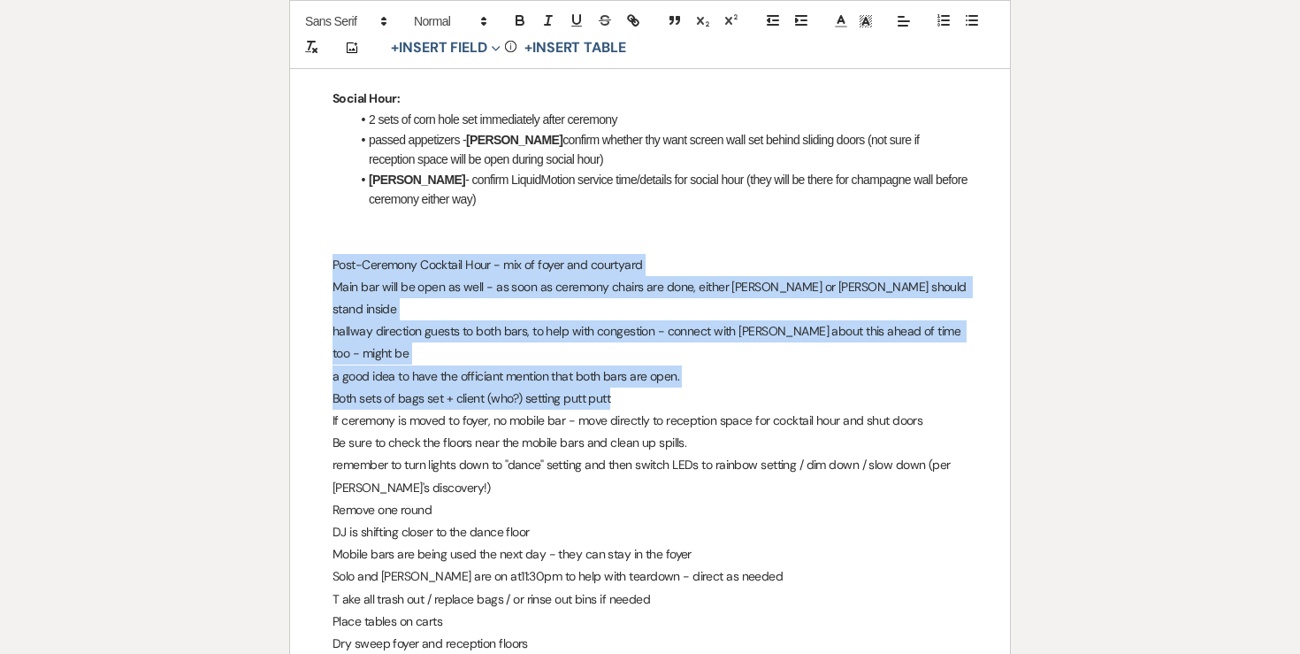
drag, startPoint x: 324, startPoint y: 218, endPoint x: 633, endPoint y: 331, distance: 328.9
click at [633, 331] on div "[PERSON_NAME] & [PERSON_NAME] Final Details - [DATE] GENERAL EVENT DETAILS Brid…" at bounding box center [650, 647] width 720 height 2427
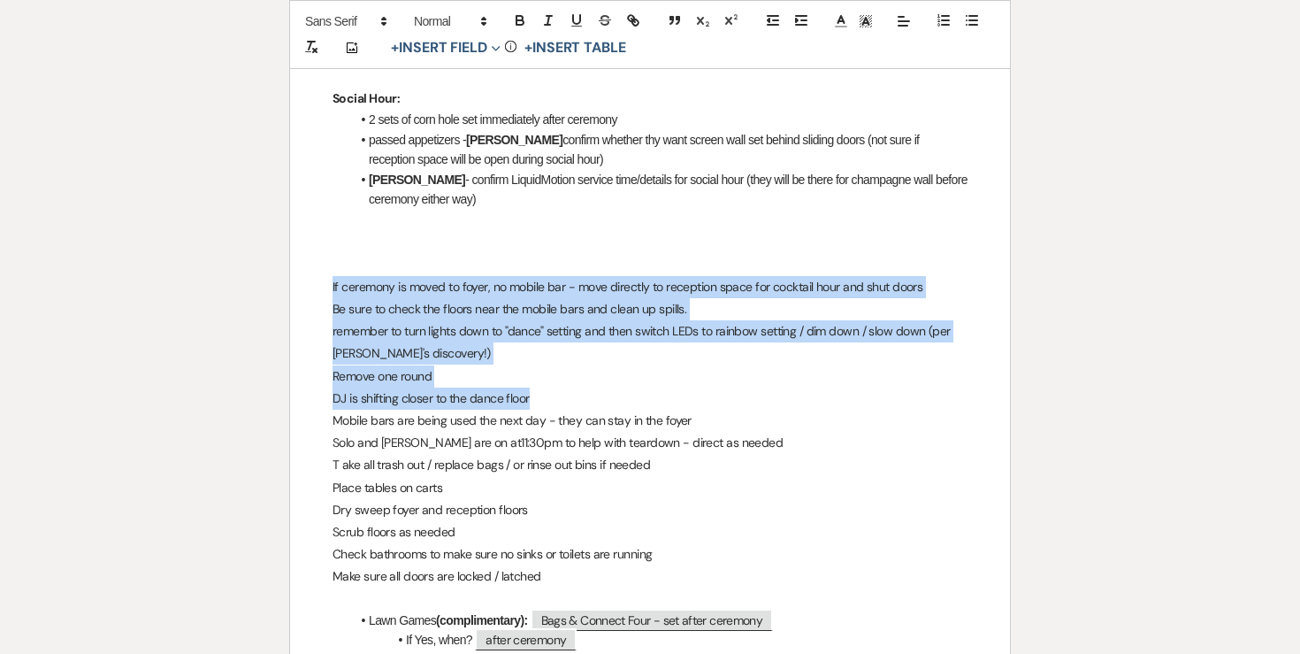
drag, startPoint x: 326, startPoint y: 241, endPoint x: 557, endPoint y: 347, distance: 254.9
click at [557, 347] on div "[PERSON_NAME] & [PERSON_NAME] Final Details - [DATE] GENERAL EVENT DETAILS Brid…" at bounding box center [650, 580] width 720 height 2293
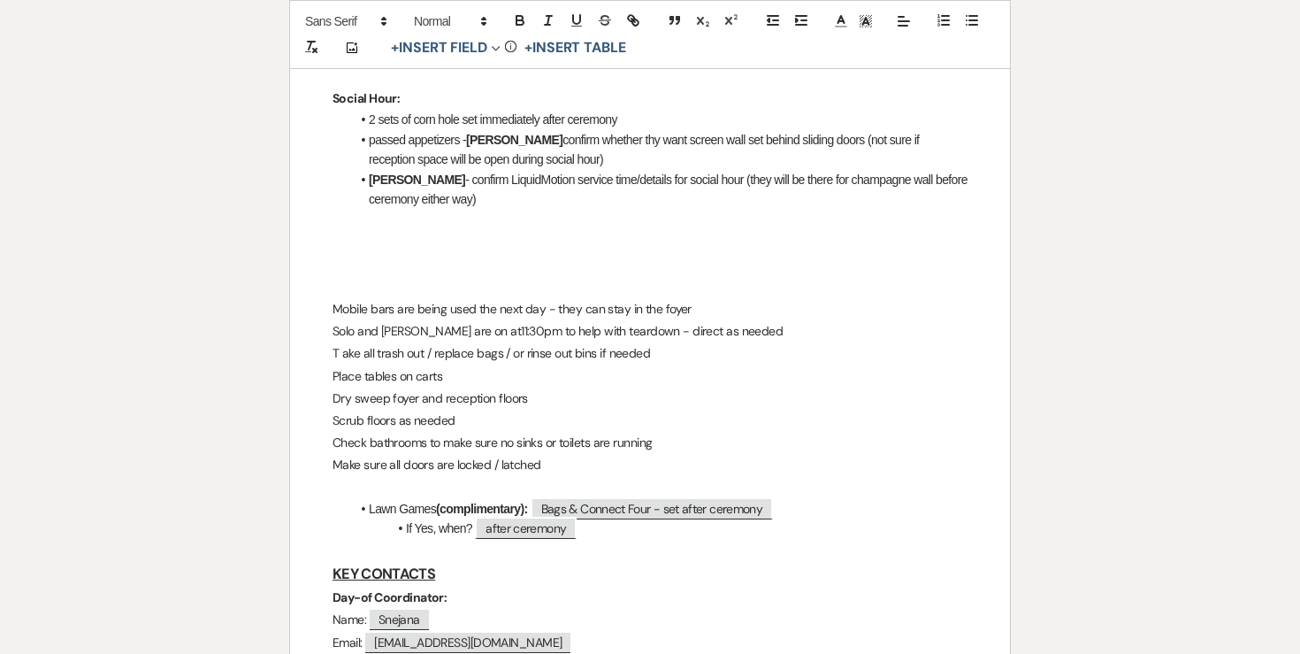
click at [357, 320] on p "Solo and [PERSON_NAME] are on at11:30pm to help with teardown - direct as needed" at bounding box center [650, 331] width 635 height 22
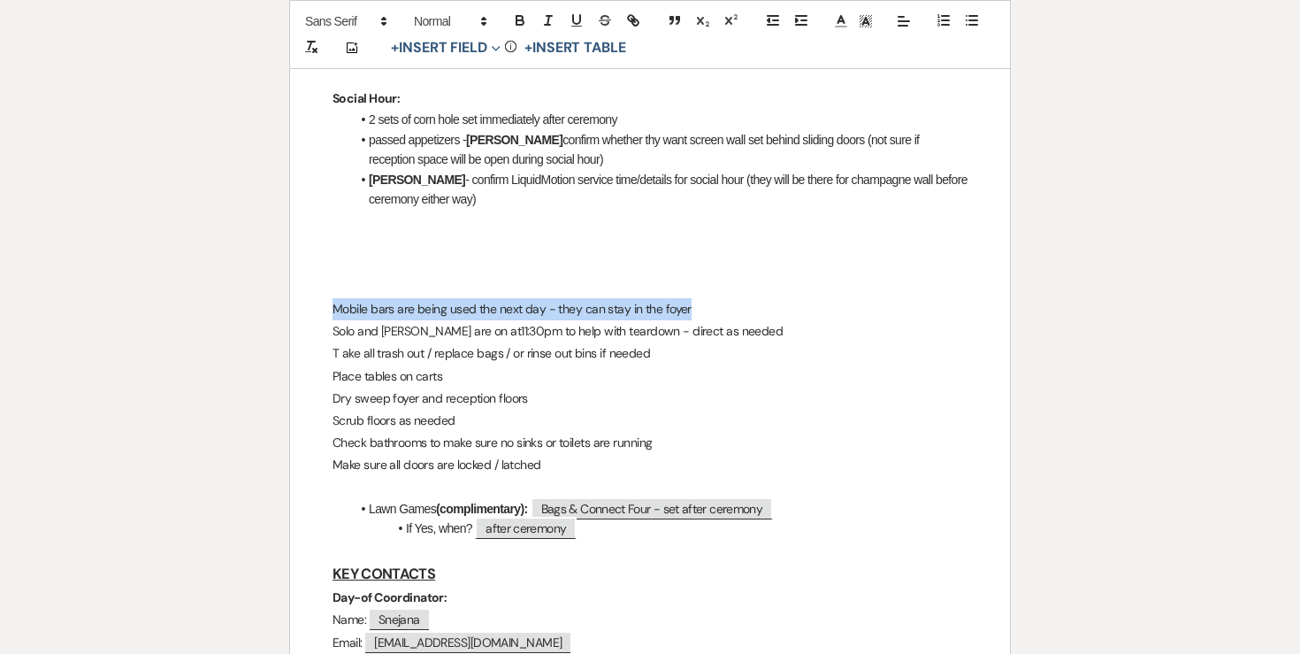
drag, startPoint x: 330, startPoint y: 264, endPoint x: 740, endPoint y: 262, distance: 409.6
click at [740, 262] on div "[PERSON_NAME] & [PERSON_NAME] Final Details - [DATE] GENERAL EVENT DETAILS Brid…" at bounding box center [650, 525] width 720 height 2182
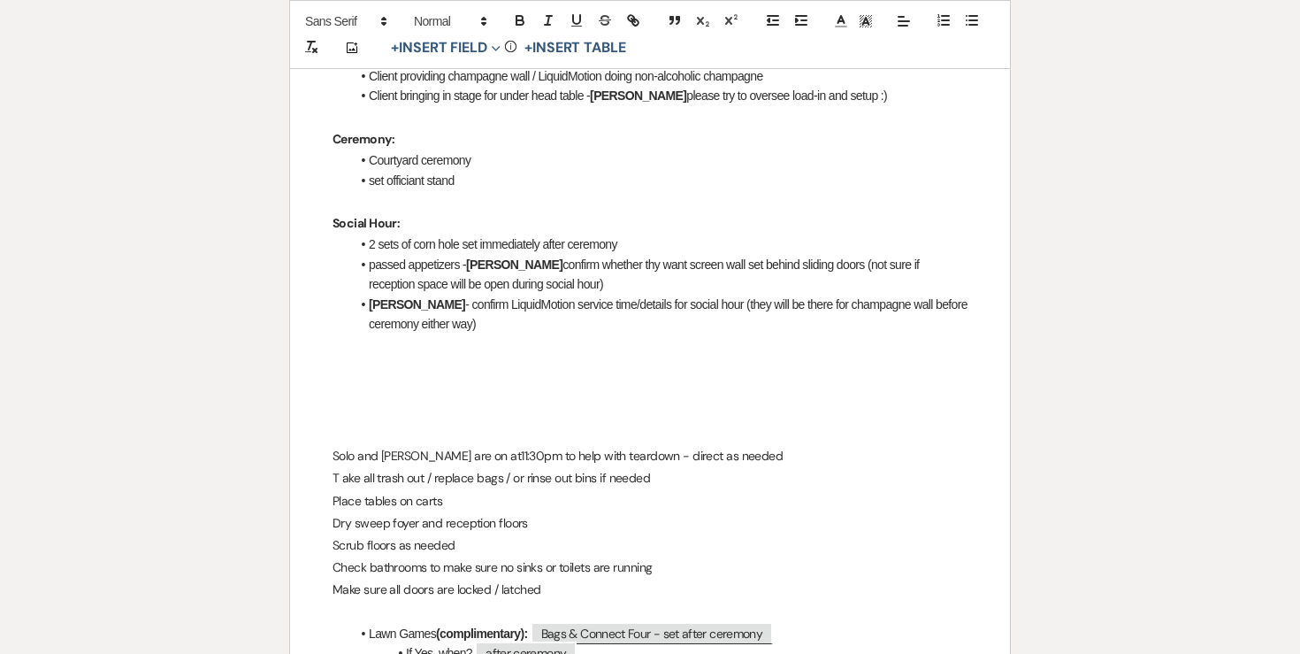
scroll to position [745, 0]
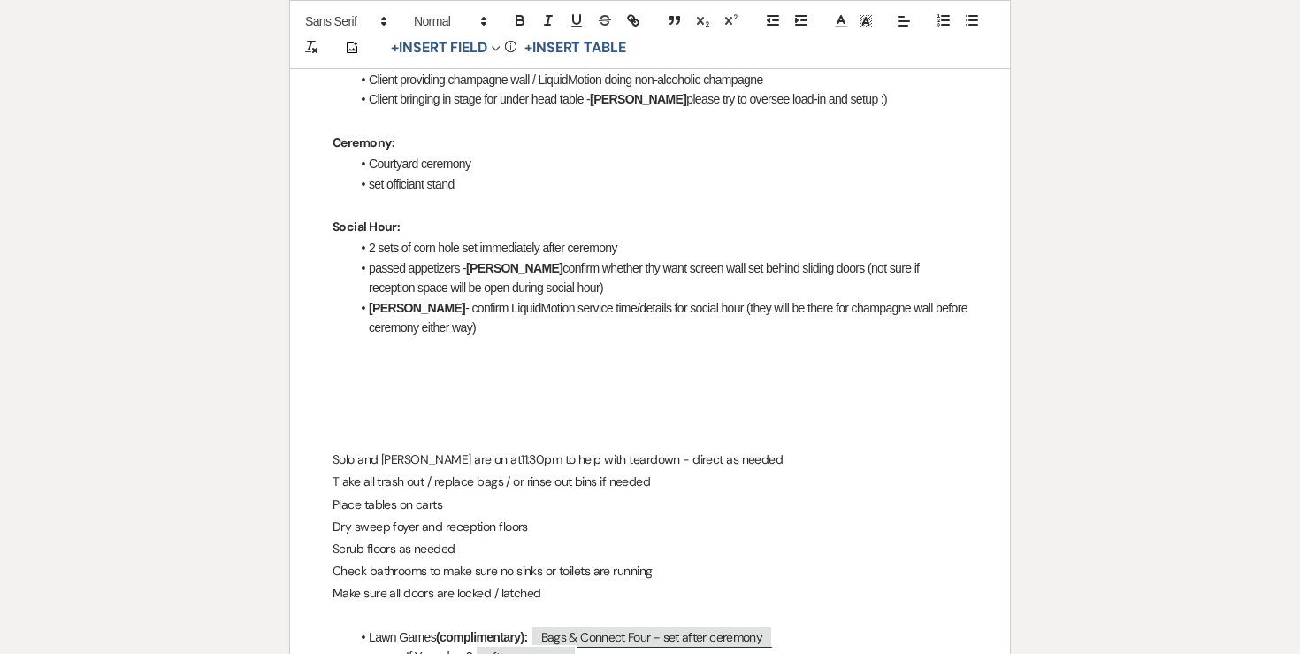
click at [485, 298] on li "[PERSON_NAME] - confirm LiquidMotion service time/details for social hour (they…" at bounding box center [658, 318] width 617 height 40
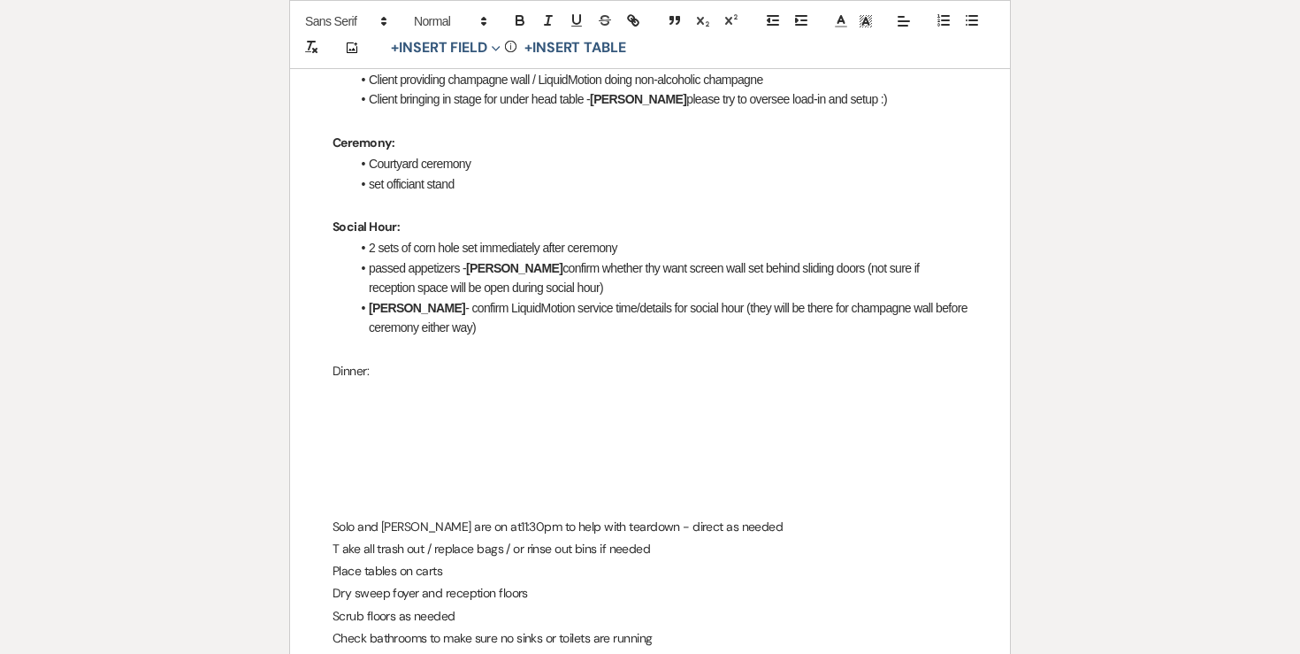
click at [352, 337] on p at bounding box center [650, 348] width 635 height 22
click at [350, 360] on p "Dinner:" at bounding box center [650, 371] width 635 height 22
click at [514, 21] on icon "button" at bounding box center [520, 20] width 16 height 16
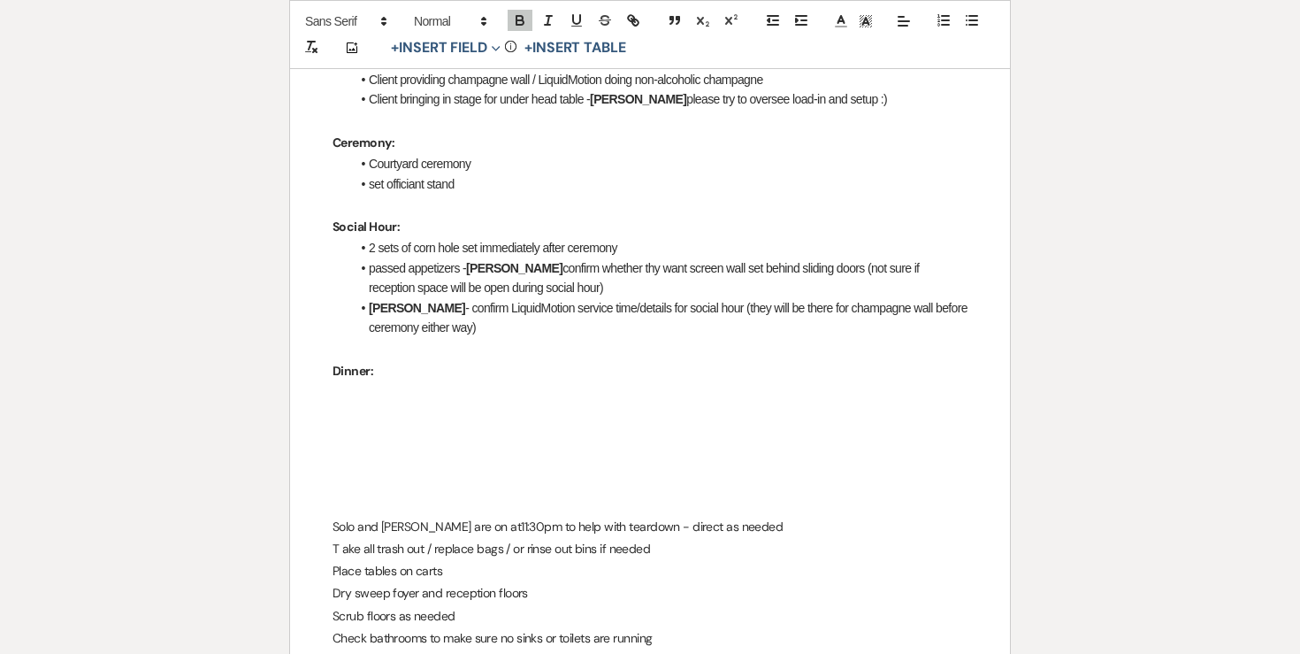
click at [380, 337] on p at bounding box center [650, 348] width 635 height 22
click at [380, 360] on p "Dinner:" at bounding box center [650, 371] width 635 height 22
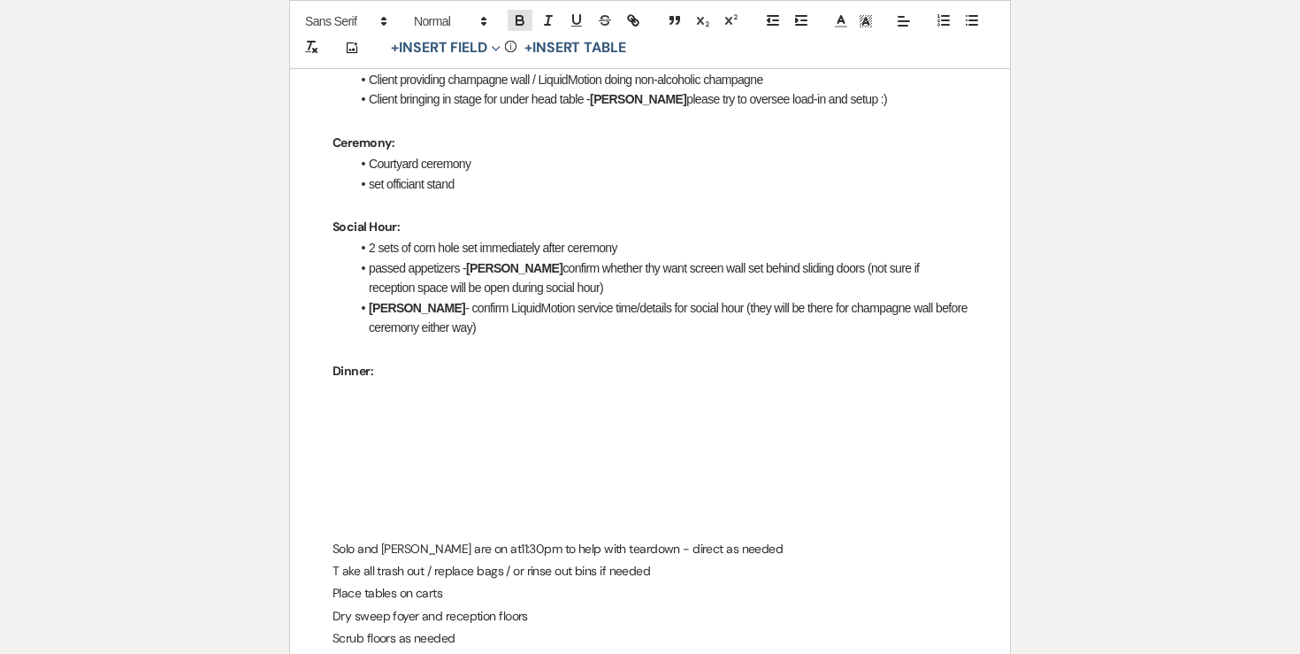
click at [517, 18] on icon "button" at bounding box center [520, 18] width 6 height 4
click at [973, 16] on line "button" at bounding box center [974, 16] width 8 height 0
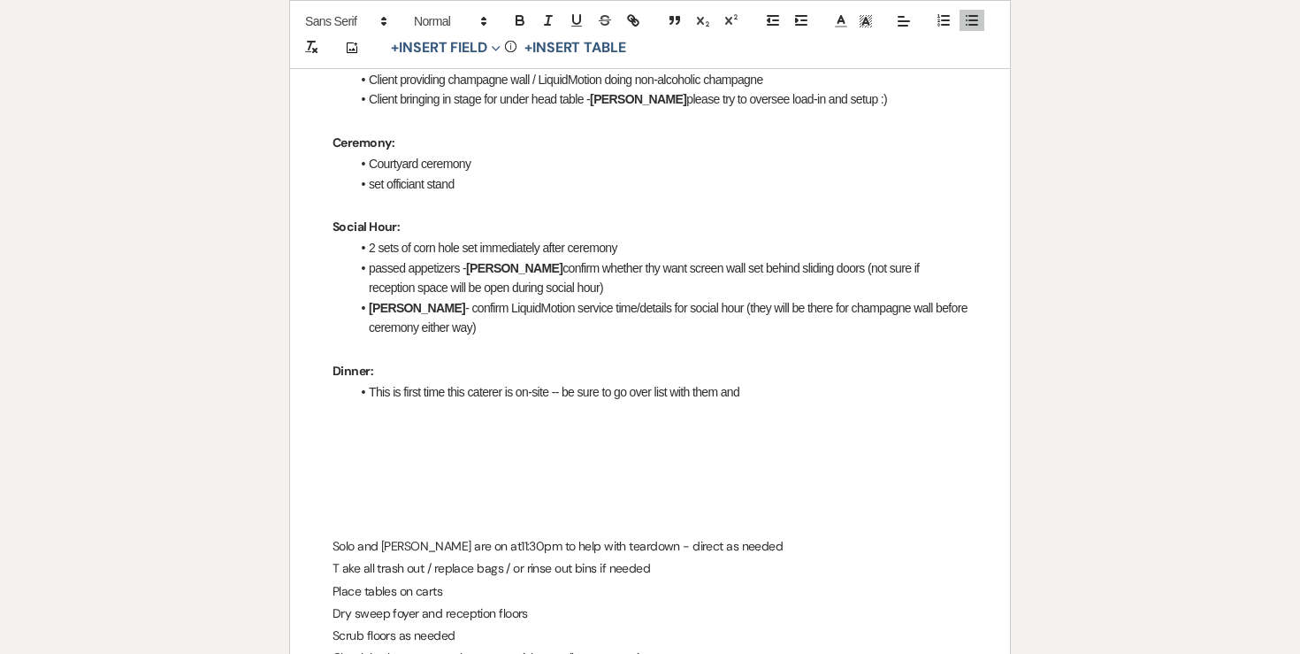
click at [372, 382] on li "This is first time this caterer is on-site -- be sure to go over list with them…" at bounding box center [658, 391] width 617 height 19
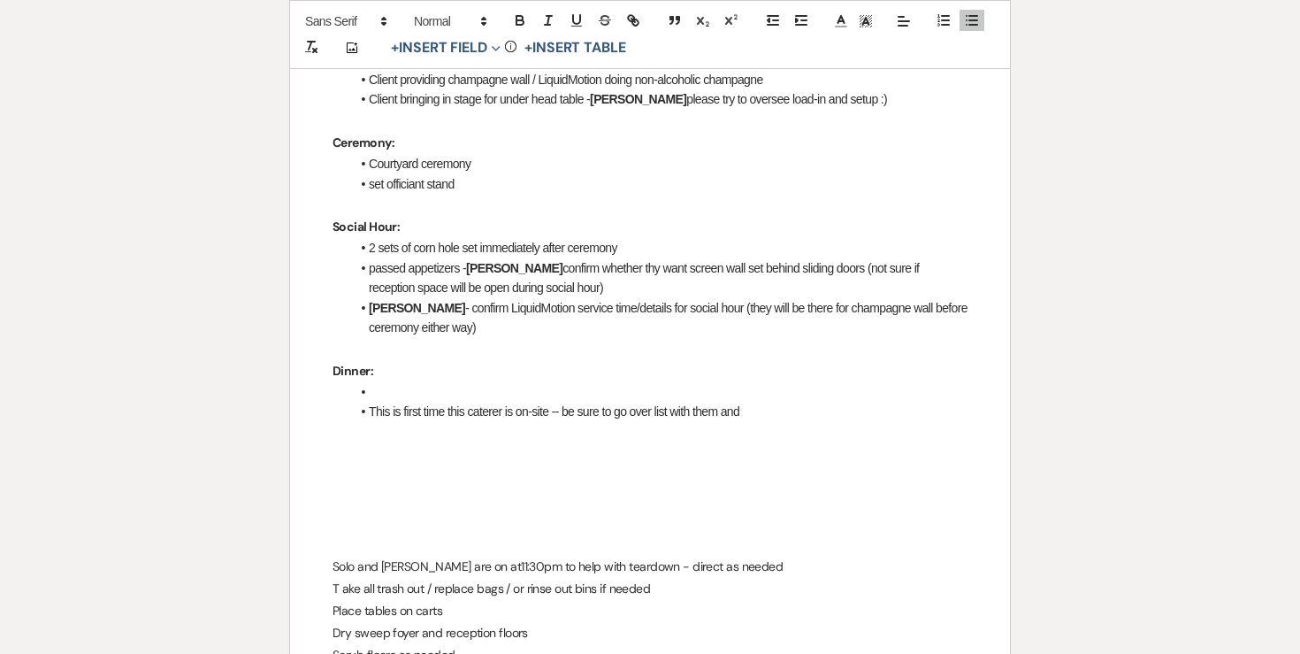
click at [473, 382] on li at bounding box center [658, 391] width 617 height 19
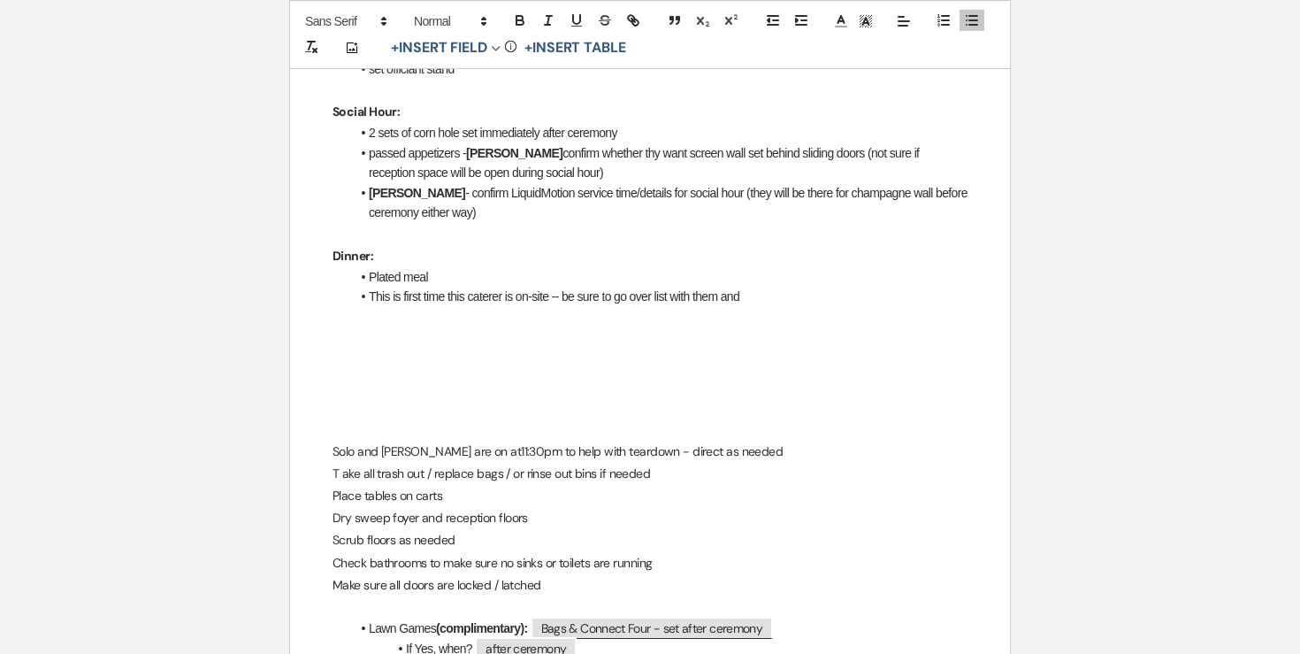
scroll to position [870, 0]
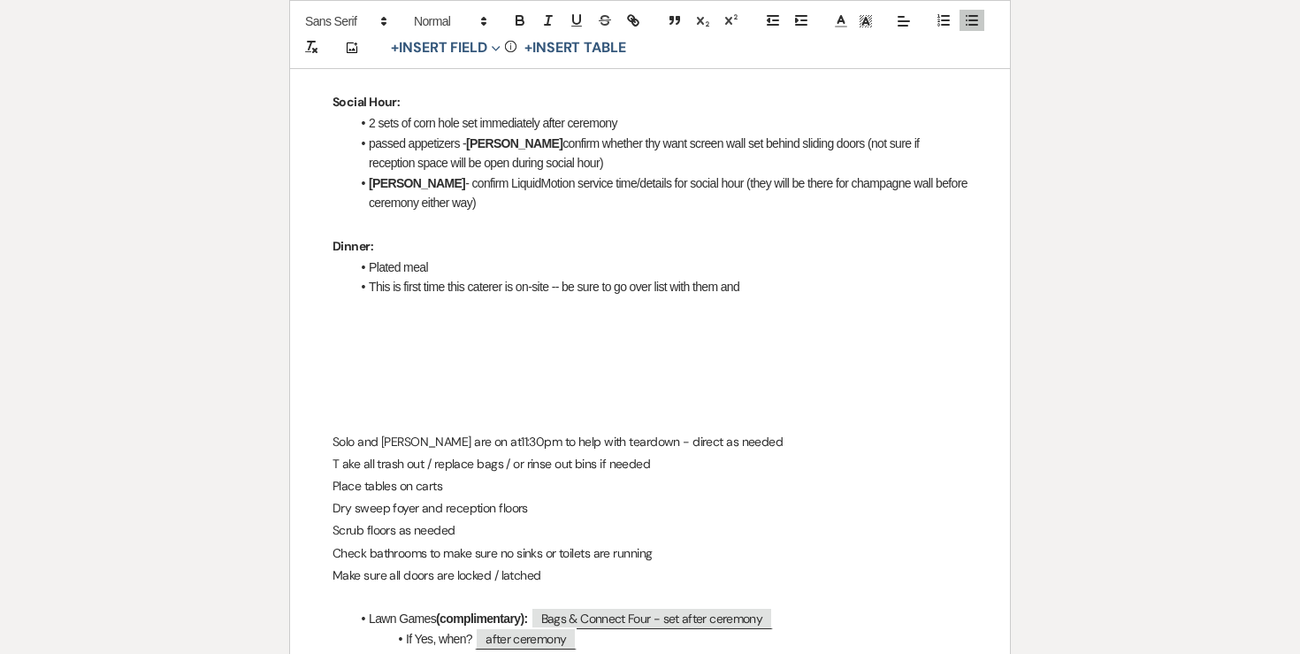
click at [773, 277] on li "This is first time this caterer is on-site -- be sure to go over list with them…" at bounding box center [658, 286] width 617 height 19
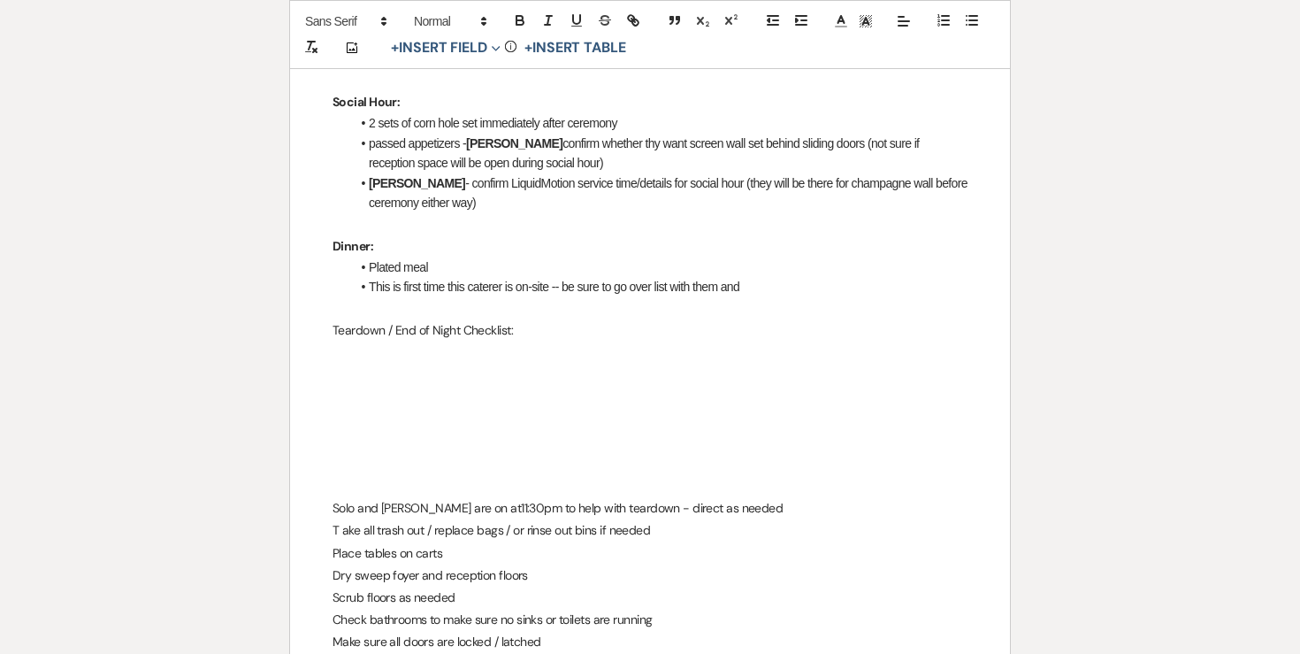
click at [503, 319] on p "Teardown / End of Night Checklist:" at bounding box center [650, 330] width 635 height 22
click at [523, 18] on icon "button" at bounding box center [520, 18] width 6 height 4
click at [398, 319] on p "Teardown / End of Night Checklist:" at bounding box center [650, 330] width 635 height 22
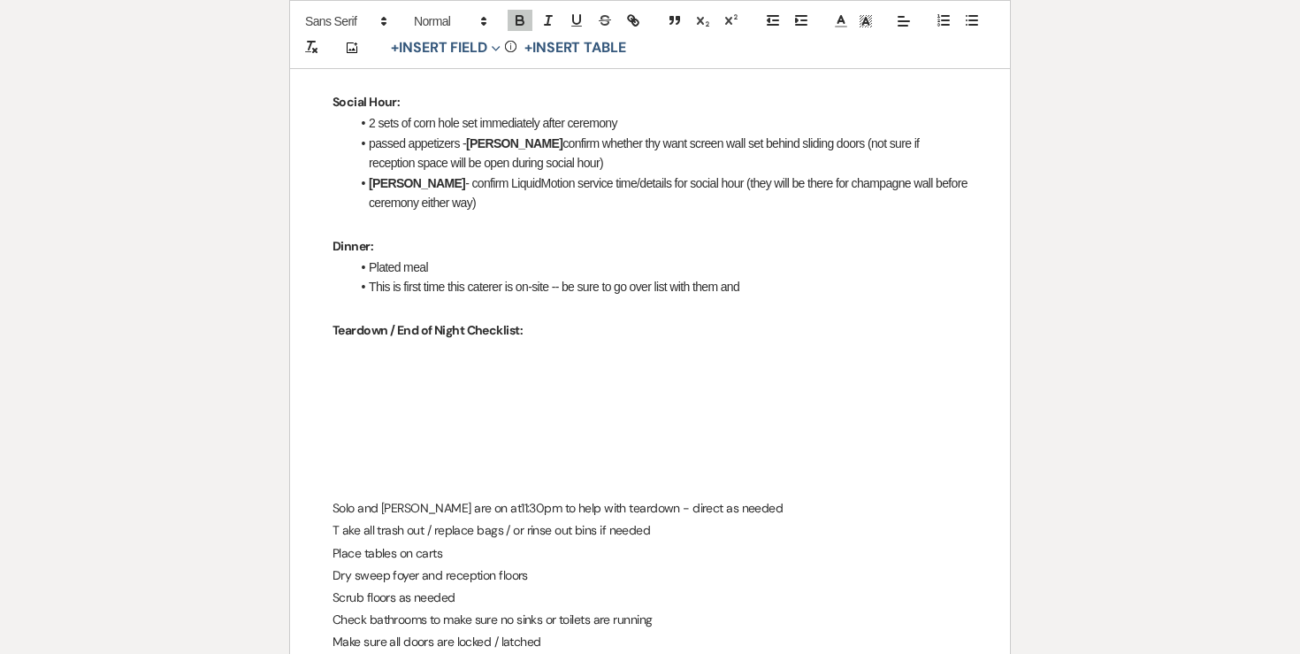
click at [388, 341] on p at bounding box center [650, 352] width 635 height 22
click at [977, 21] on icon "button" at bounding box center [972, 20] width 16 height 16
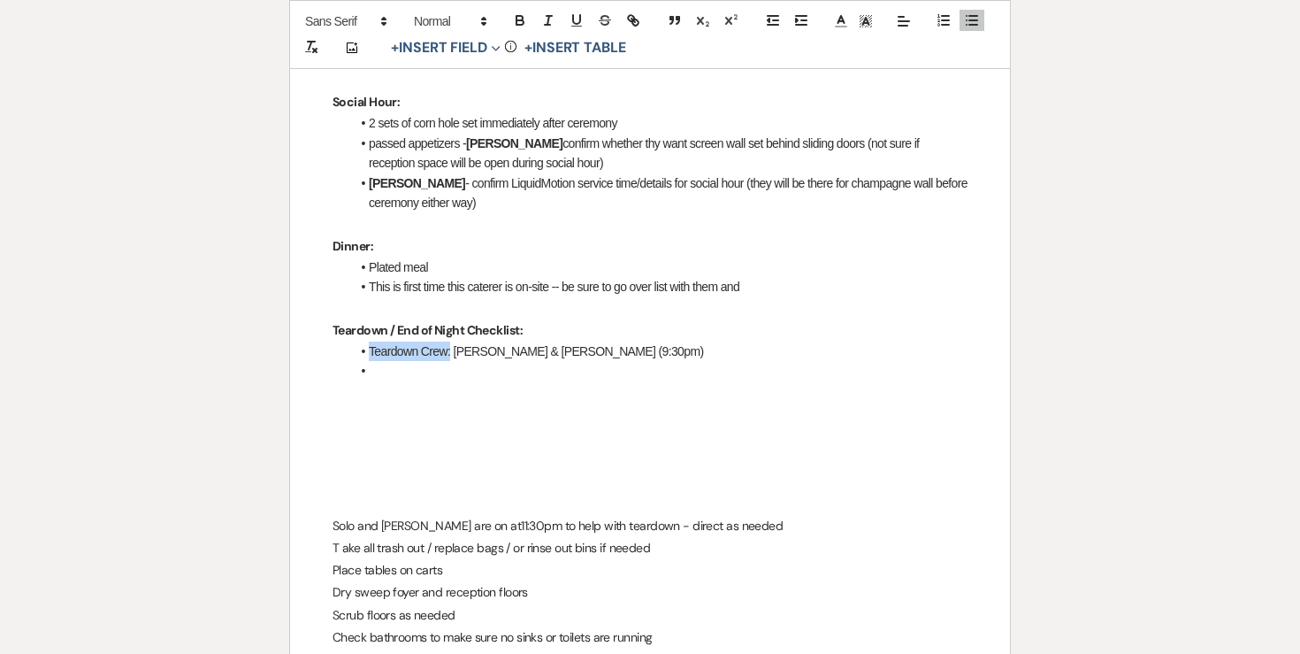
drag, startPoint x: 449, startPoint y: 310, endPoint x: 356, endPoint y: 307, distance: 93.8
click at [356, 341] on li "Teardown Crew: [PERSON_NAME] & [PERSON_NAME] (9:30pm)" at bounding box center [658, 350] width 617 height 19
click at [520, 21] on icon "button" at bounding box center [520, 20] width 16 height 16
click at [596, 341] on li "Teardown Crew: [PERSON_NAME] & [PERSON_NAME] (9:30pm)" at bounding box center [658, 350] width 617 height 19
drag, startPoint x: 603, startPoint y: 311, endPoint x: 553, endPoint y: 308, distance: 50.5
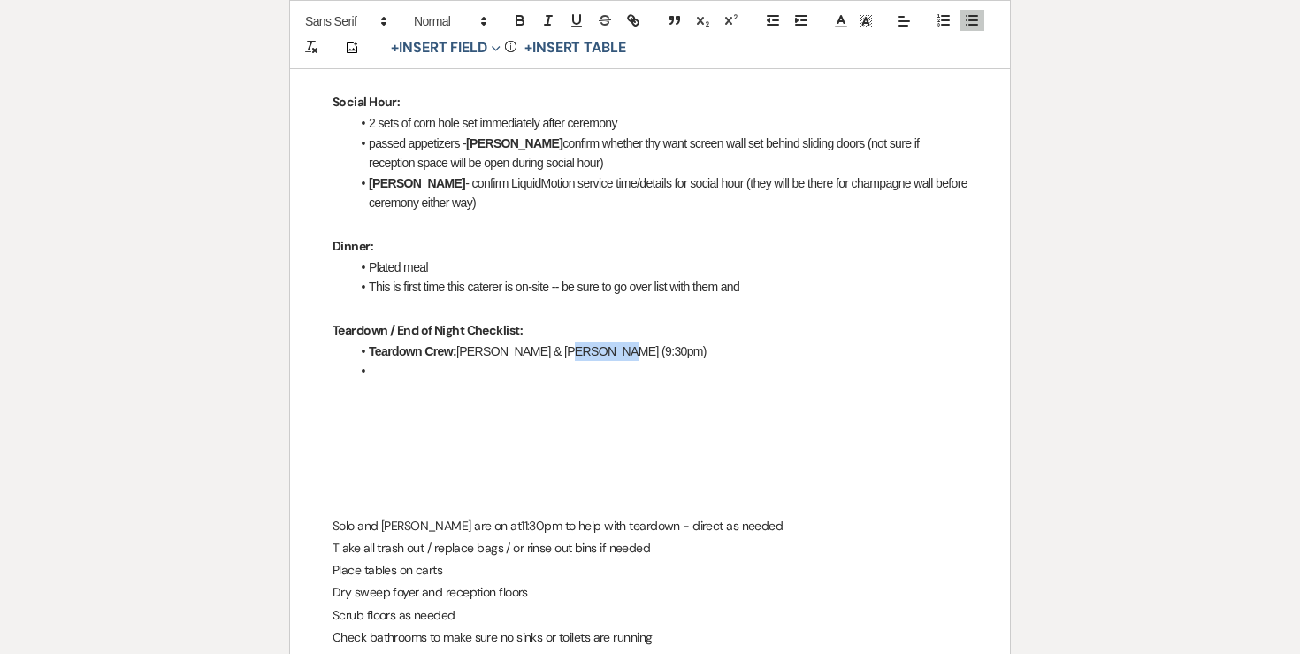
click at [553, 341] on li "Teardown Crew: [PERSON_NAME] & [PERSON_NAME] (9:30pm)" at bounding box center [658, 350] width 617 height 19
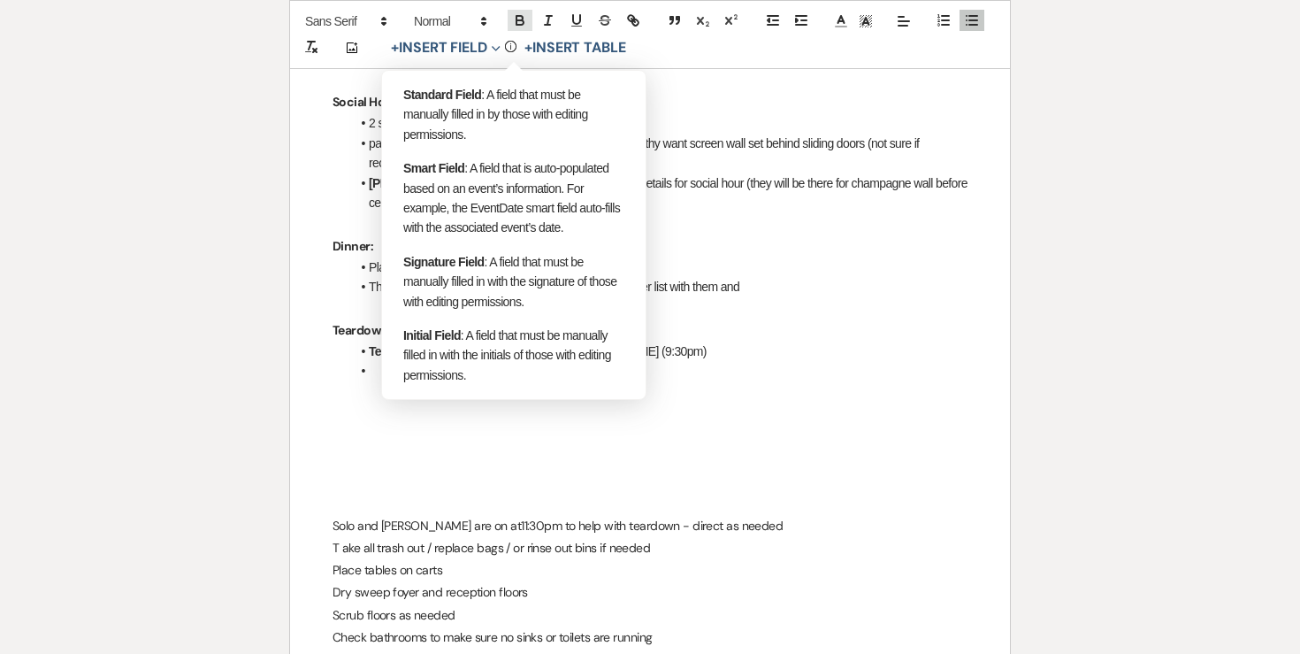
click at [514, 21] on icon "button" at bounding box center [520, 20] width 16 height 16
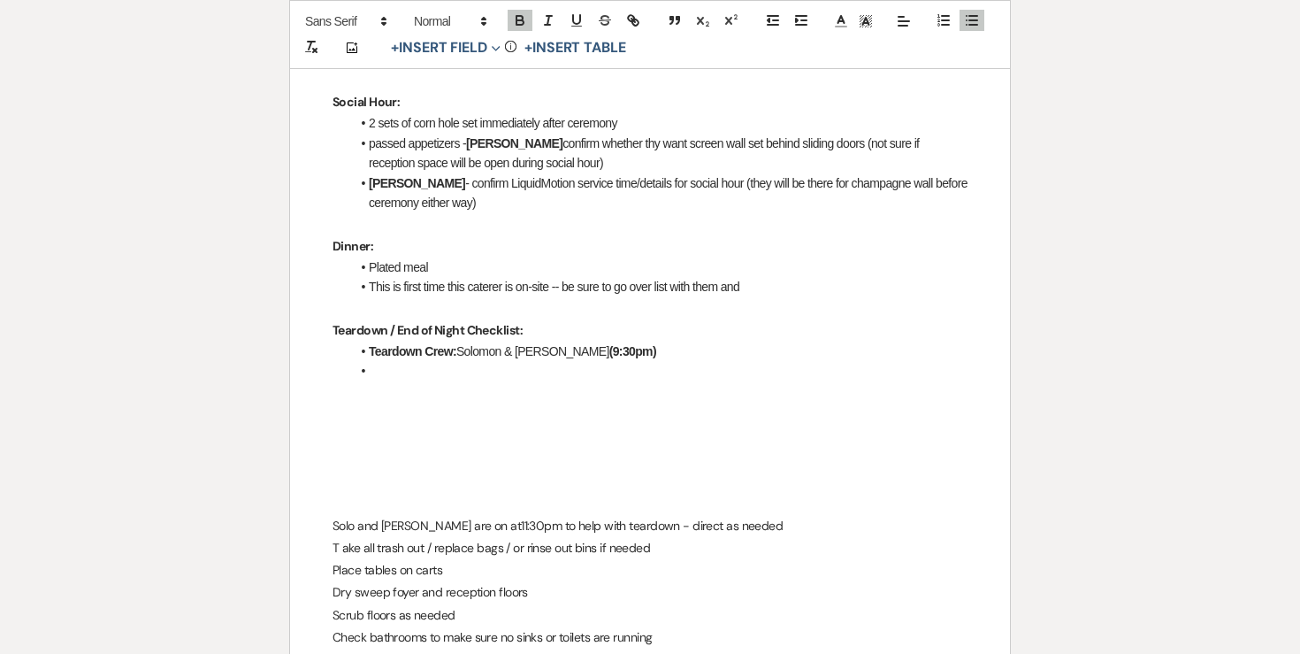
click at [414, 361] on li at bounding box center [658, 370] width 617 height 19
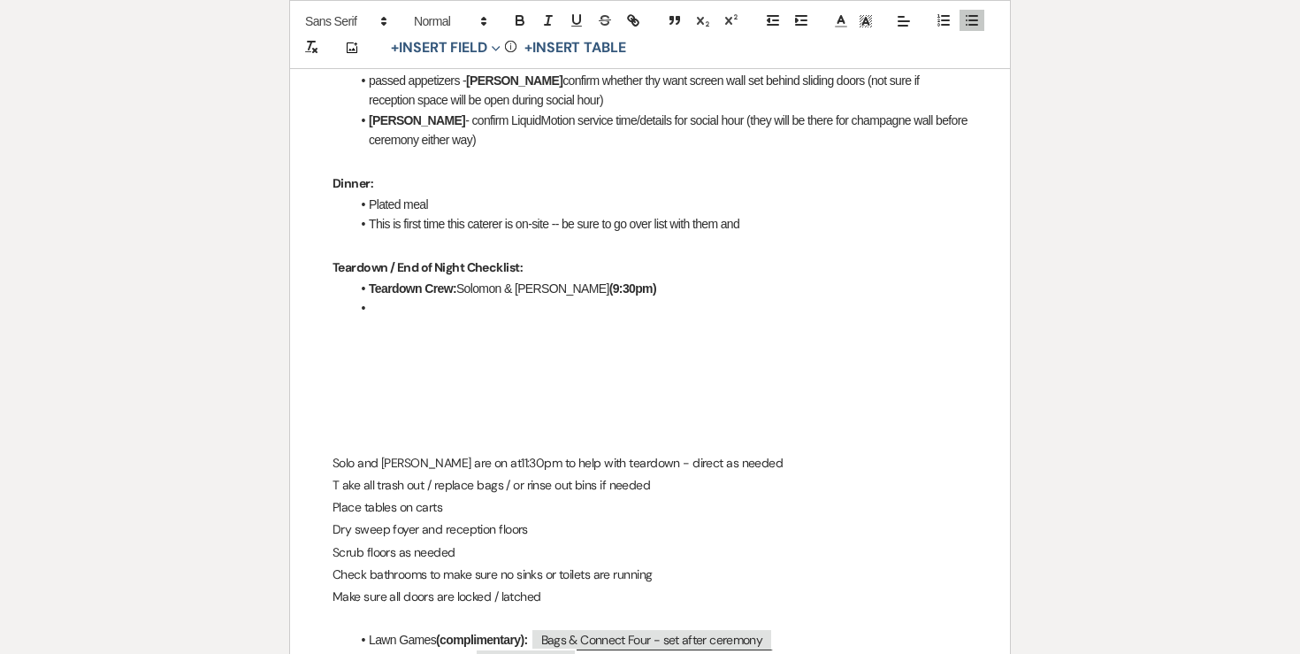
scroll to position [934, 0]
click at [364, 450] on p "Solo and [PERSON_NAME] are on at11:30pm to help with teardown - direct as needed" at bounding box center [650, 461] width 635 height 22
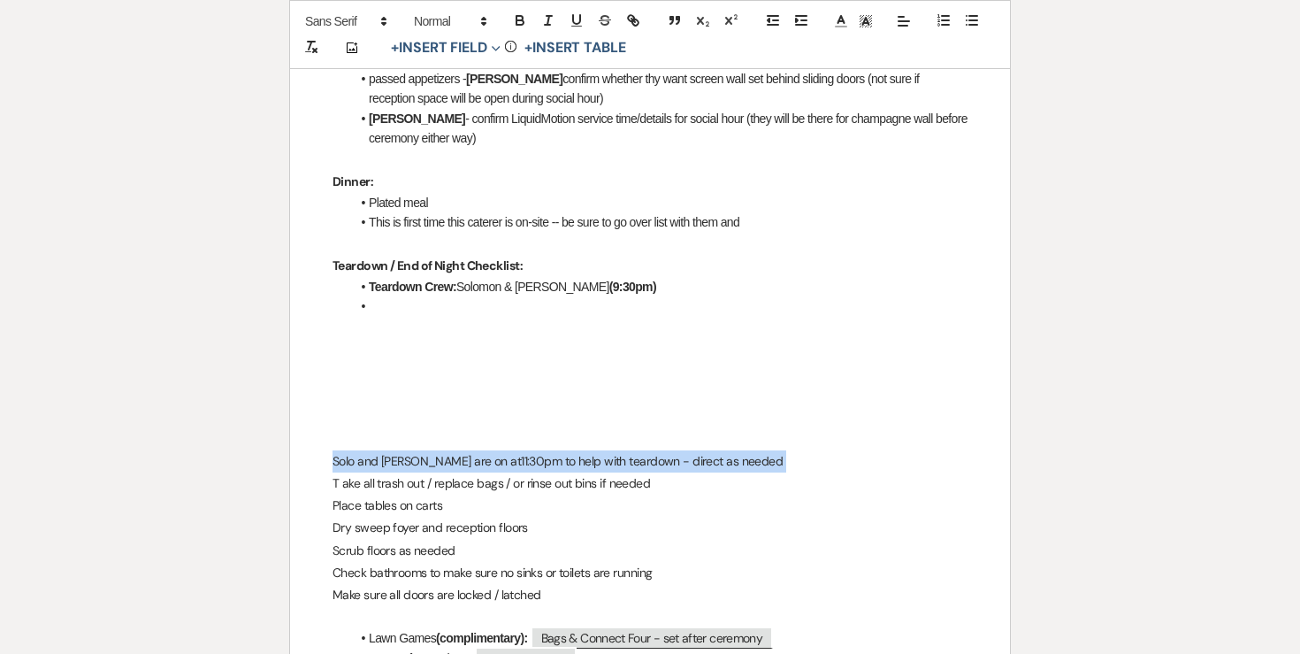
click at [364, 450] on p "Solo and [PERSON_NAME] are on at11:30pm to help with teardown - direct as needed" at bounding box center [650, 461] width 635 height 22
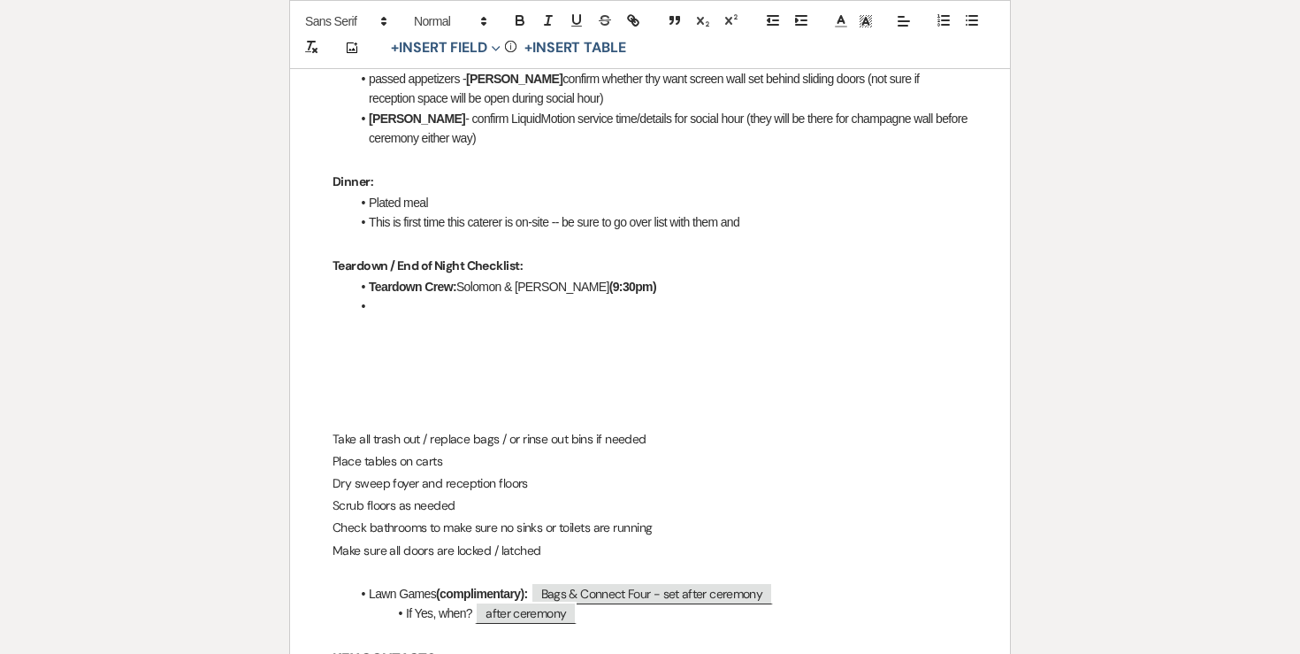
drag, startPoint x: 322, startPoint y: 394, endPoint x: 311, endPoint y: 288, distance: 105.9
click at [311, 288] on div "[PERSON_NAME] & [PERSON_NAME] Final Details - [DATE] GENERAL EVENT DETAILS Brid…" at bounding box center [650, 537] width 720 height 2328
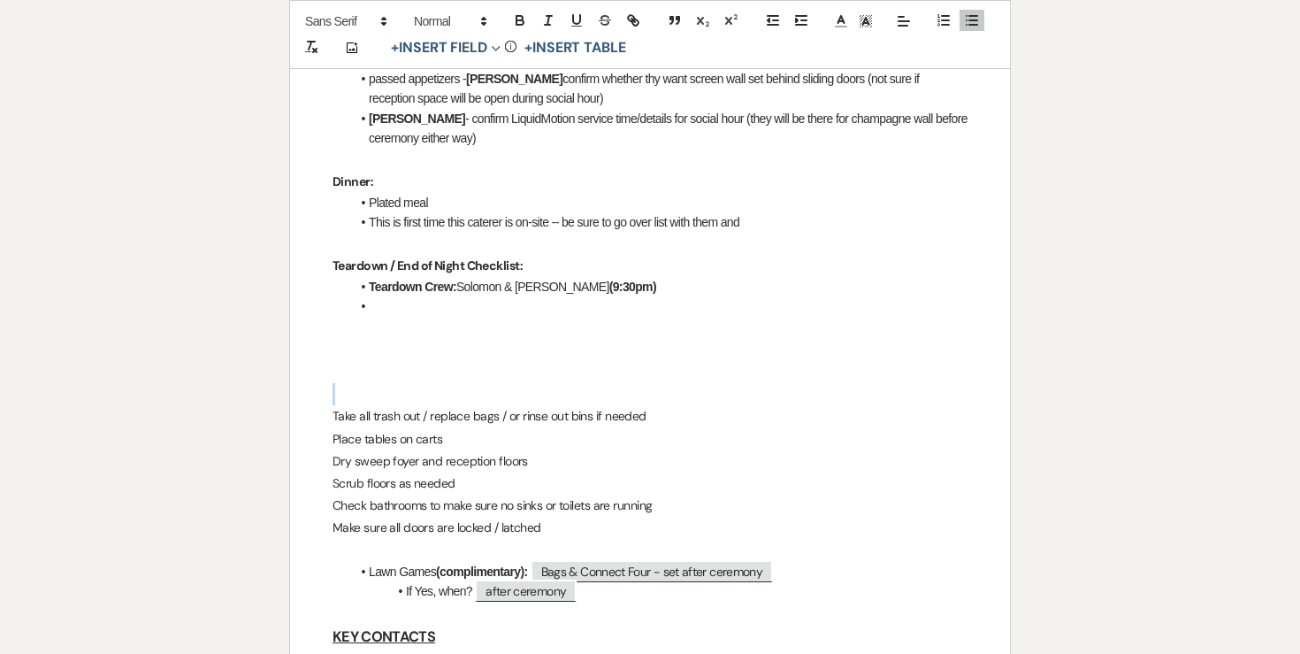
click at [322, 360] on div "[PERSON_NAME] & [PERSON_NAME] Final Details - [DATE] GENERAL EVENT DETAILS Brid…" at bounding box center [650, 525] width 720 height 2305
click at [318, 377] on div "[PERSON_NAME] & [PERSON_NAME] Final Details - [DATE] GENERAL EVENT DETAILS Brid…" at bounding box center [650, 525] width 720 height 2305
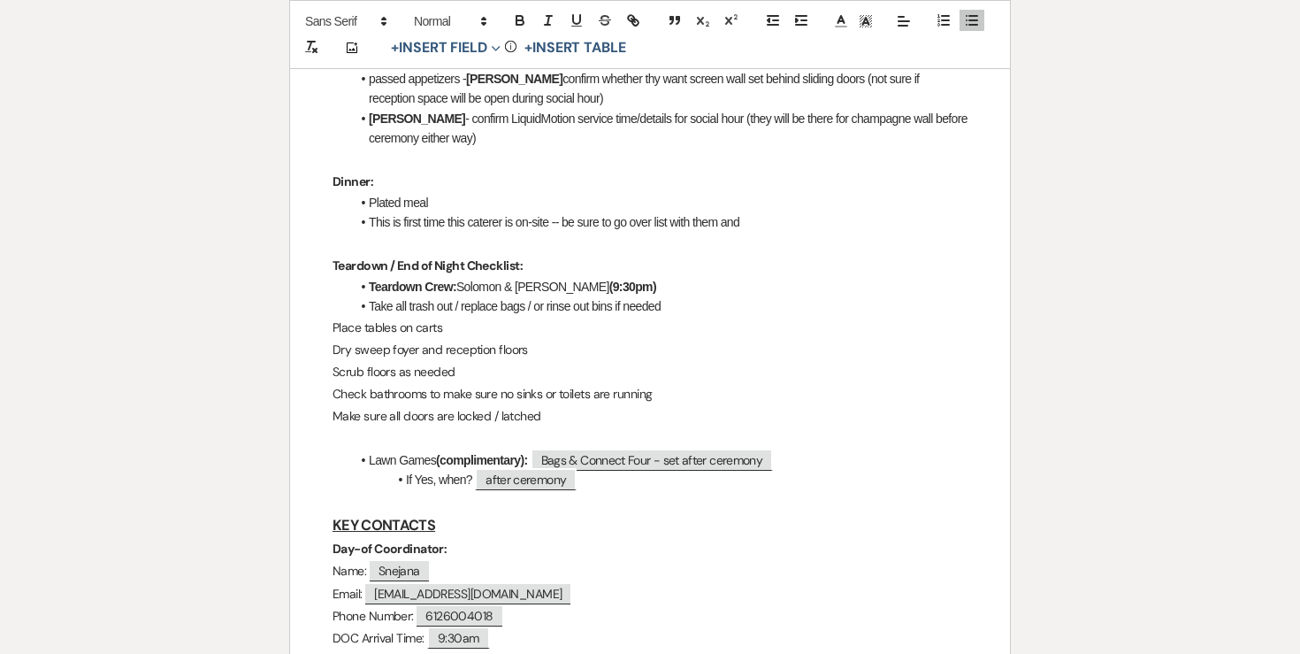
click at [318, 289] on div "[PERSON_NAME] & [PERSON_NAME] Final Details - [DATE] GENERAL EVENT DETAILS Brid…" at bounding box center [650, 470] width 720 height 2194
click at [331, 304] on div "[PERSON_NAME] & [PERSON_NAME] Final Details - [DATE] GENERAL EVENT DETAILS Brid…" at bounding box center [650, 468] width 720 height 2191
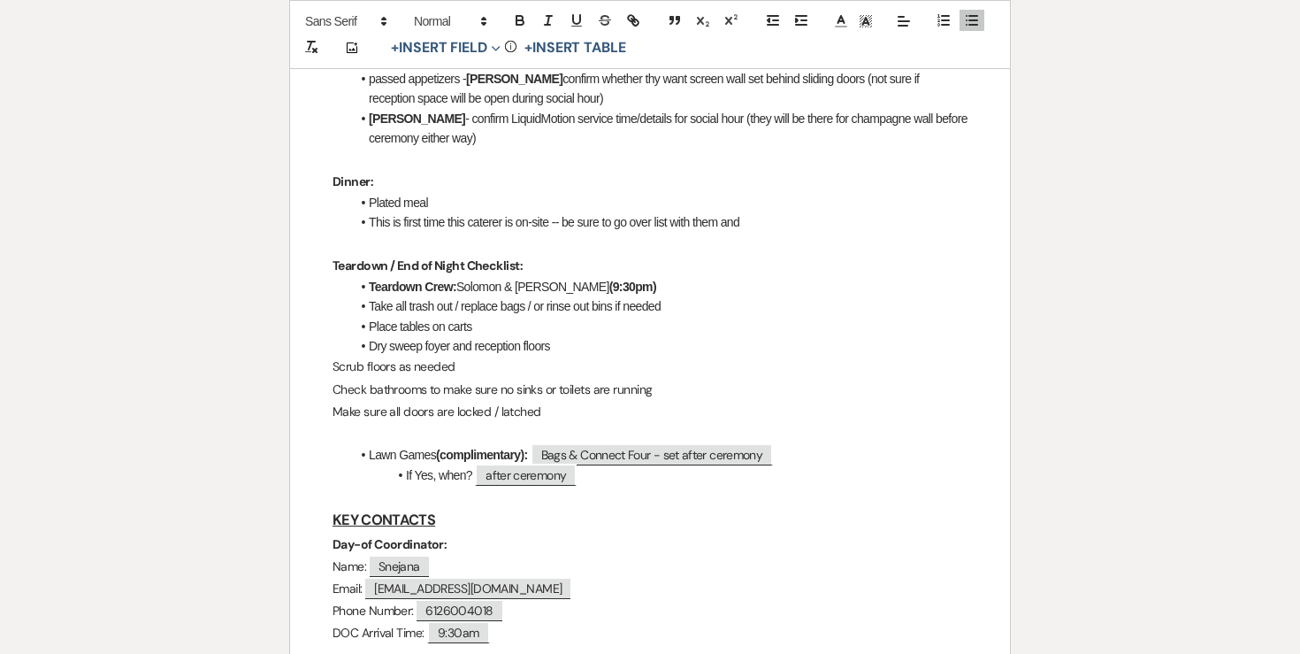
click at [331, 322] on div "[PERSON_NAME] & [PERSON_NAME] Final Details - [DATE] GENERAL EVENT DETAILS Brid…" at bounding box center [650, 467] width 720 height 2189
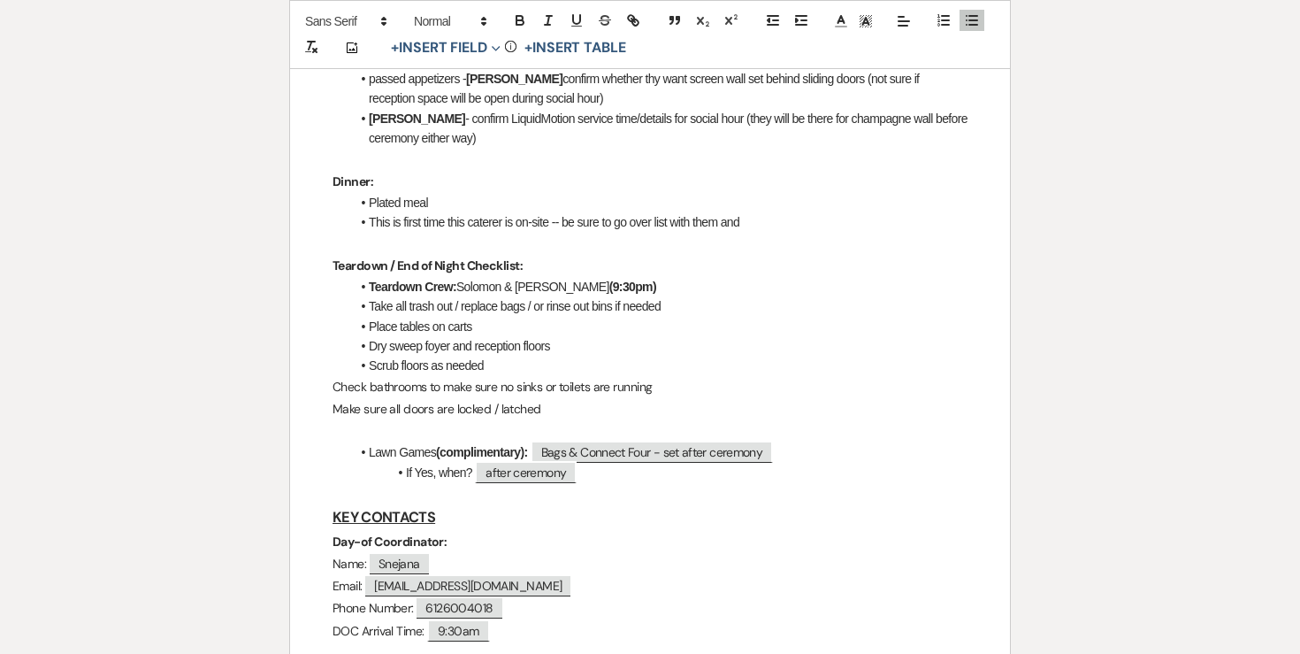
click at [322, 346] on div "[PERSON_NAME] & [PERSON_NAME] Final Details - [DATE] GENERAL EVENT DETAILS Brid…" at bounding box center [650, 466] width 720 height 2186
click at [320, 366] on div "[PERSON_NAME] & [PERSON_NAME] Final Details - [DATE] GENERAL EVENT DETAILS Brid…" at bounding box center [650, 465] width 720 height 2184
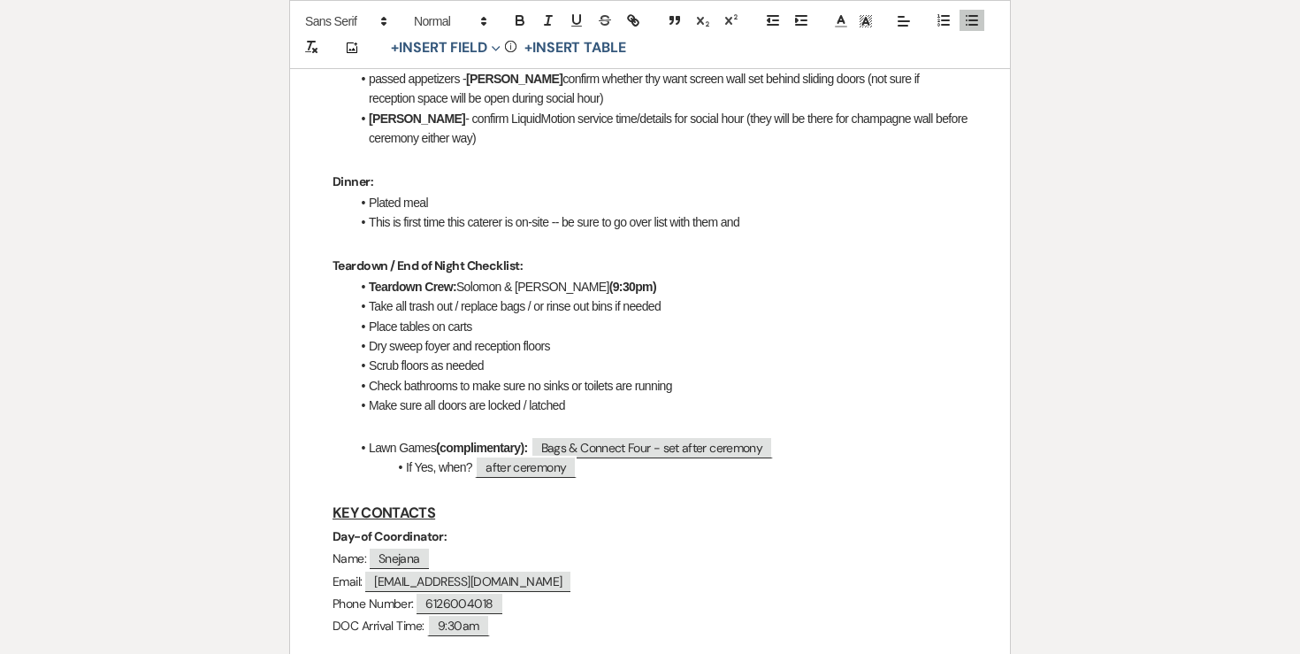
click at [609, 395] on li "Make sure all doors are locked / latched" at bounding box center [658, 404] width 617 height 19
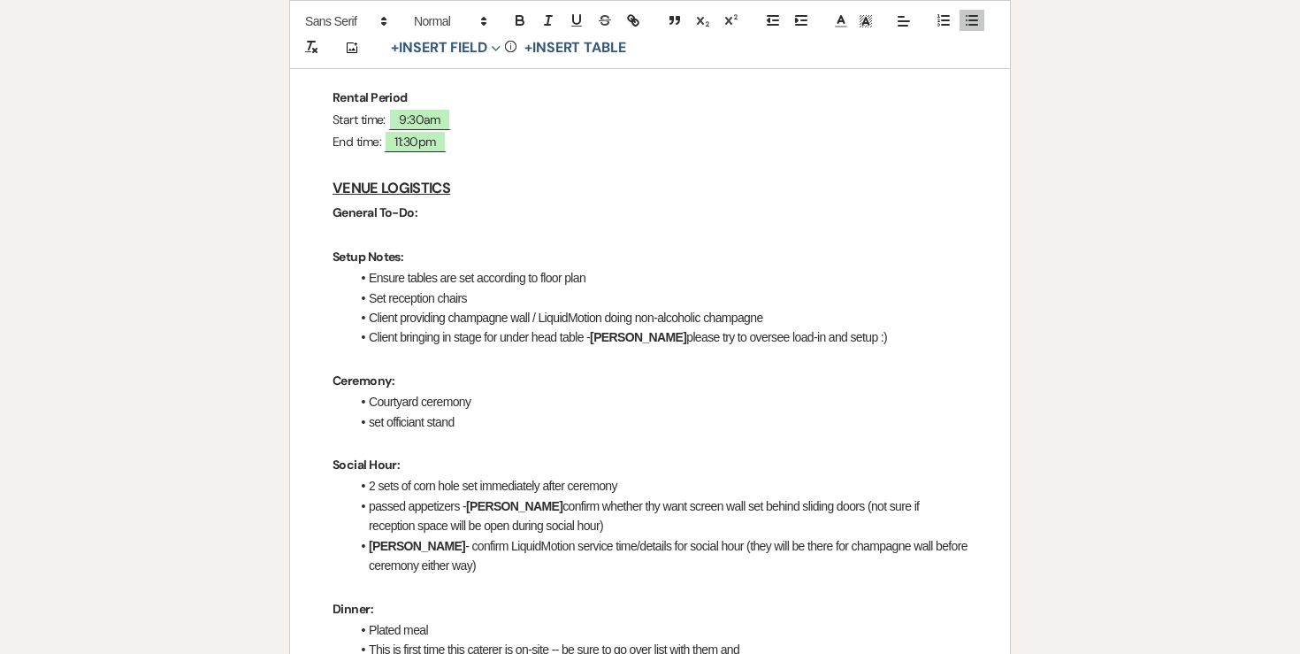
scroll to position [495, 0]
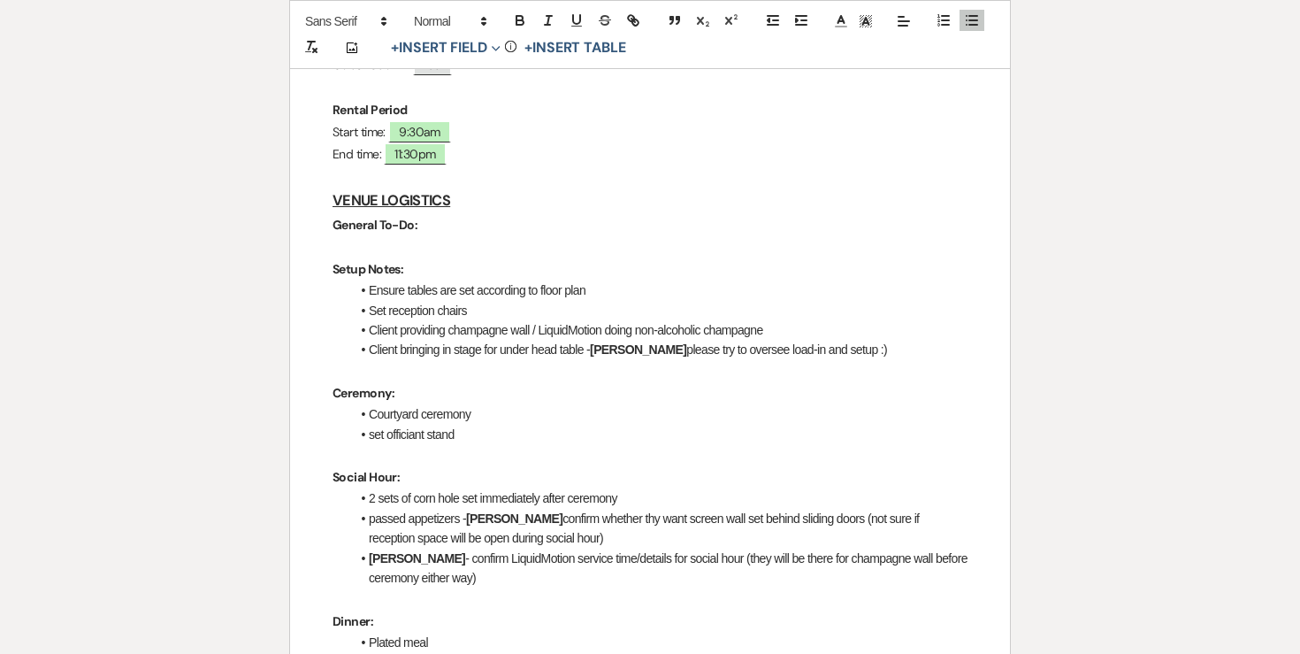
click at [445, 236] on p at bounding box center [650, 247] width 635 height 22
click at [978, 19] on icon "button" at bounding box center [972, 20] width 16 height 16
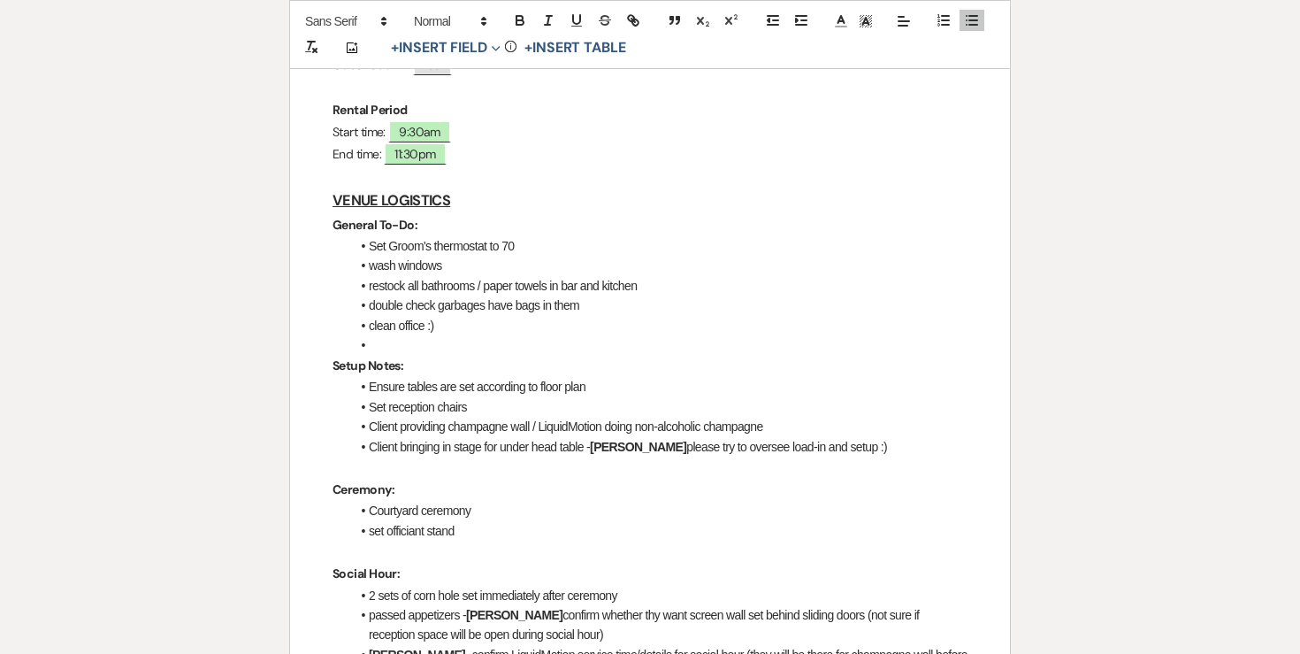
click at [368, 236] on li "Set Groom's thermostat to 70" at bounding box center [658, 245] width 617 height 19
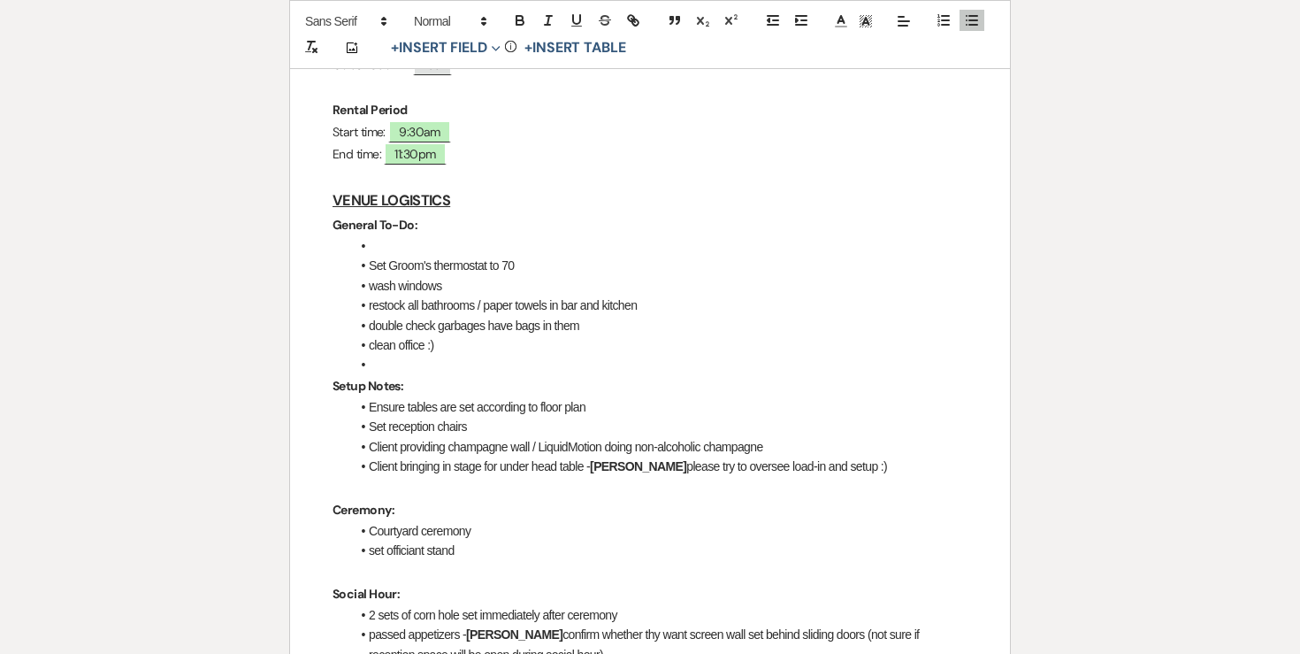
click at [404, 236] on li at bounding box center [658, 245] width 617 height 19
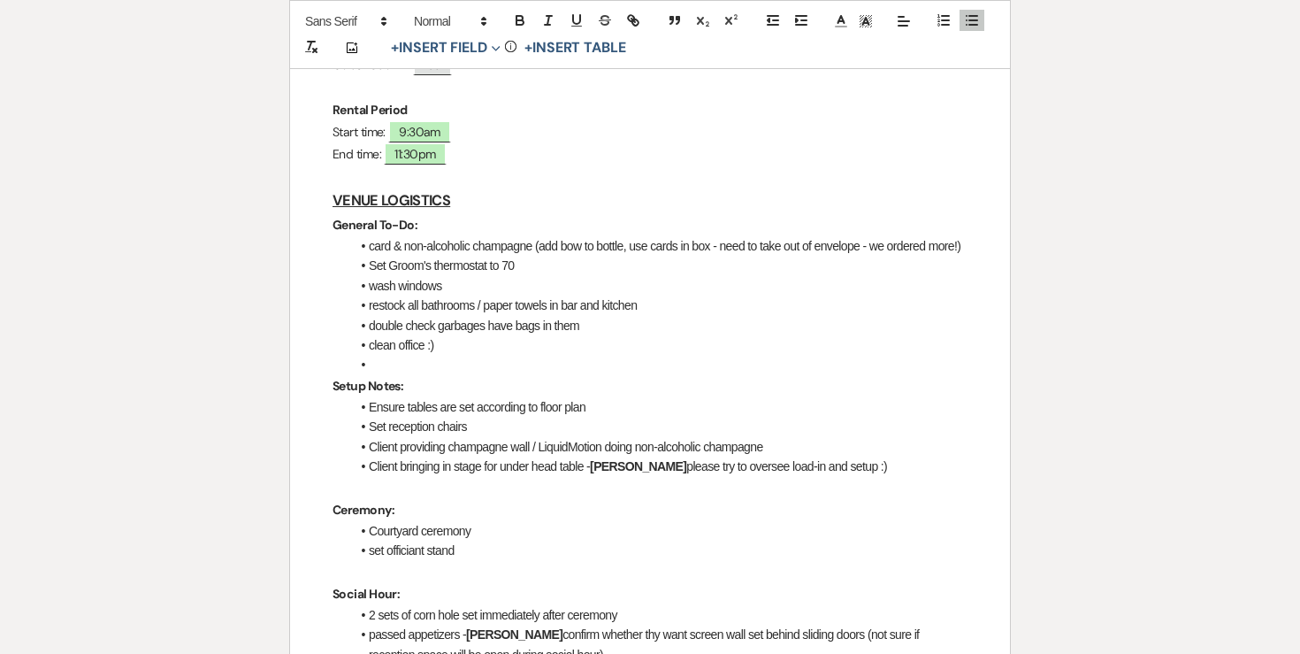
click at [405, 355] on li at bounding box center [658, 364] width 617 height 19
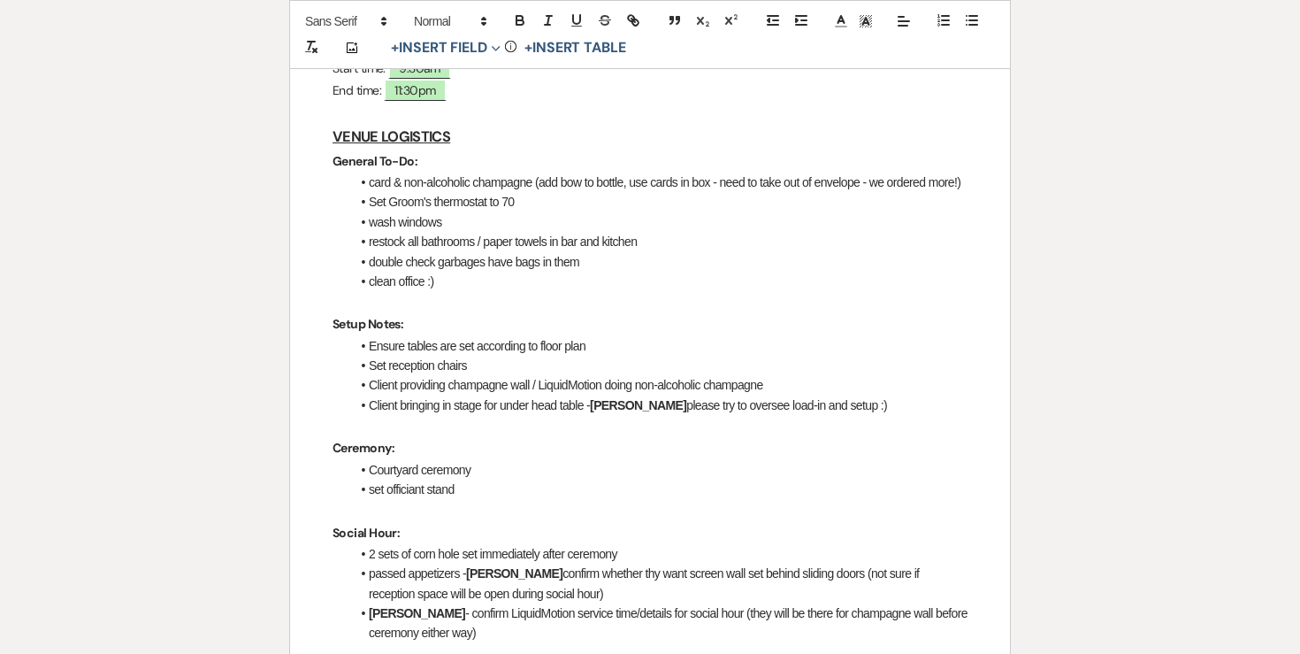
scroll to position [563, 0]
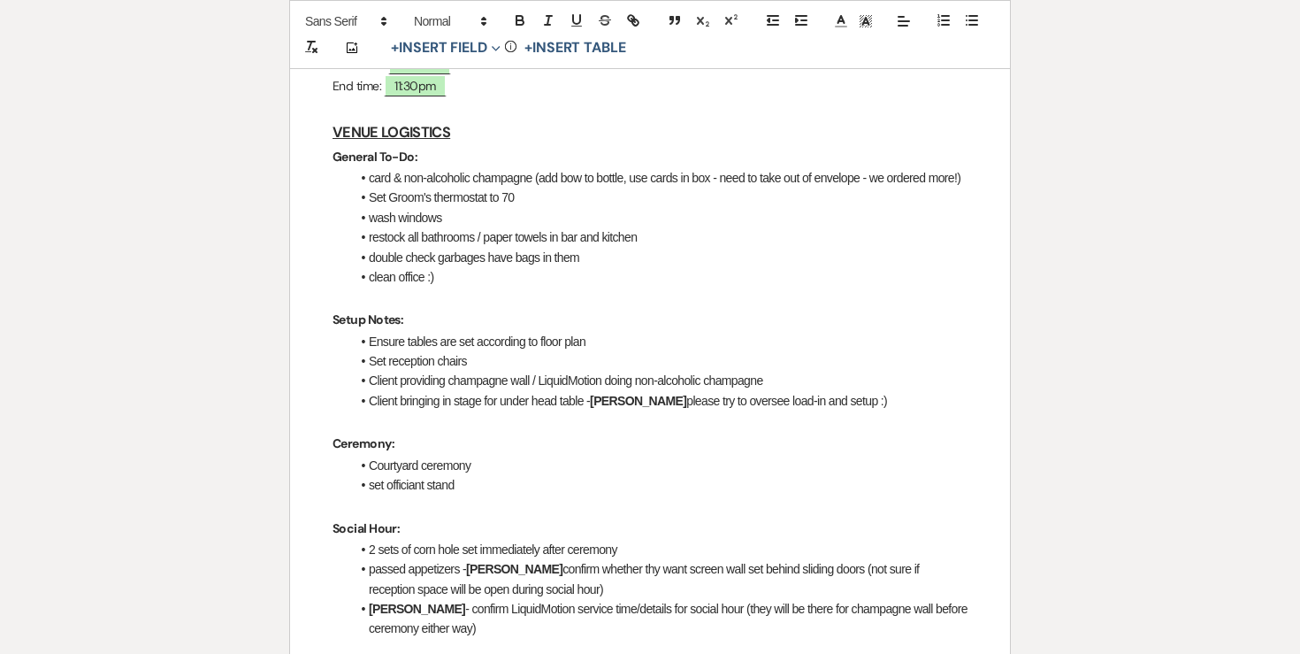
click at [423, 410] on p at bounding box center [650, 421] width 635 height 22
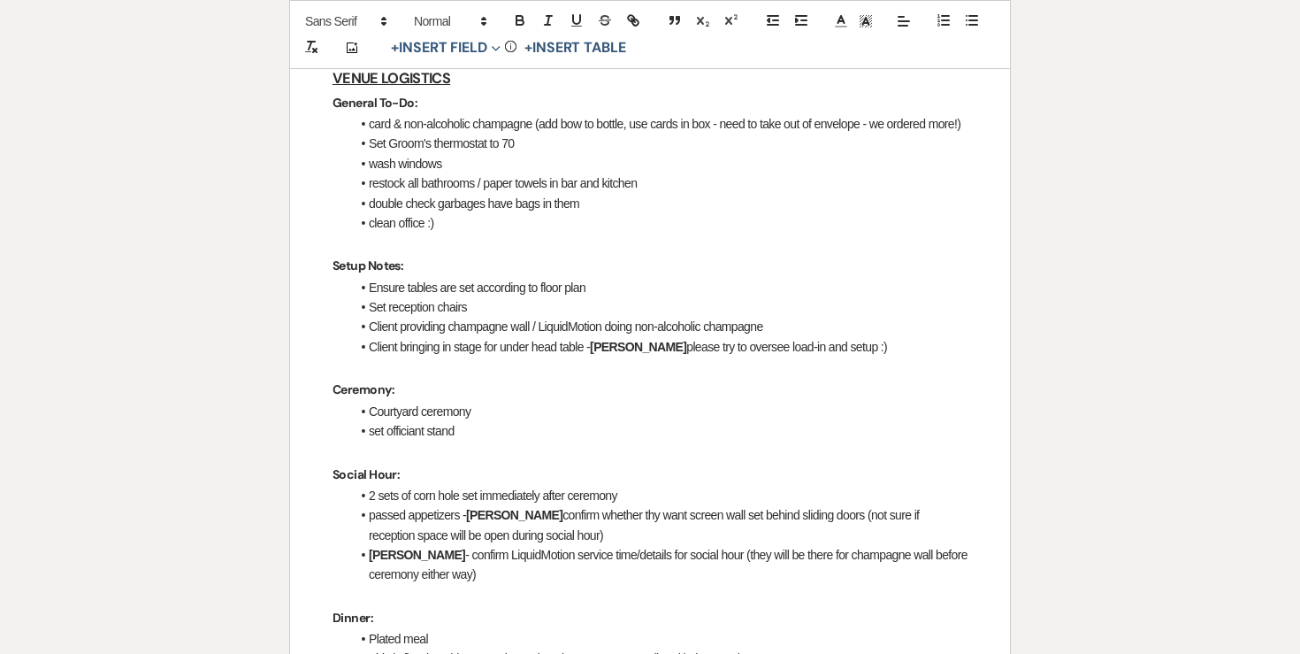
scroll to position [621, 0]
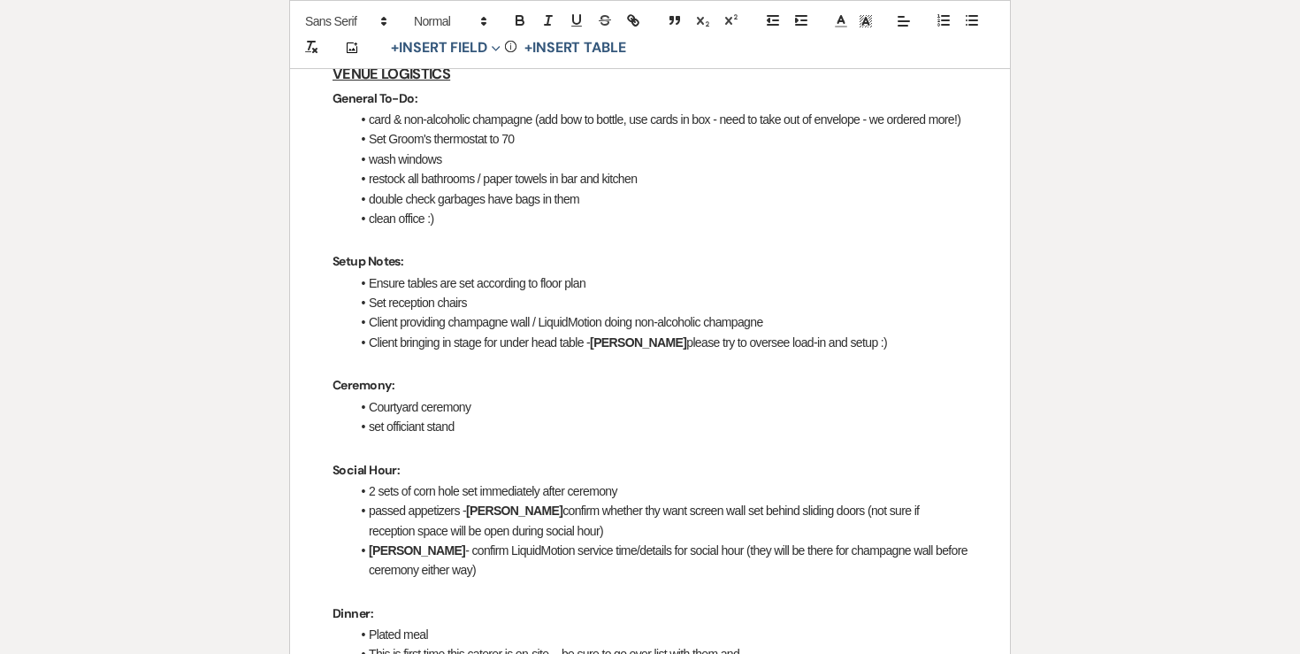
click at [496, 417] on li "set officiant stand" at bounding box center [658, 426] width 617 height 19
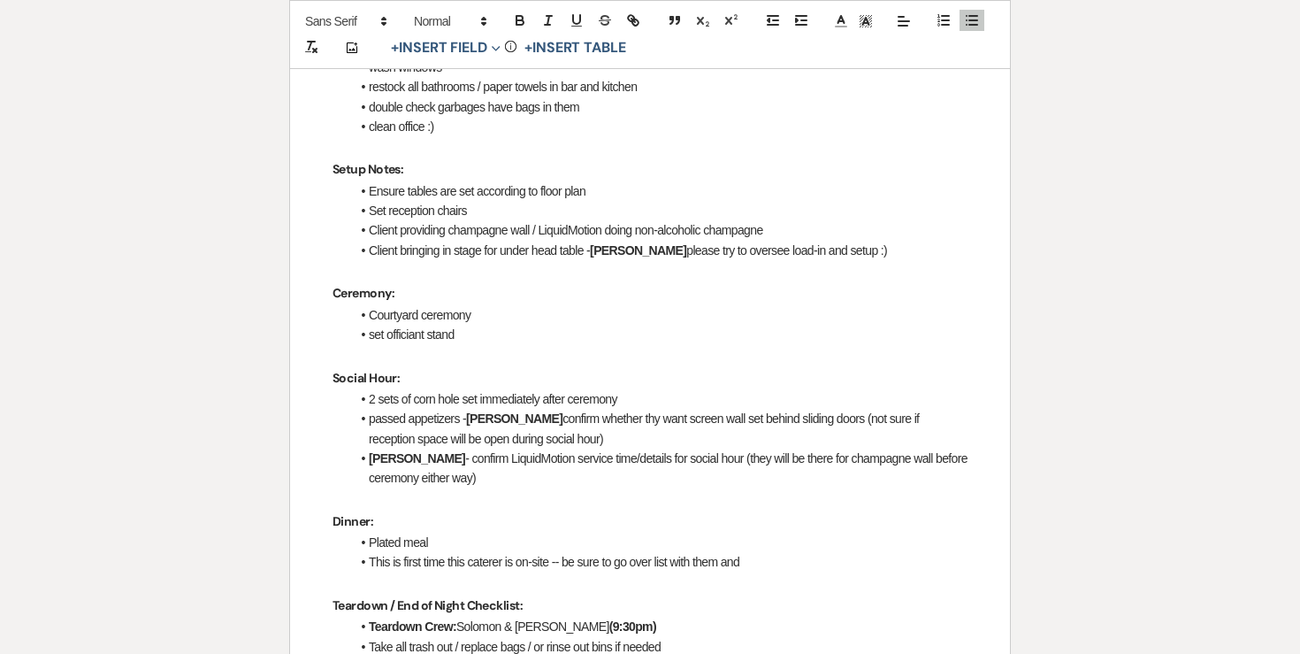
click at [460, 389] on li "2 sets of corn hole set immediately after ceremony" at bounding box center [658, 398] width 617 height 19
click at [494, 389] on li "2 sets of corn hole and connect 4 set immediately after ceremony" at bounding box center [658, 398] width 617 height 19
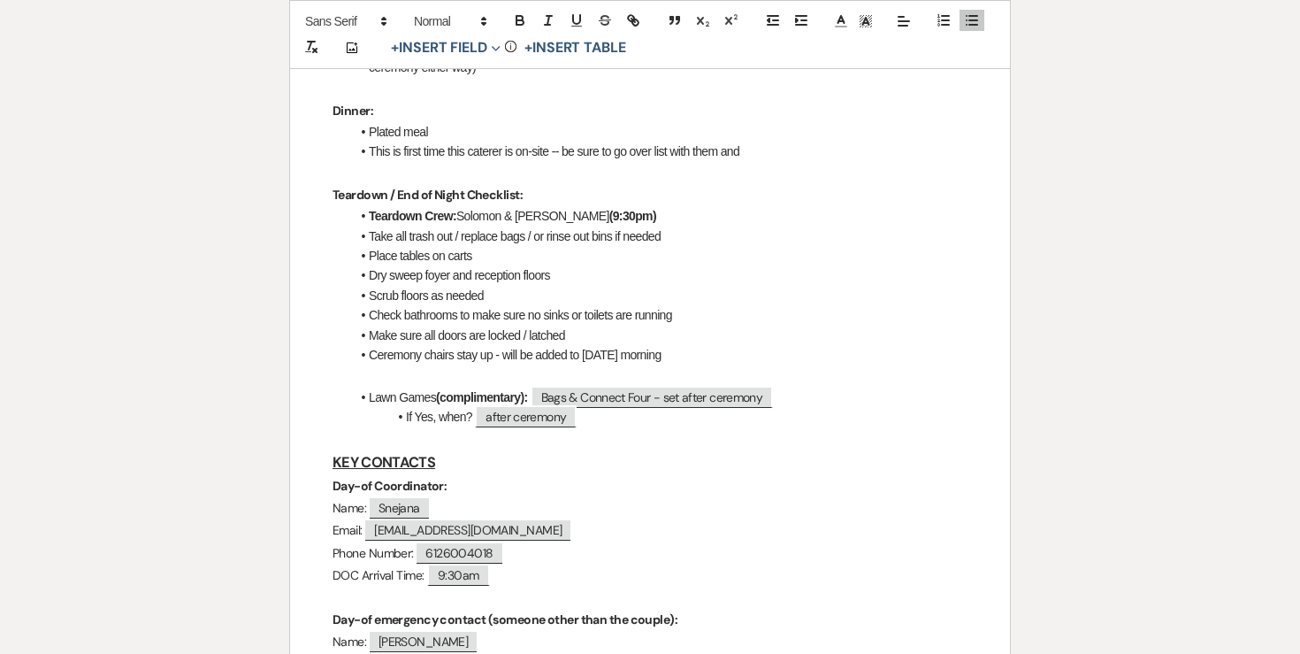
scroll to position [1124, 0]
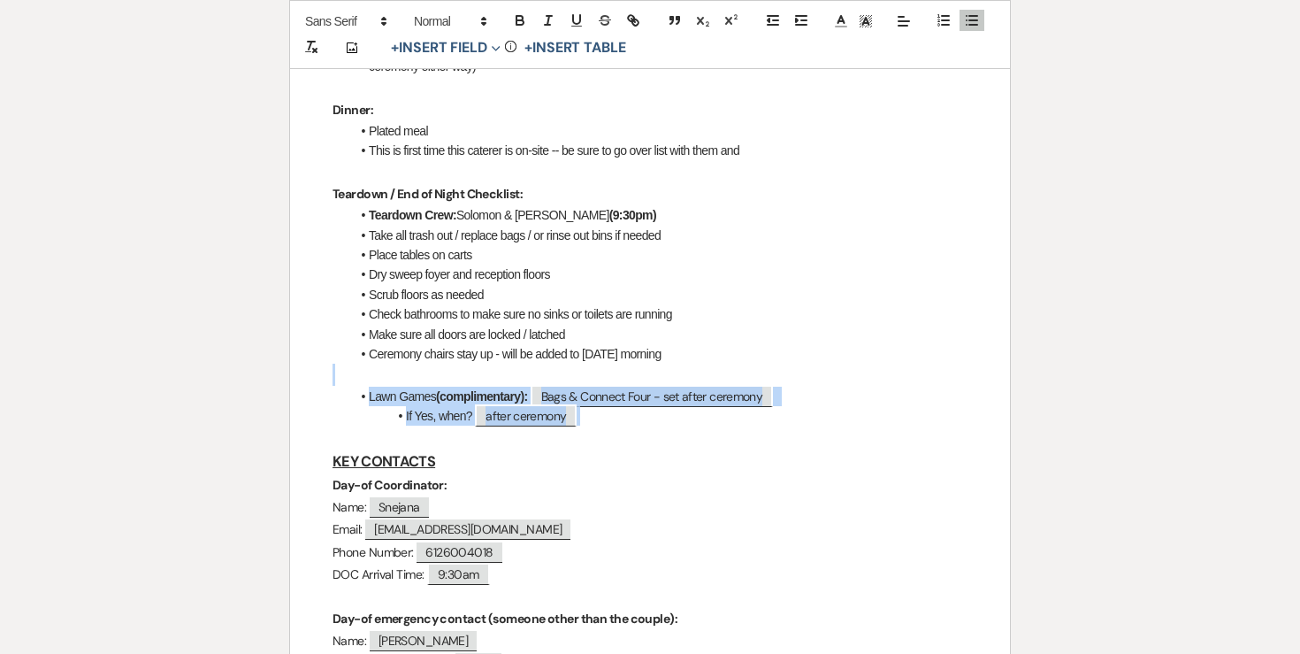
drag, startPoint x: 361, startPoint y: 352, endPoint x: 710, endPoint y: 395, distance: 352.0
click at [710, 395] on div "[PERSON_NAME] & [PERSON_NAME] Final Details - [DATE] GENERAL EVENT DETAILS Brid…" at bounding box center [650, 343] width 720 height 2320
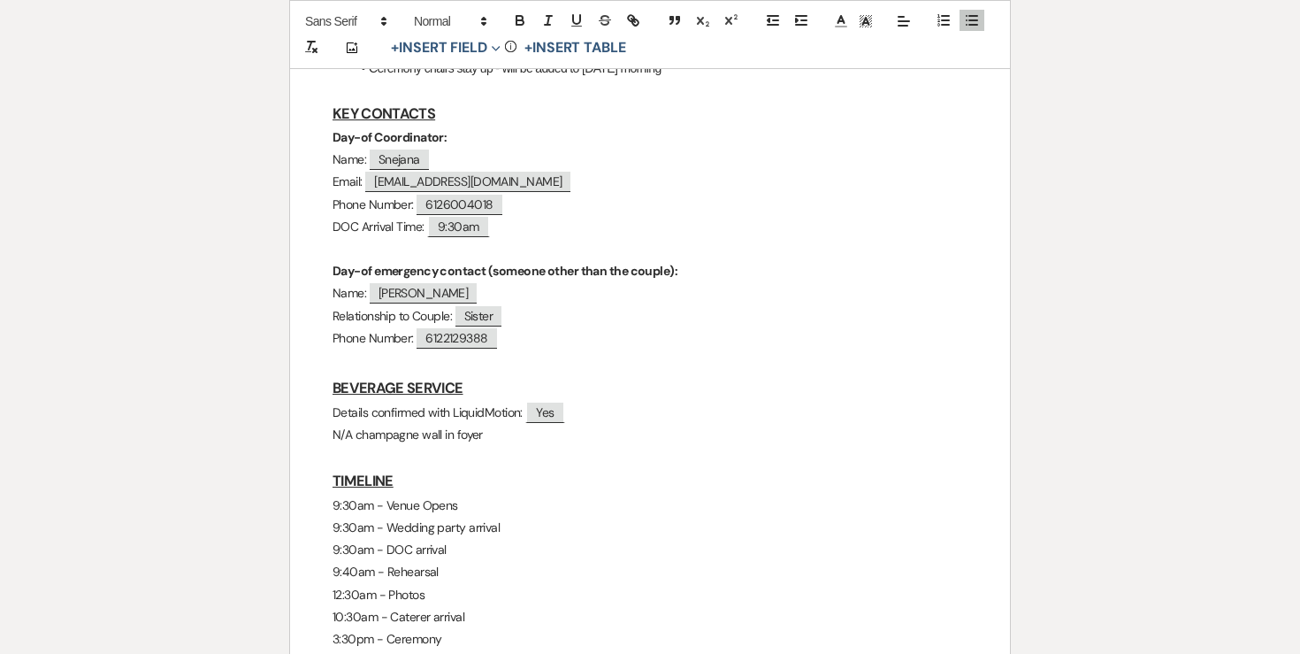
scroll to position [1430, 0]
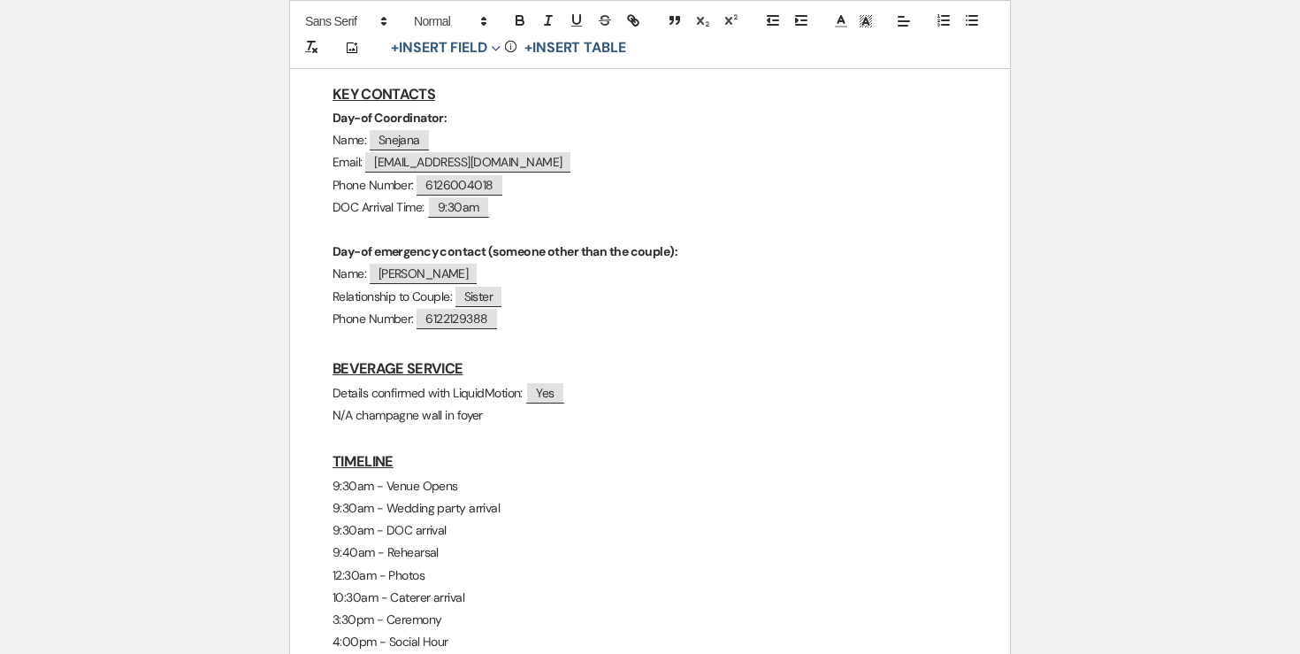
drag, startPoint x: 506, startPoint y: 392, endPoint x: 266, endPoint y: 346, distance: 244.1
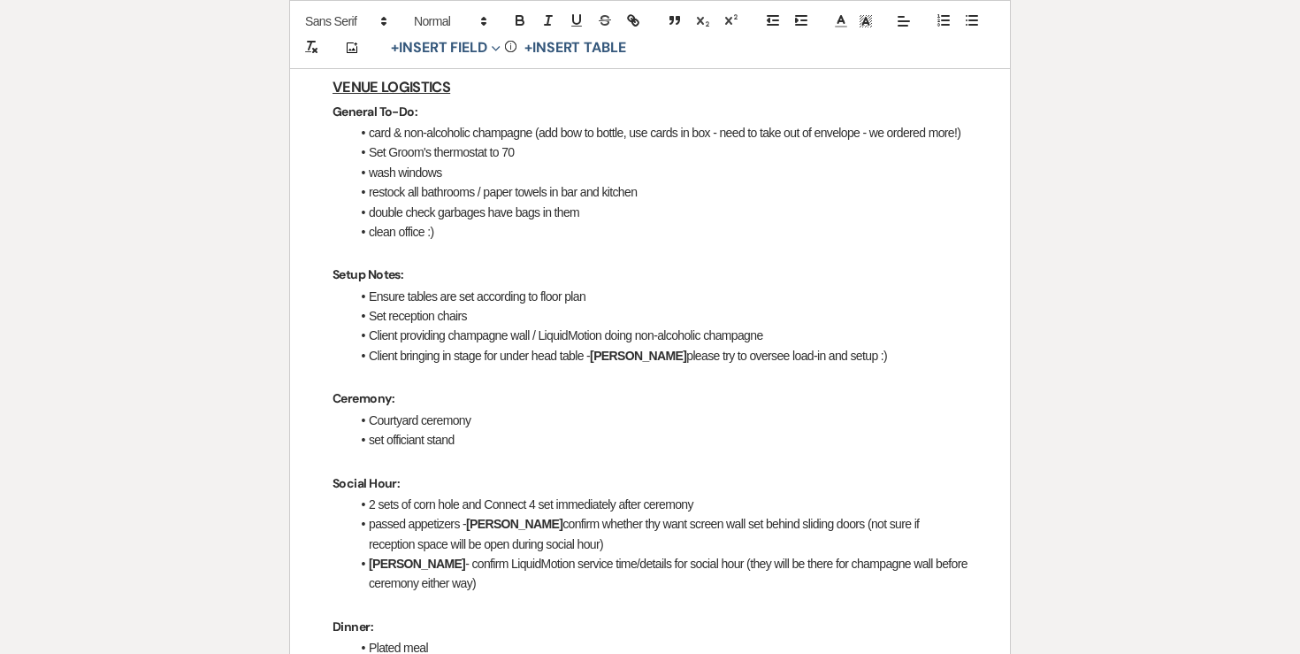
scroll to position [609, 0]
click at [433, 286] on li "Ensure tables are set according to floor plan" at bounding box center [658, 295] width 617 height 19
click at [430, 305] on li "Set reception chairs" at bounding box center [658, 314] width 617 height 19
drag, startPoint x: 540, startPoint y: 307, endPoint x: 608, endPoint y: 305, distance: 68.1
click at [608, 325] on li "Client providing champagne wall / LiquidMotion doing non-alcoholic champagne" at bounding box center [658, 334] width 617 height 19
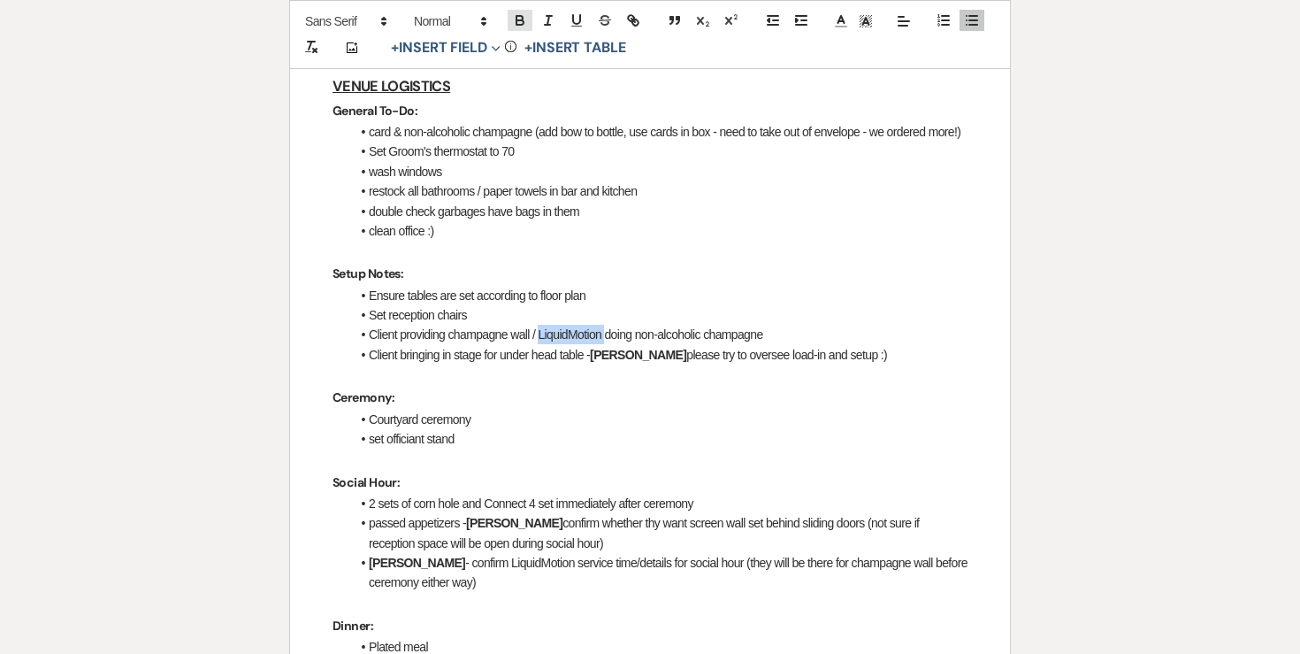
click at [523, 20] on icon "button" at bounding box center [520, 22] width 7 height 4
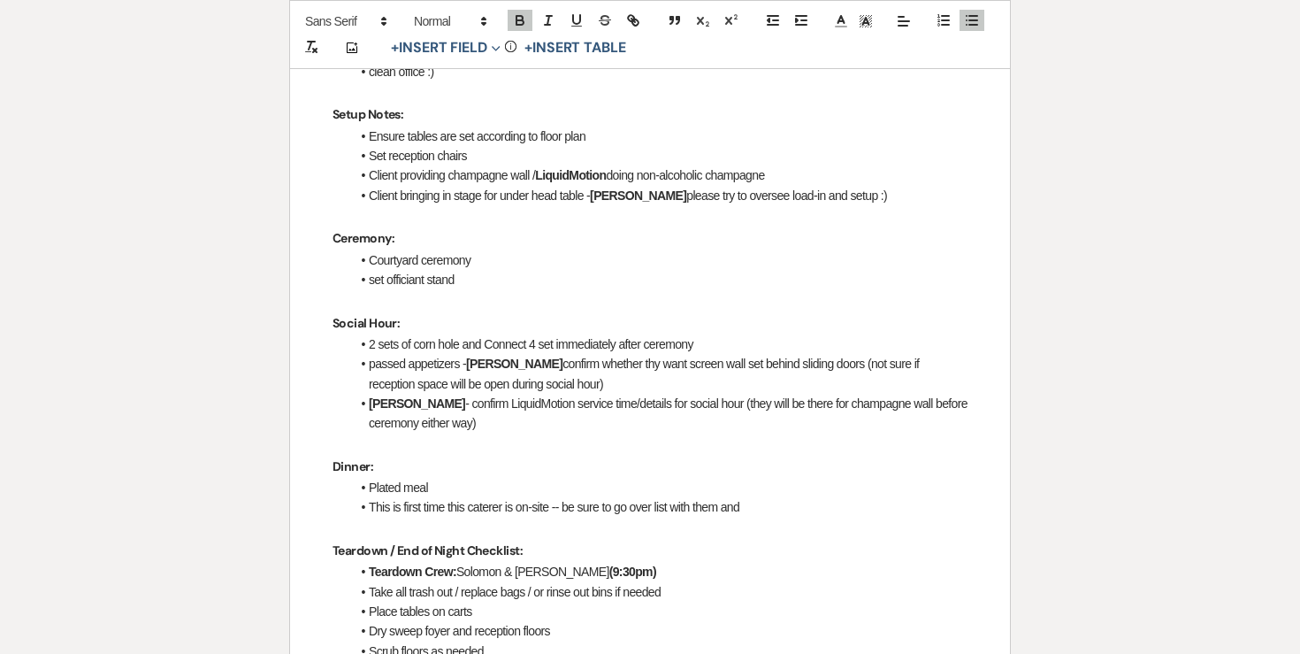
scroll to position [770, 0]
click at [369, 333] on li "2 sets of corn hole and Connect 4 set immediately after ceremony" at bounding box center [658, 342] width 617 height 19
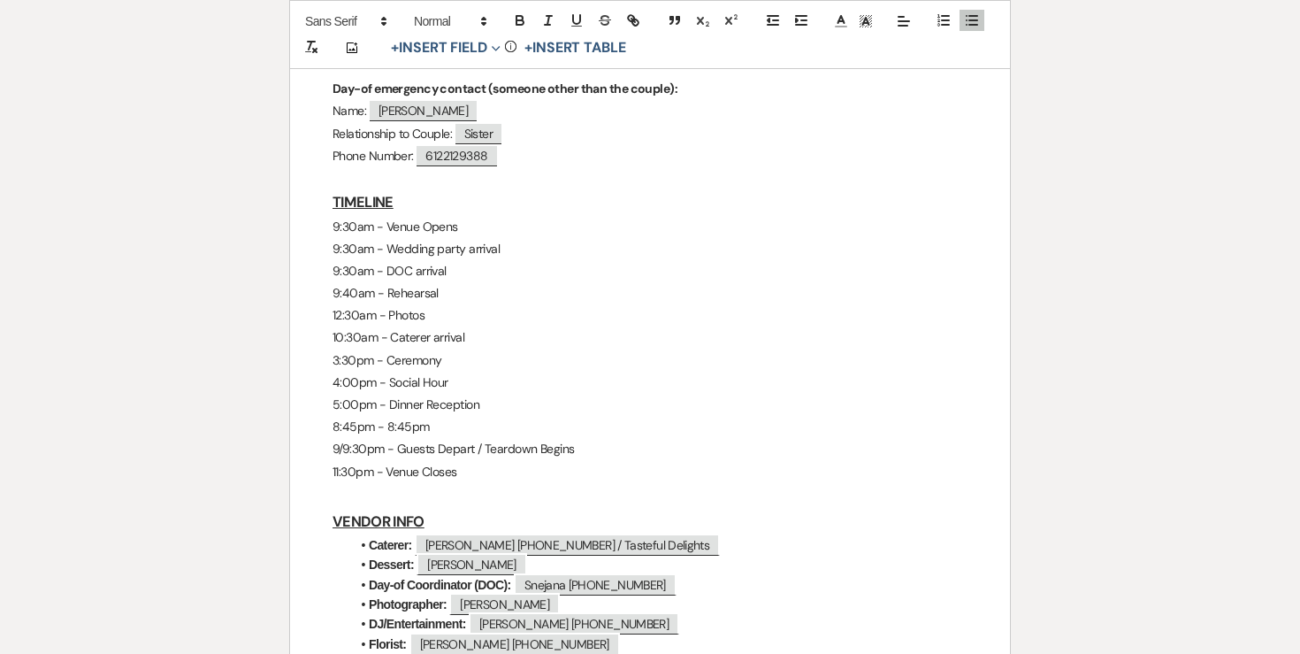
scroll to position [1598, 0]
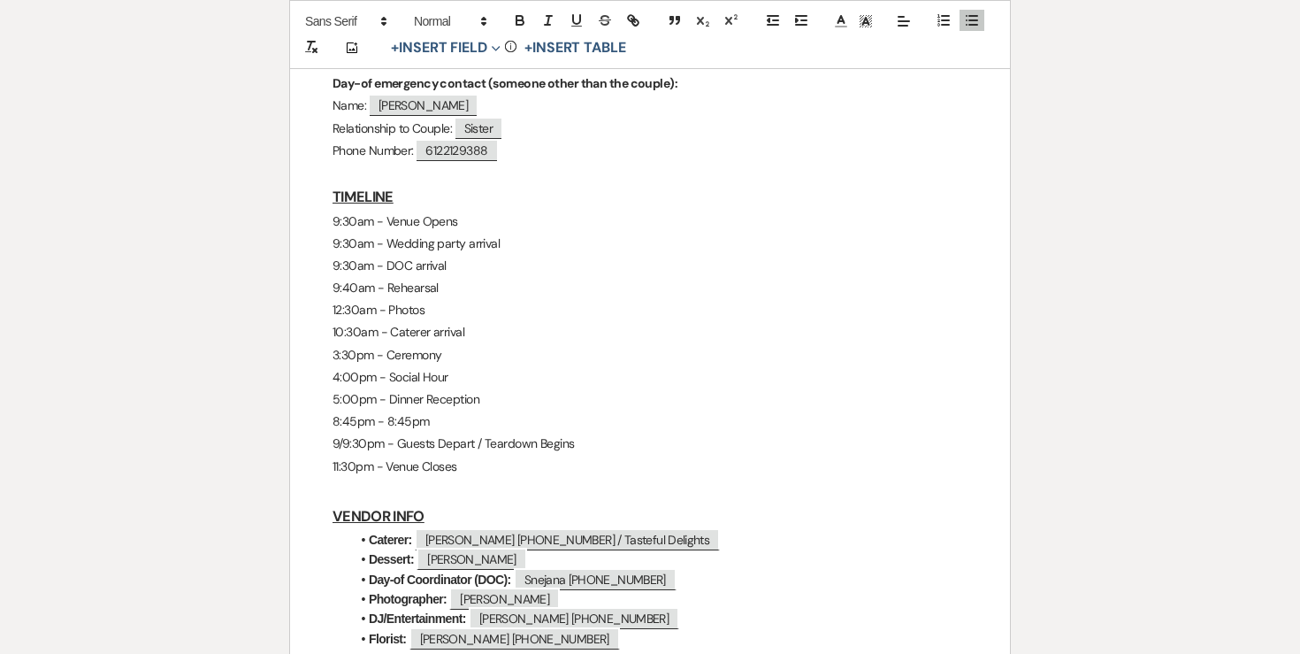
click at [434, 410] on p "8:45pm - 8:45pm" at bounding box center [650, 421] width 635 height 22
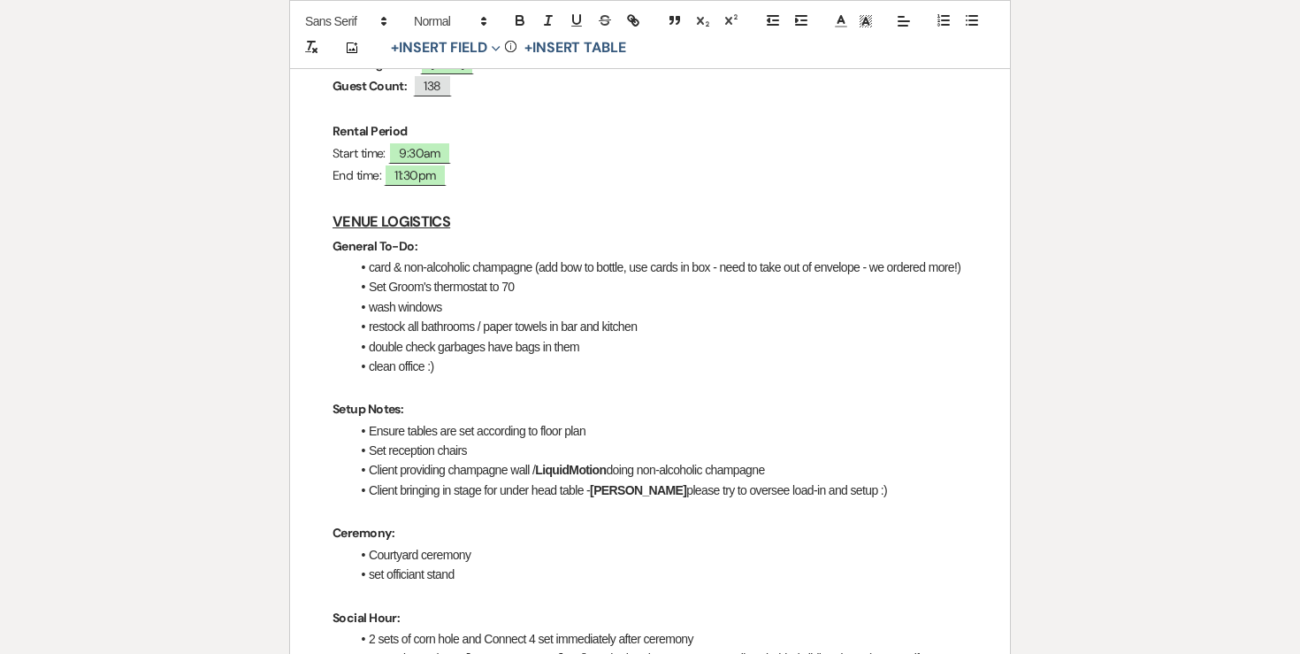
scroll to position [521, 0]
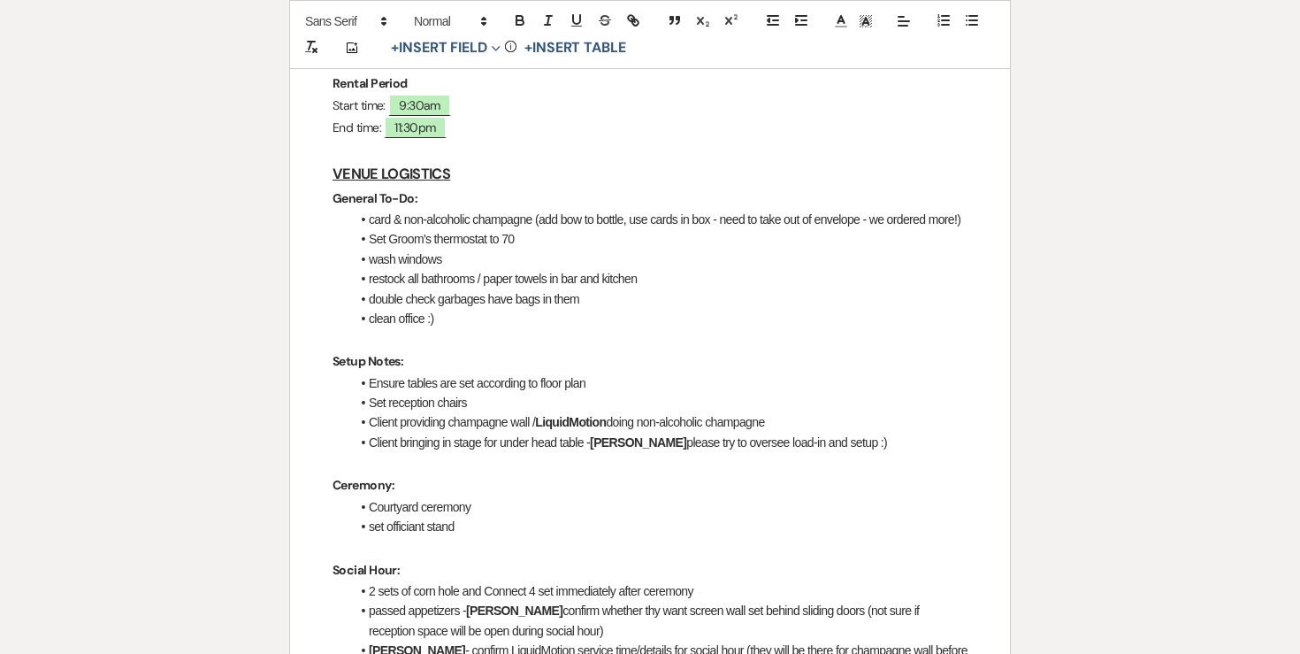
click at [491, 309] on li "clean office :)" at bounding box center [658, 318] width 617 height 19
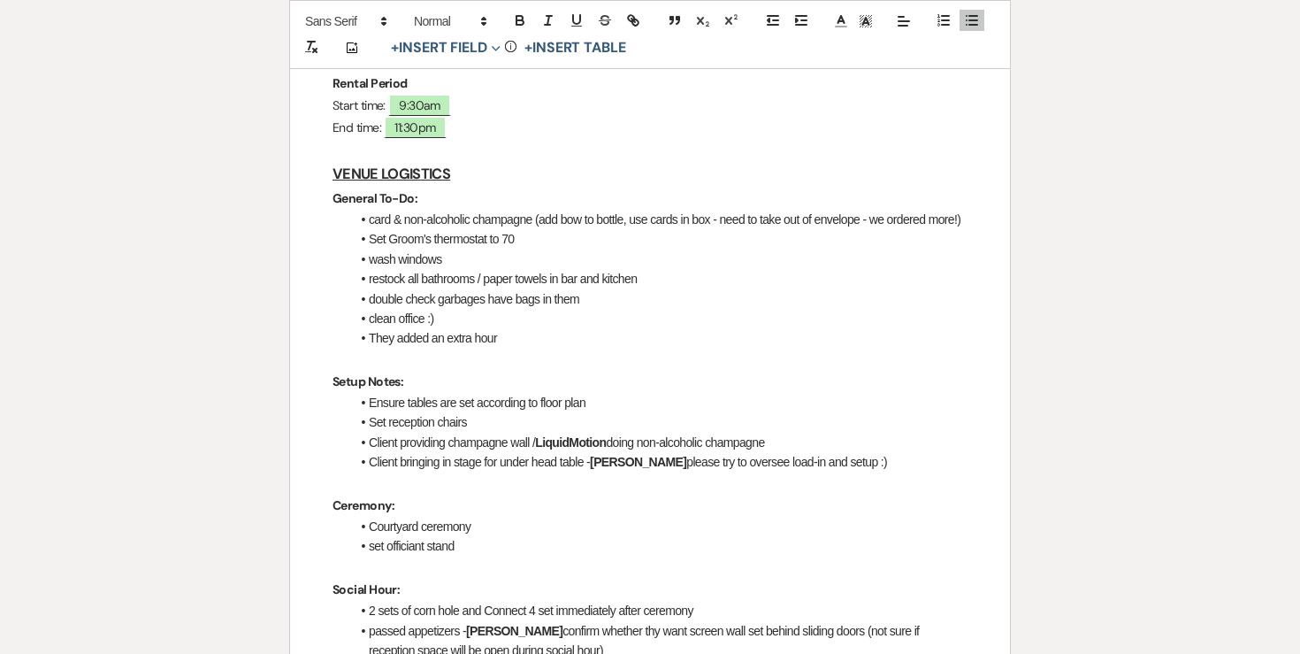
click at [381, 190] on strong "General To-Do:" at bounding box center [375, 198] width 85 height 16
click at [515, 328] on li "They added an extra hour" at bounding box center [658, 337] width 617 height 19
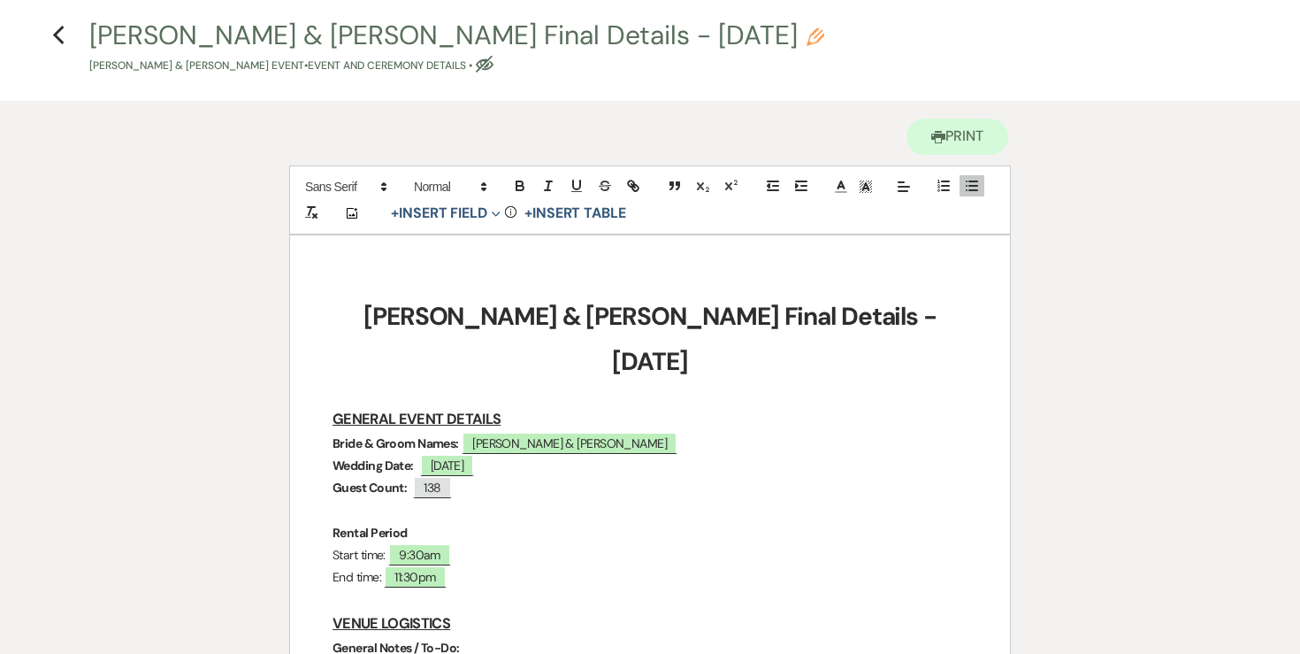
scroll to position [0, 0]
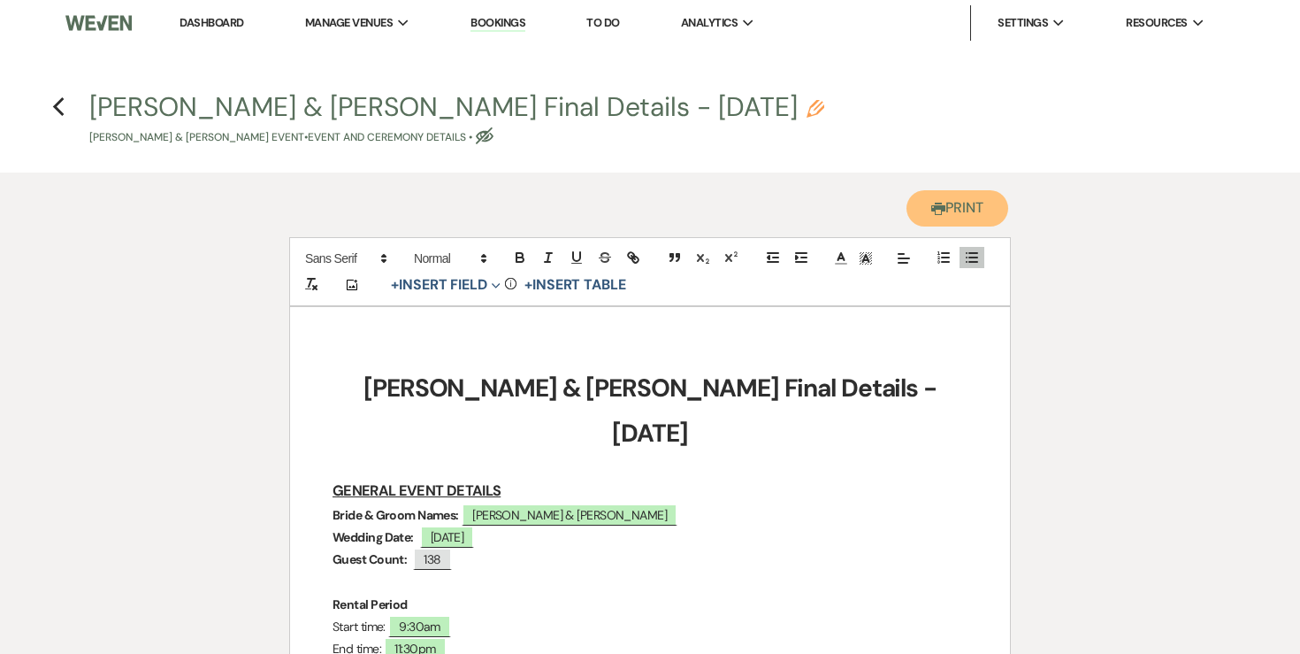
click at [937, 213] on use "button" at bounding box center [939, 209] width 14 height 12
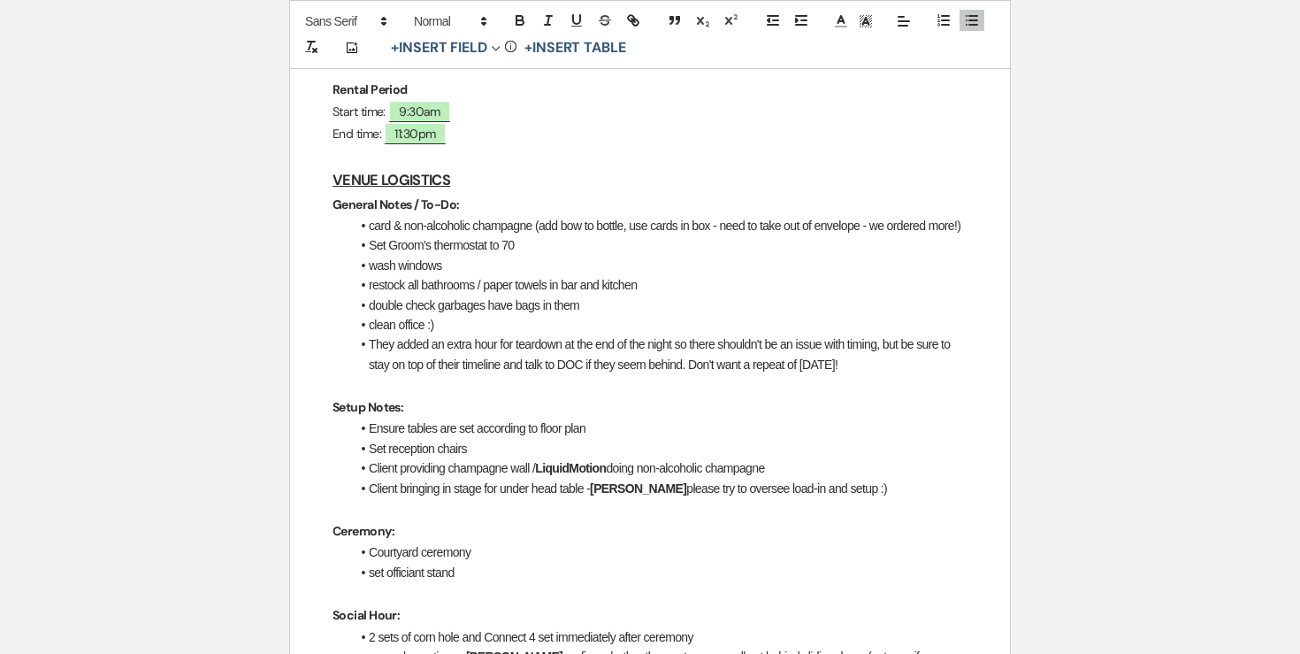
scroll to position [517, 0]
click at [840, 477] on li "Client bringing in stage for under head table - [PERSON_NAME] please try to ove…" at bounding box center [658, 486] width 617 height 19
click at [860, 477] on li "Client bringing in stage for under head table - [PERSON_NAME] please try to ove…" at bounding box center [658, 486] width 617 height 19
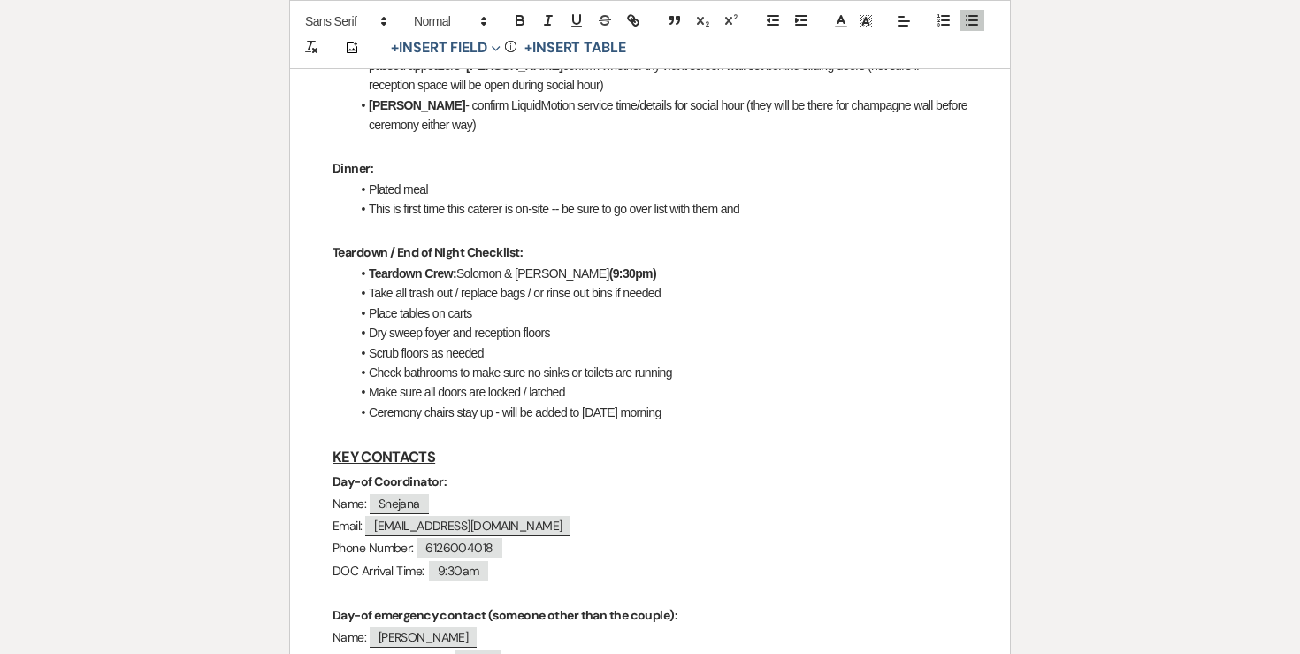
scroll to position [1044, 0]
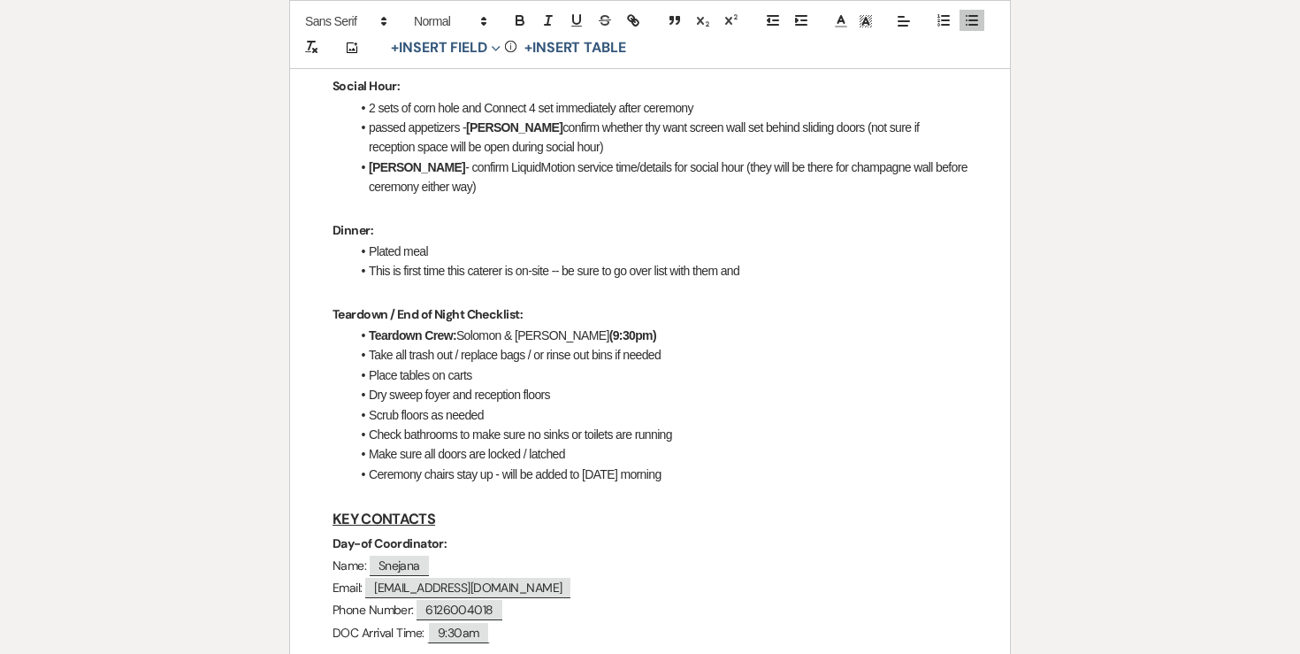
click at [705, 345] on li "Take all trash out / replace bags / or rinse out bins if needed" at bounding box center [658, 354] width 617 height 19
click at [684, 365] on li "Place tables on carts" at bounding box center [658, 374] width 617 height 19
click at [699, 345] on li "Take all trash out / replace bags / or rinse out bins if needed" at bounding box center [658, 354] width 617 height 19
click at [694, 464] on li "Ceremony chairs stay up - will be added to [DATE] morning" at bounding box center [658, 473] width 617 height 19
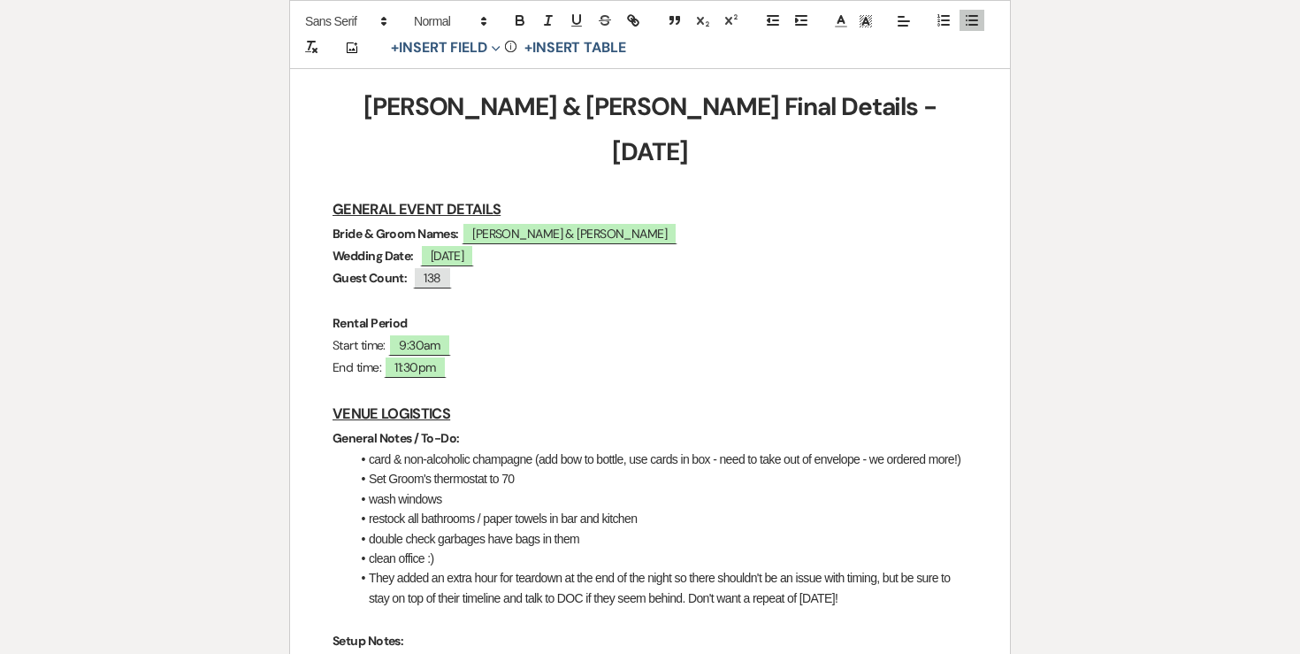
scroll to position [0, 0]
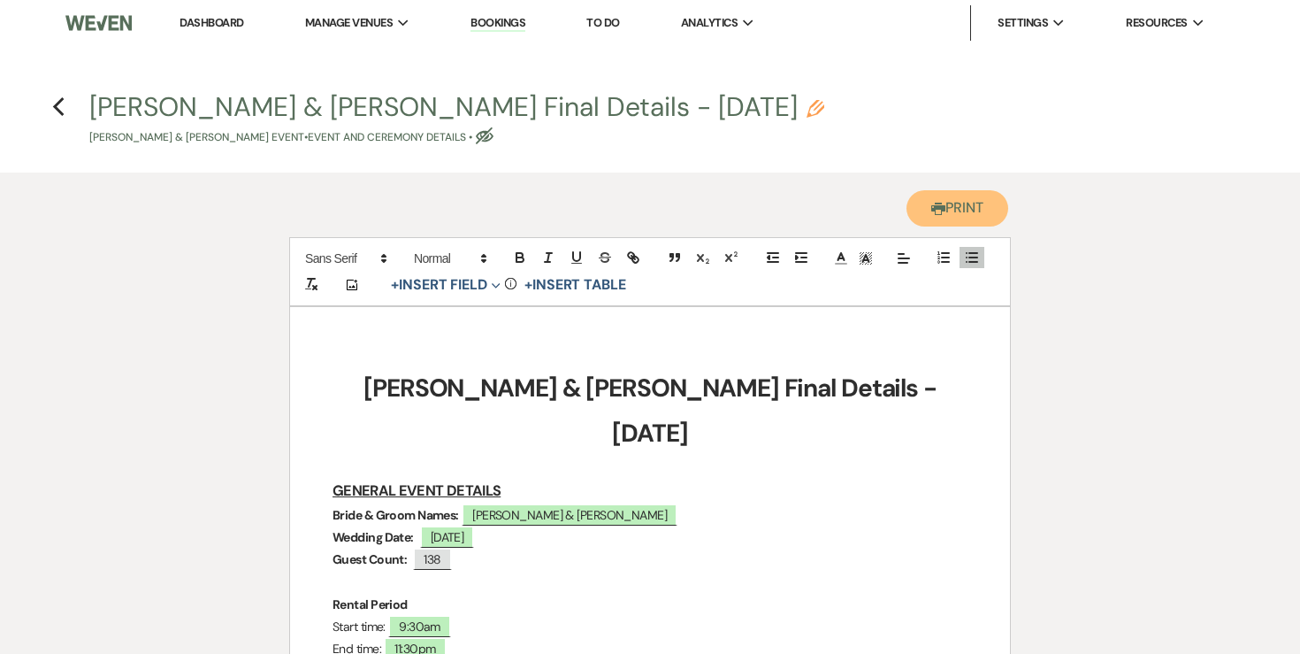
click at [940, 216] on icon "Printer" at bounding box center [939, 209] width 14 height 14
